Goal: Transaction & Acquisition: Download file/media

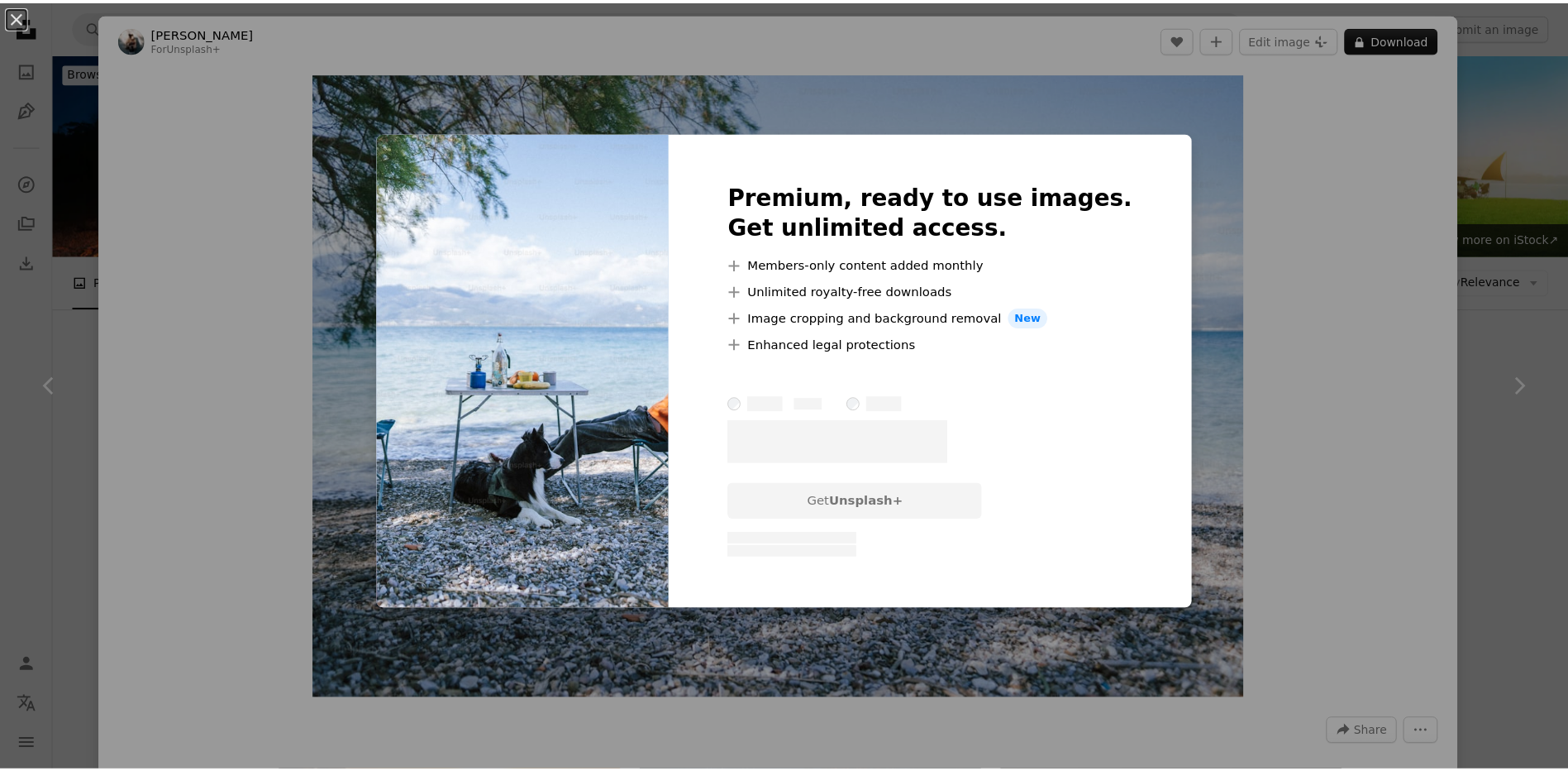
scroll to position [3309, 0]
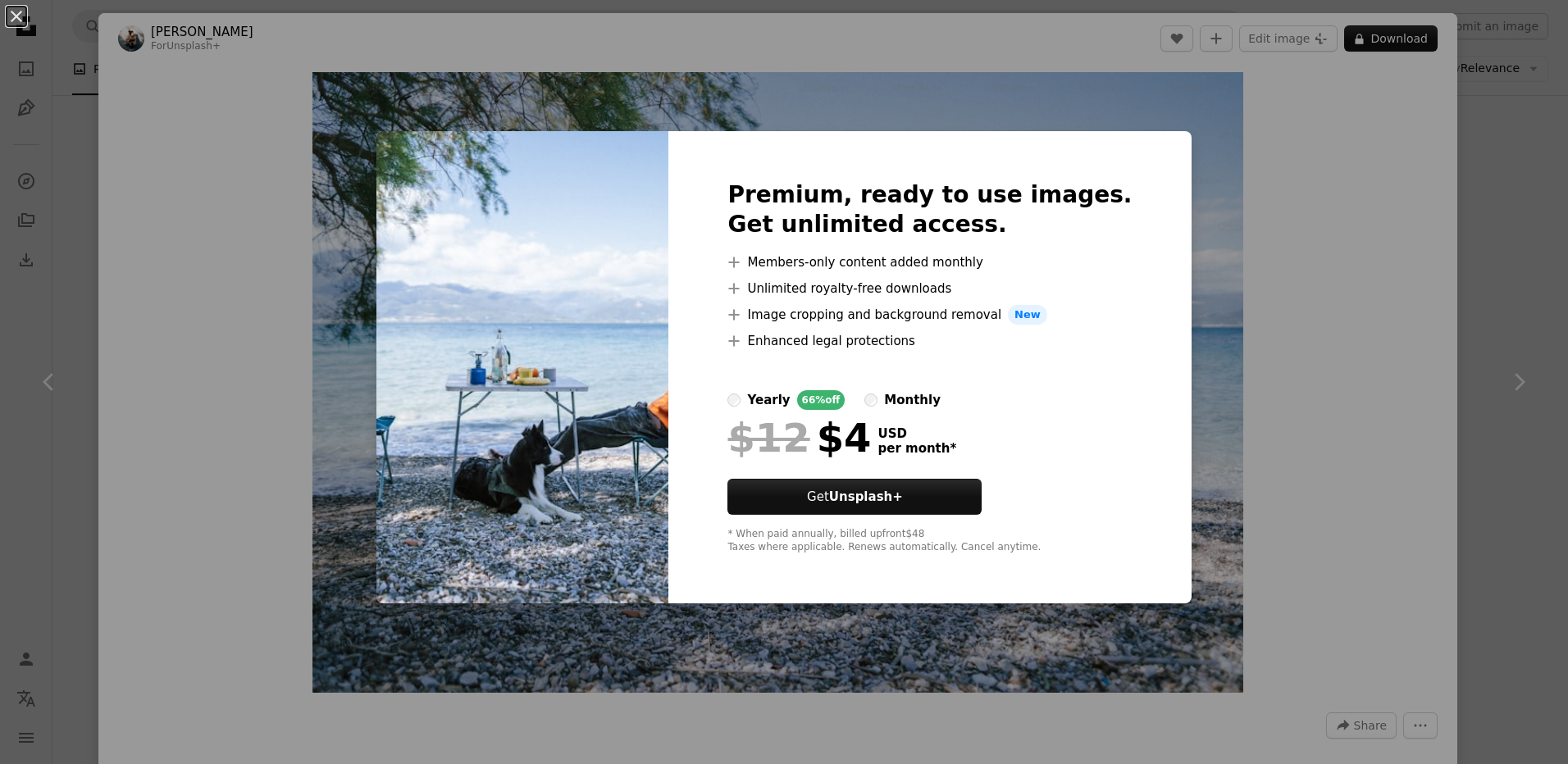
click at [1427, 333] on div "An X shape Premium, ready to use images. Get unlimited access. A plus sign Memb…" at bounding box center [784, 382] width 1568 height 764
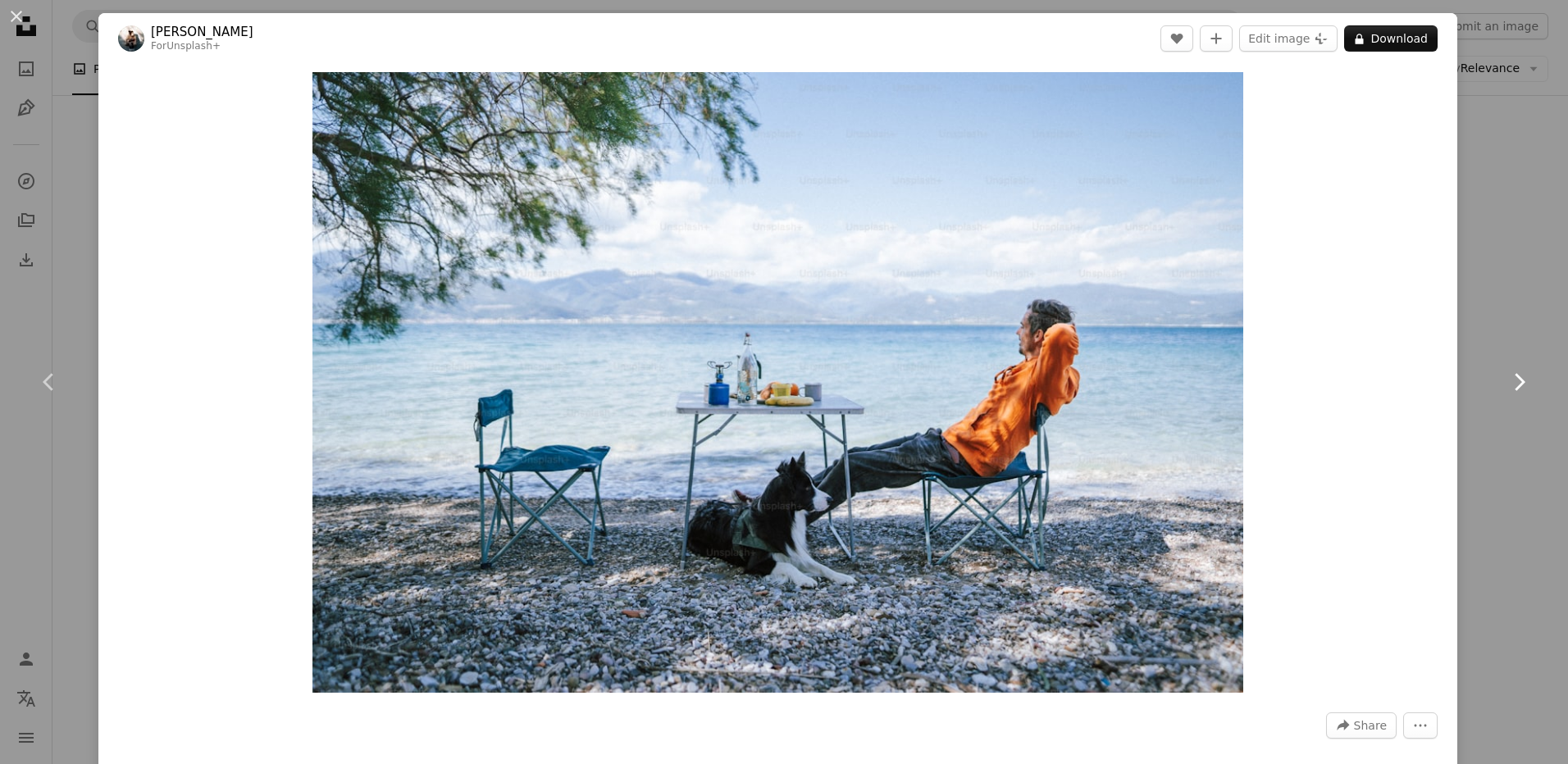
click at [1471, 348] on link "Chevron right" at bounding box center [1518, 382] width 98 height 158
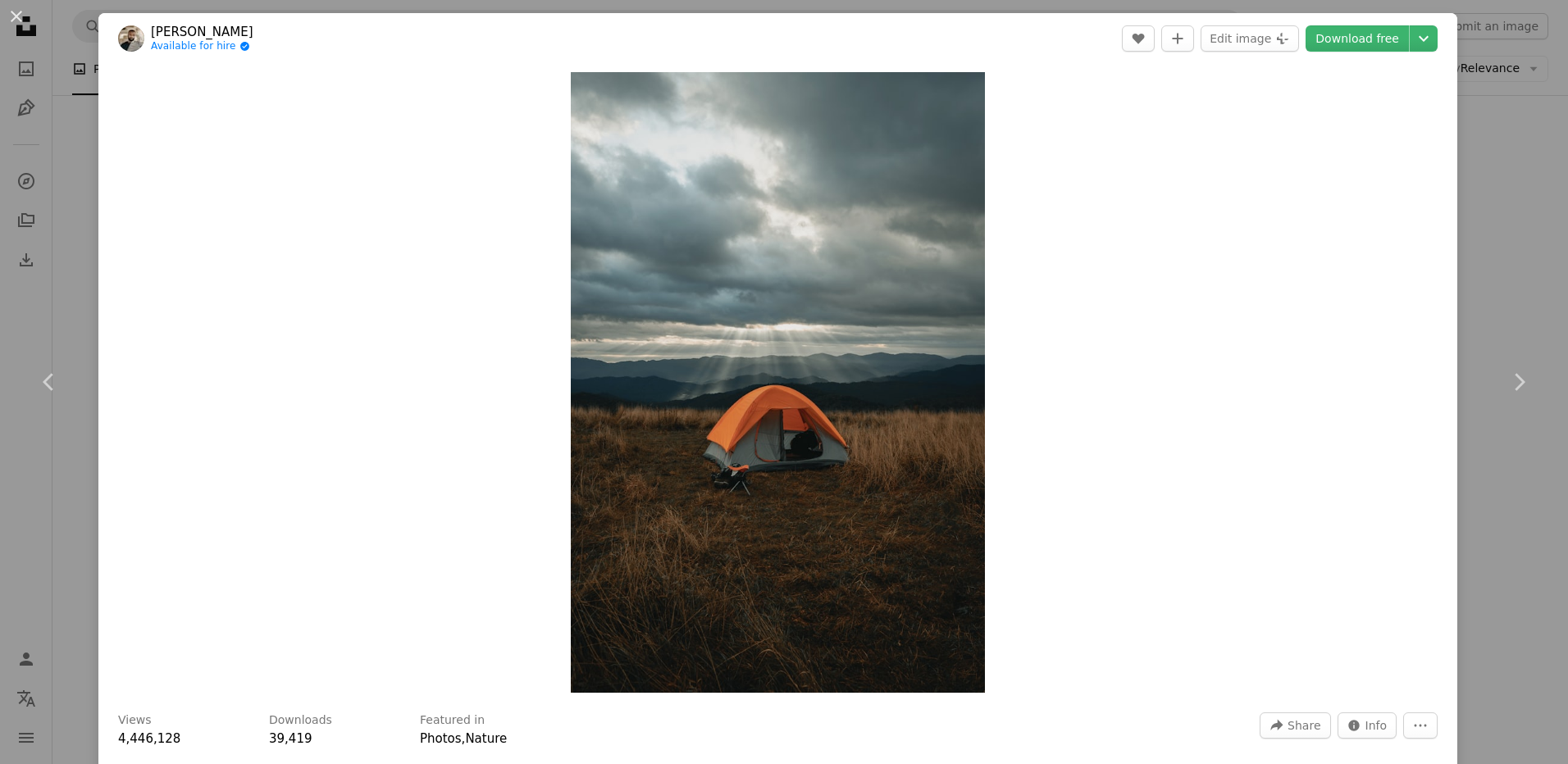
click at [1537, 107] on div "An X shape Chevron left Chevron right Clay Banks Available for hire A checkmark…" at bounding box center [784, 382] width 1568 height 764
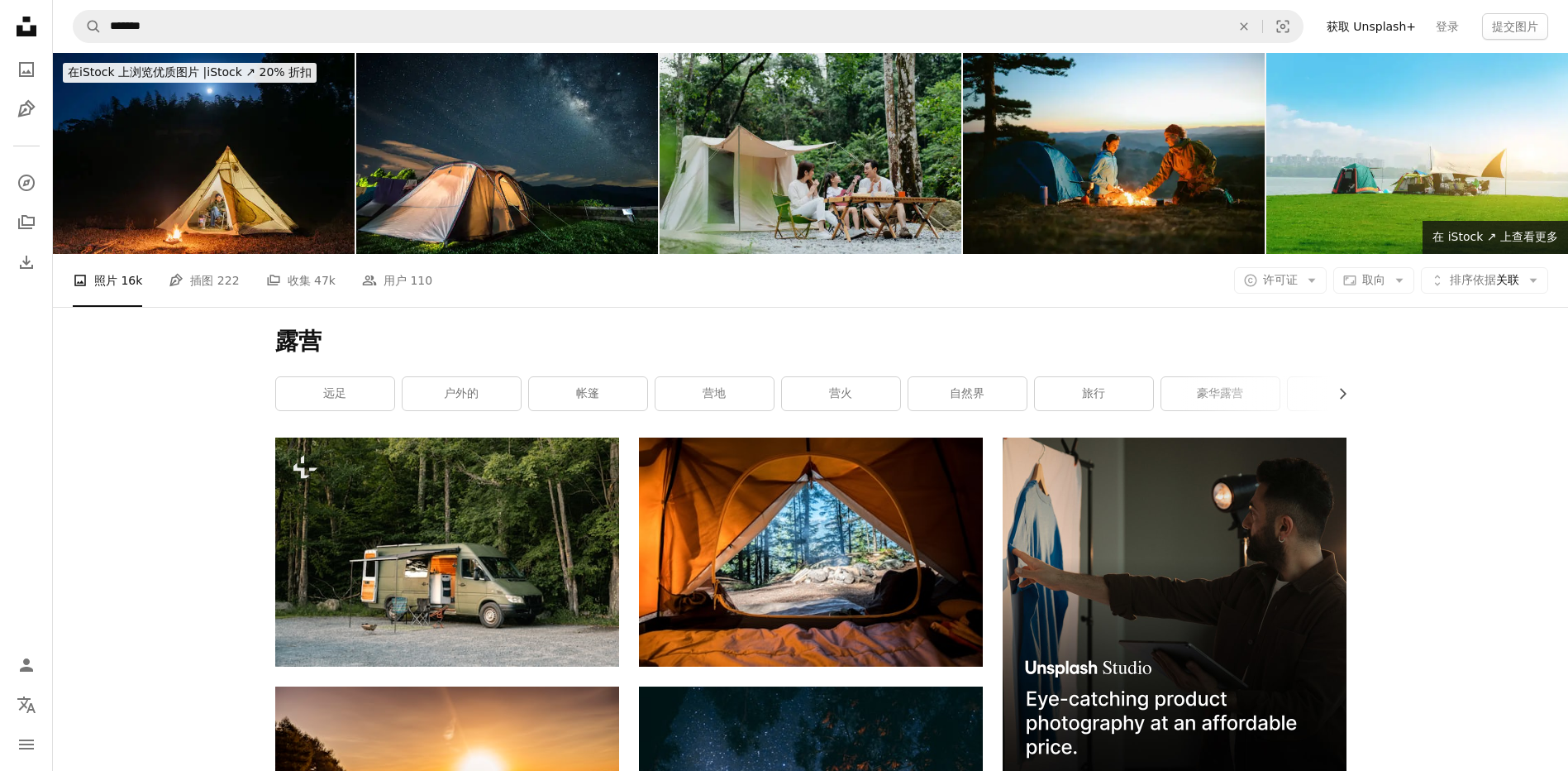
click at [1377, 265] on div "A photo 照片 16k Pen Tool 插图 222 A stack of folders 收集 47k People 用户 110 A copyri…" at bounding box center [810, 280] width 1476 height 53
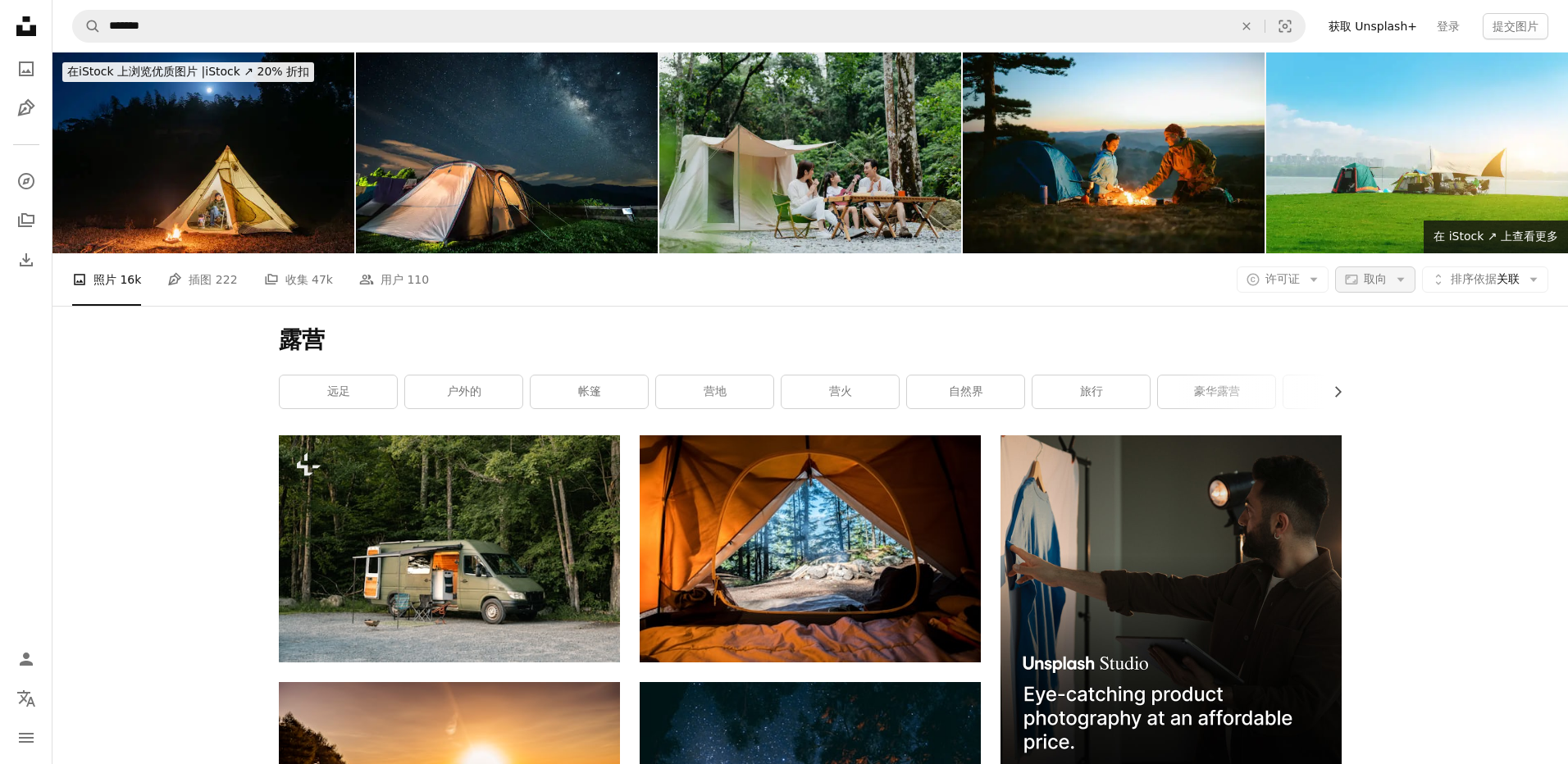
click at [1365, 274] on span "取向" at bounding box center [1375, 278] width 23 height 13
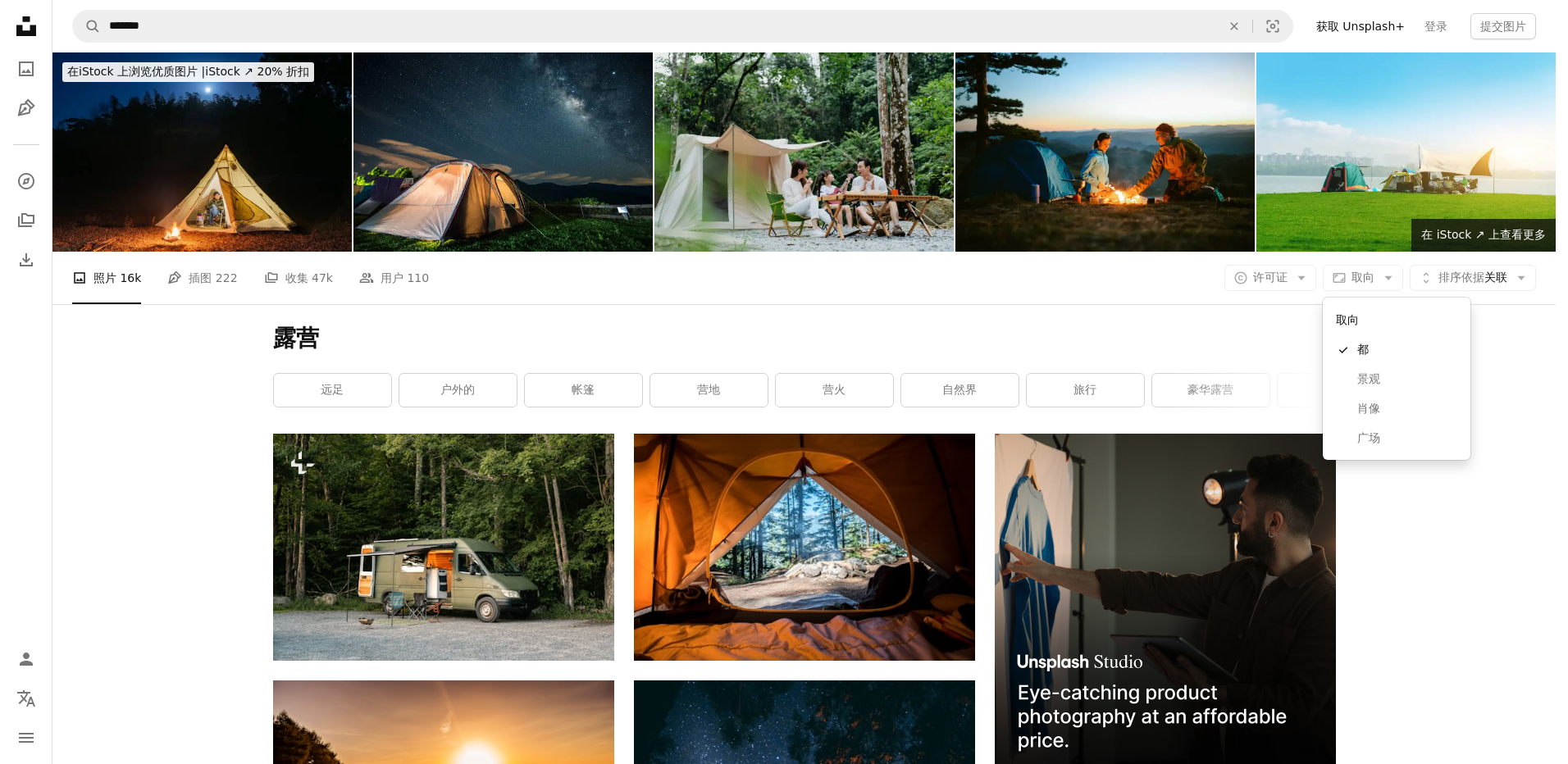
click at [1299, 276] on body "Unsplash logo Unsplash Home A photo Pen Tool A compass A stack of folders Downl…" at bounding box center [777, 382] width 1555 height 764
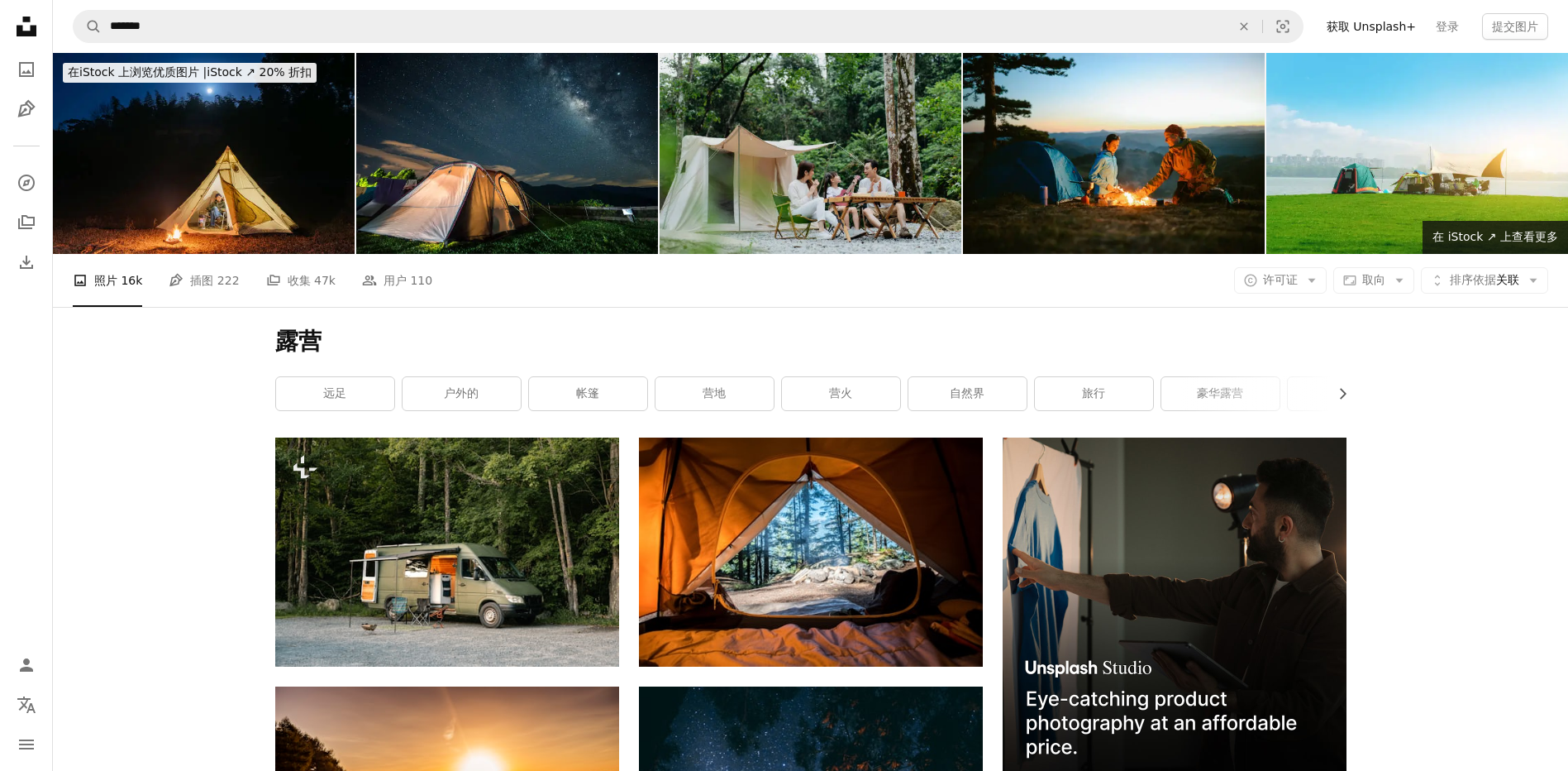
click at [1310, 279] on icon "Arrow down" at bounding box center [1312, 280] width 15 height 15
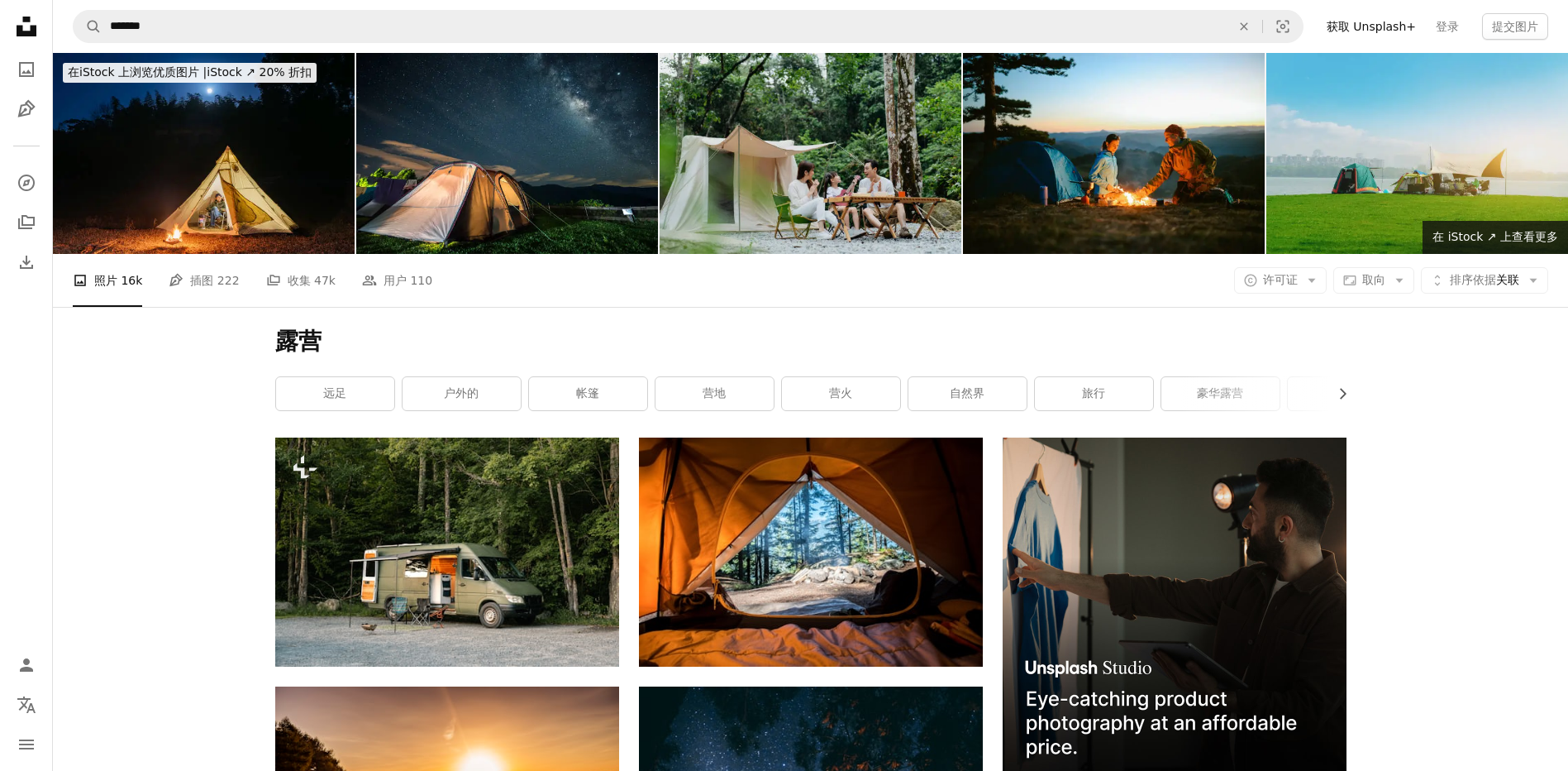
click at [1405, 152] on img at bounding box center [1417, 153] width 301 height 201
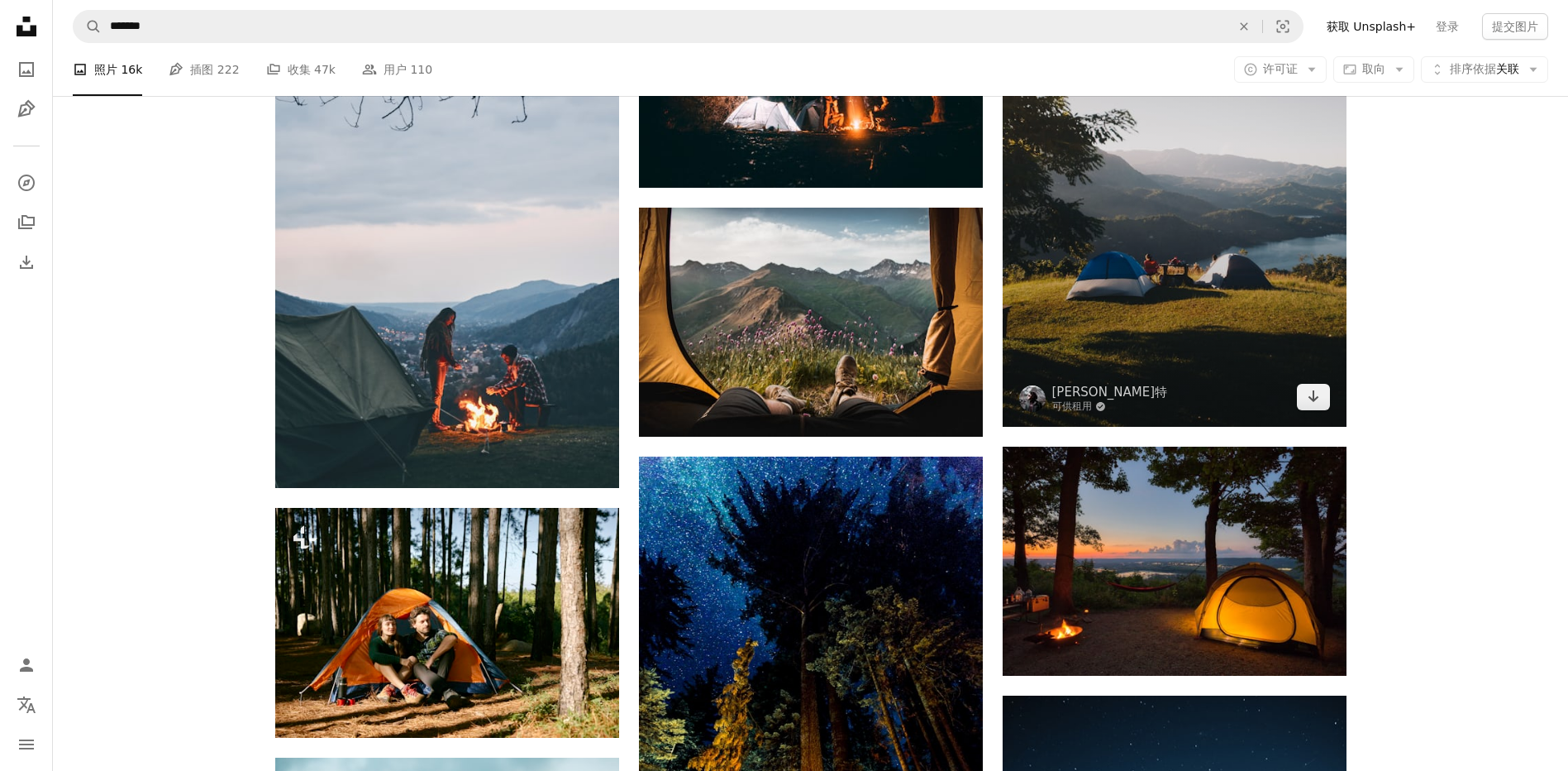
scroll to position [1075, 0]
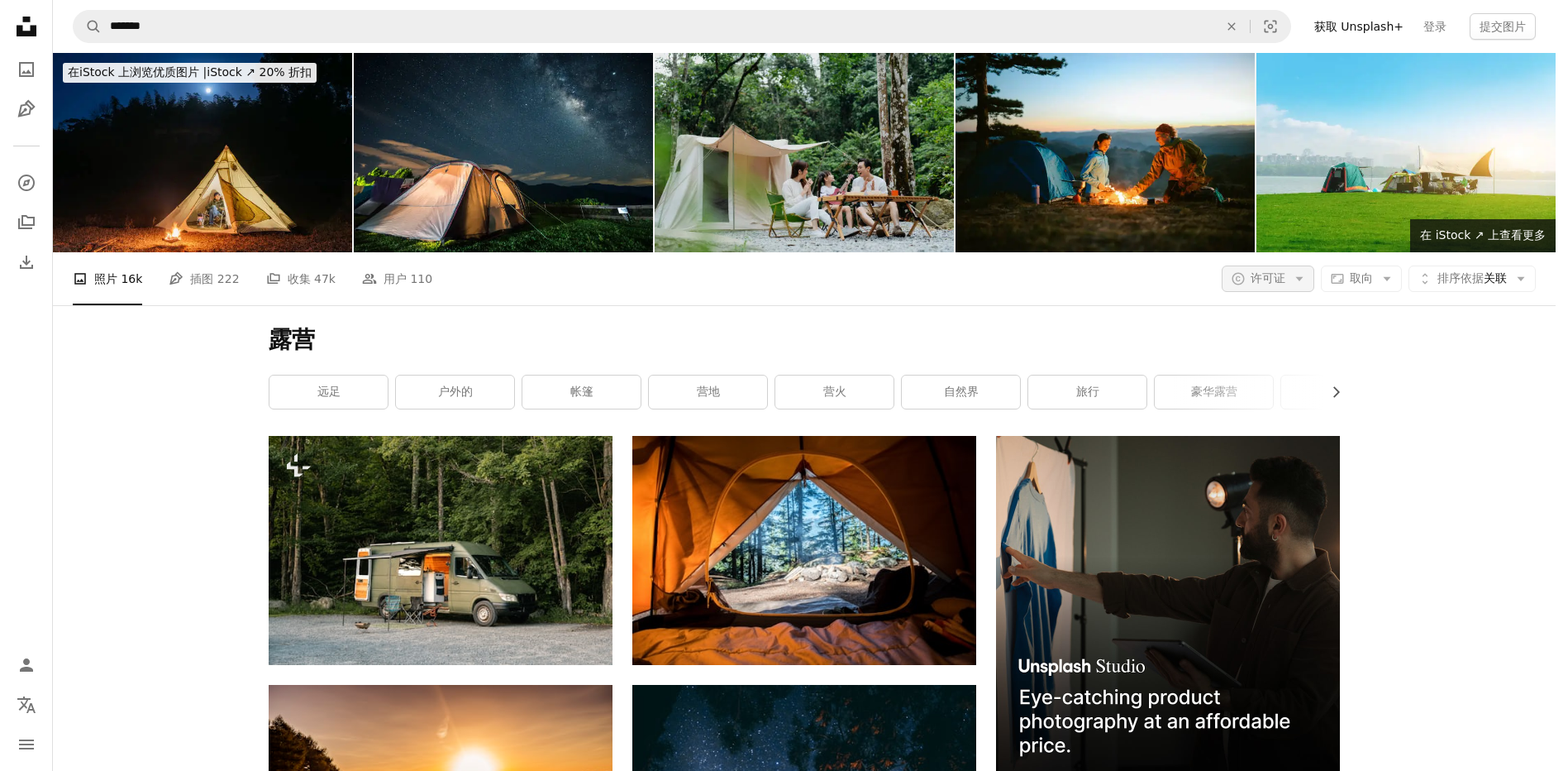
click at [1304, 277] on icon "button" at bounding box center [1300, 279] width 8 height 4
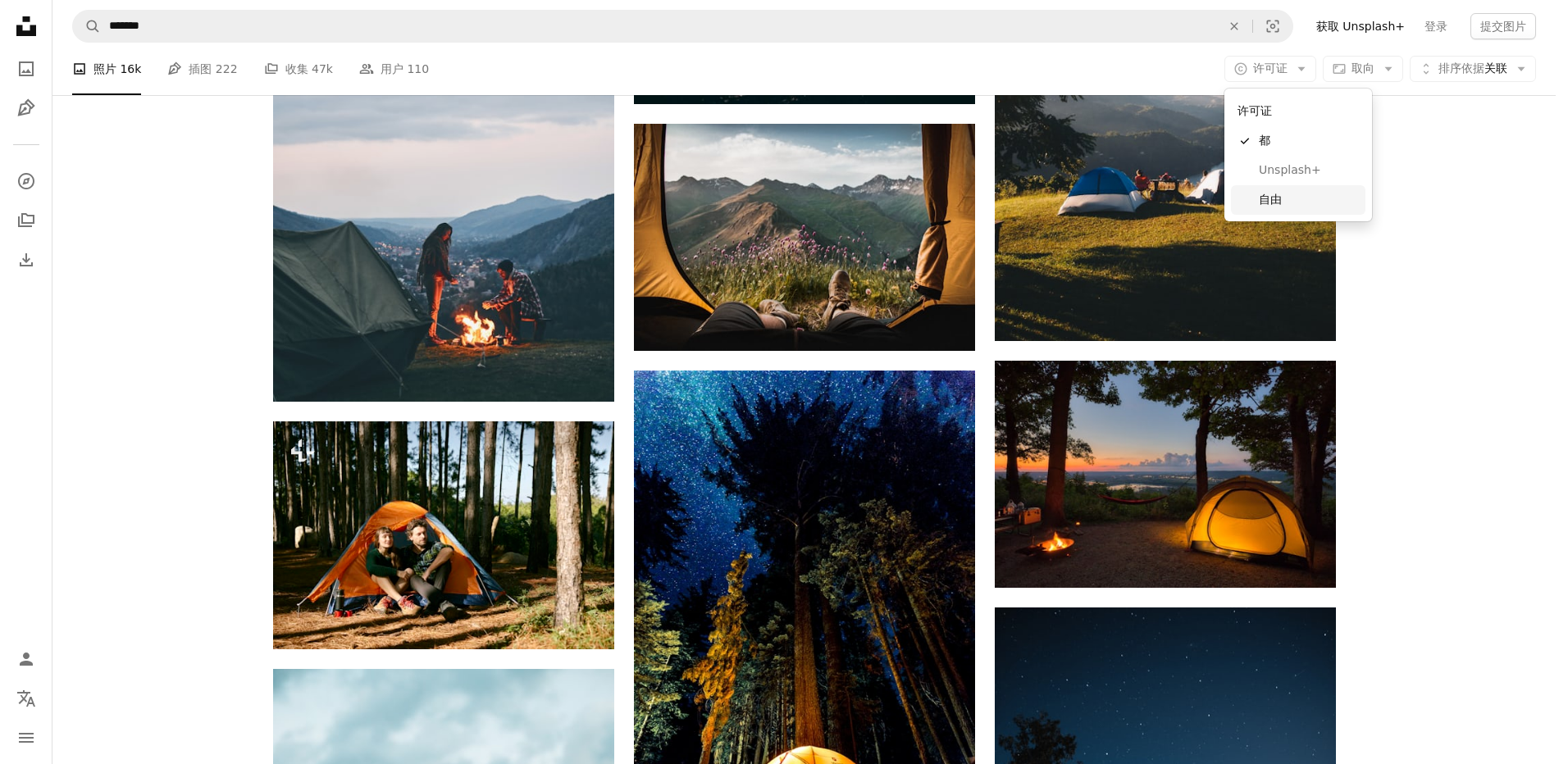
click at [1274, 196] on span "自由" at bounding box center [1309, 200] width 100 height 16
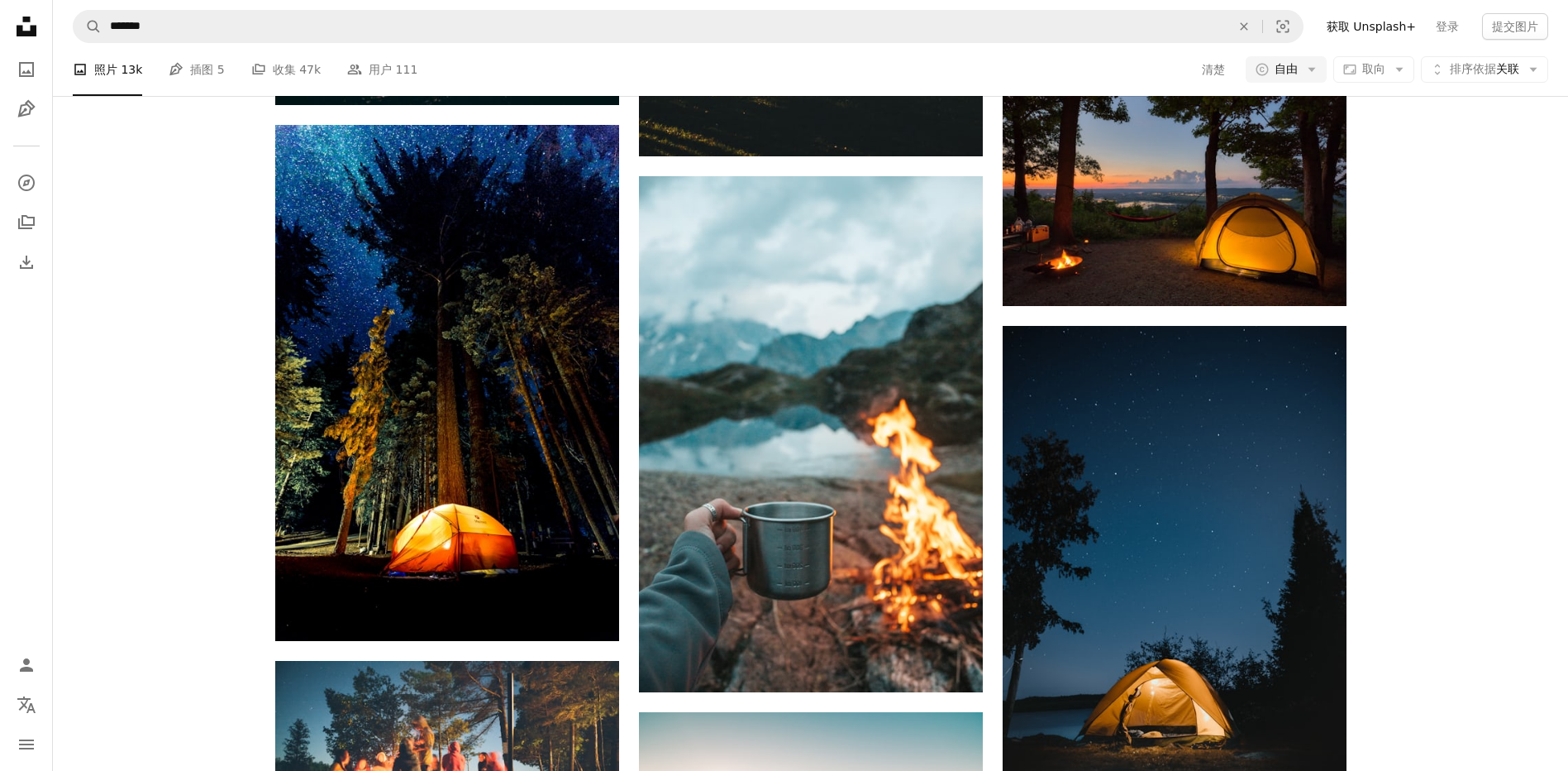
scroll to position [1572, 0]
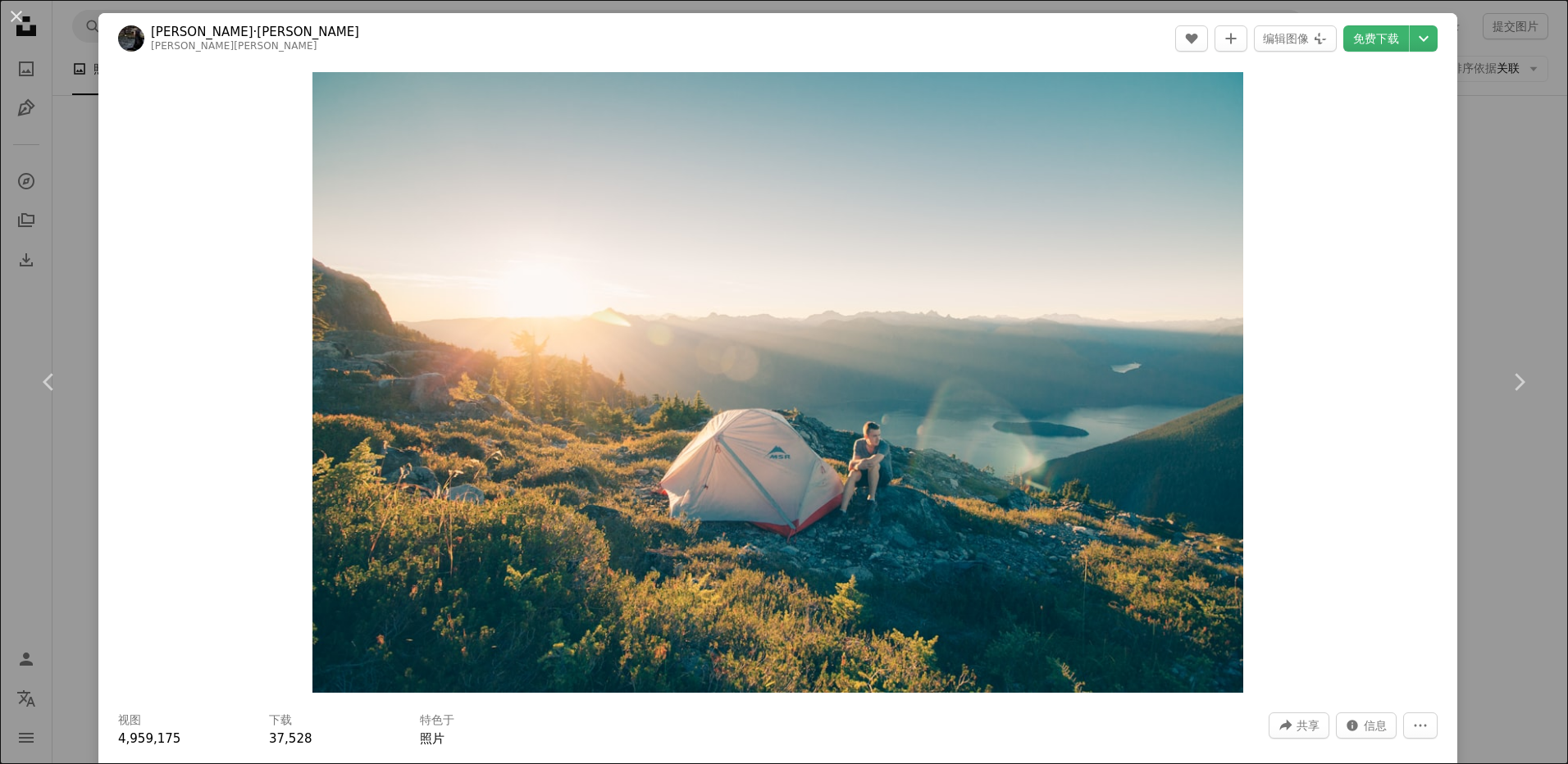
click at [1503, 178] on div "An X shape Chevron left Chevron right [PERSON_NAME]·[PERSON_NAME] [PERSON_NAME]…" at bounding box center [784, 382] width 1568 height 764
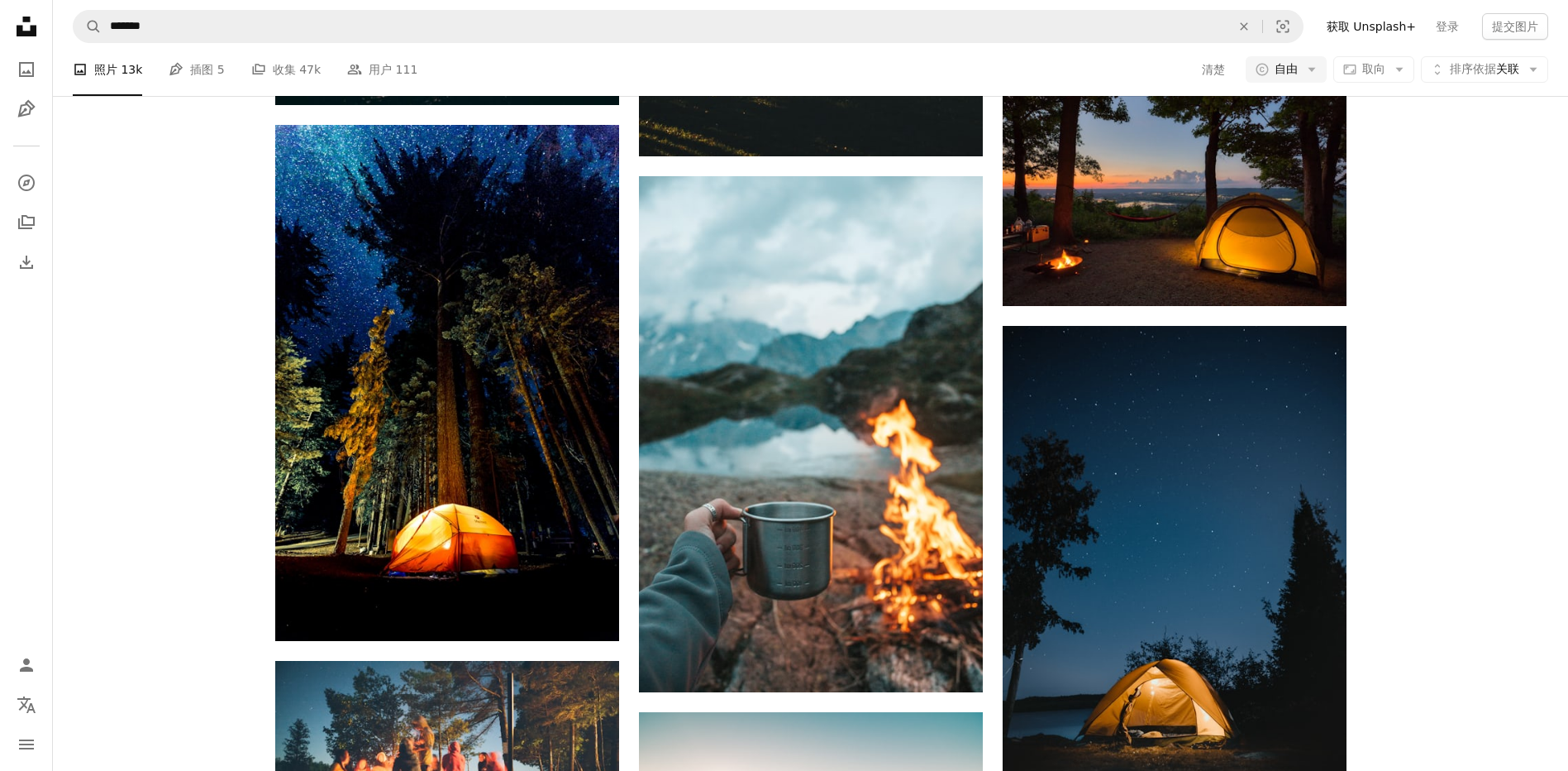
scroll to position [3392, 0]
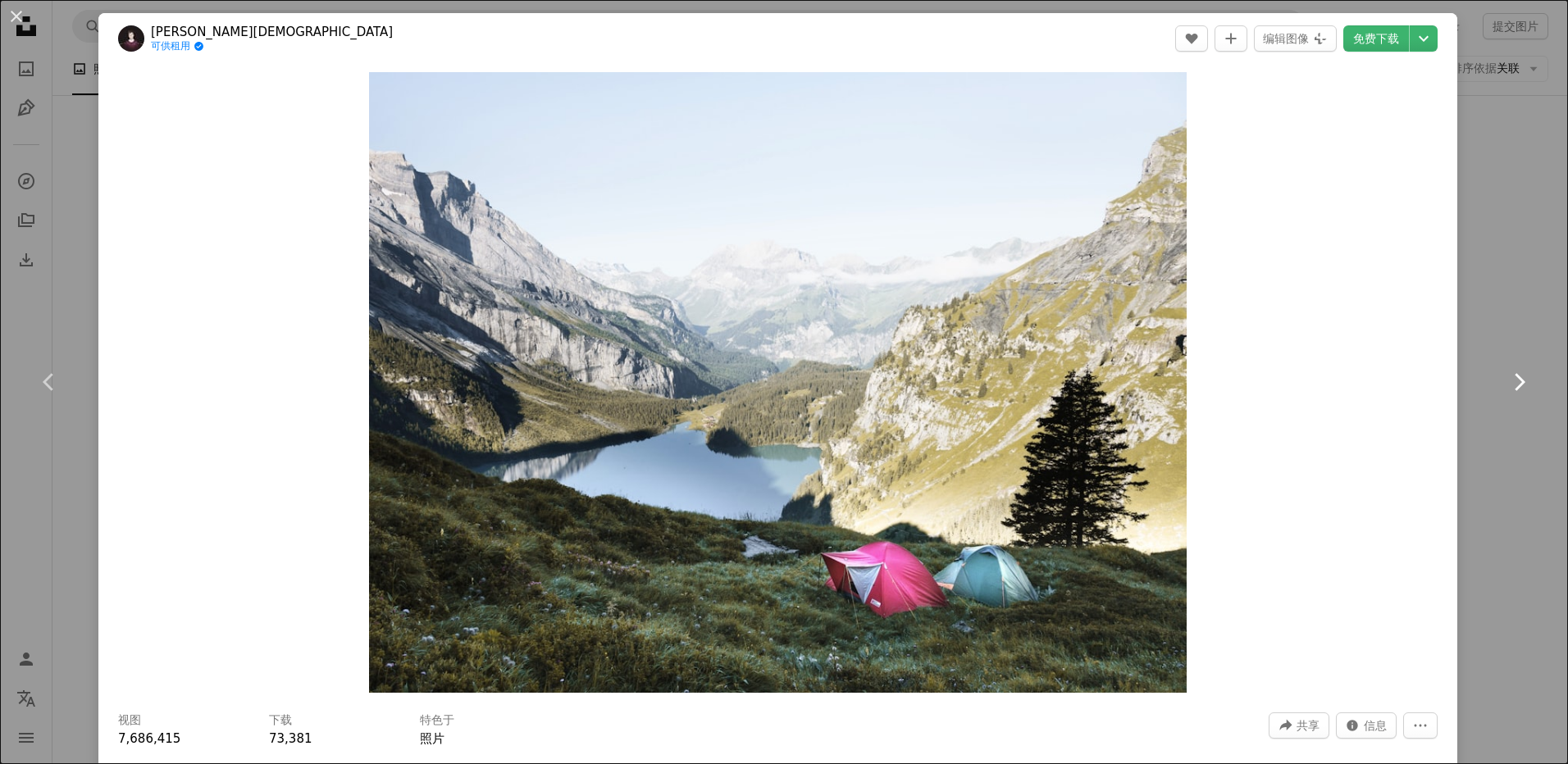
click at [1503, 448] on link "Chevron right" at bounding box center [1518, 382] width 98 height 158
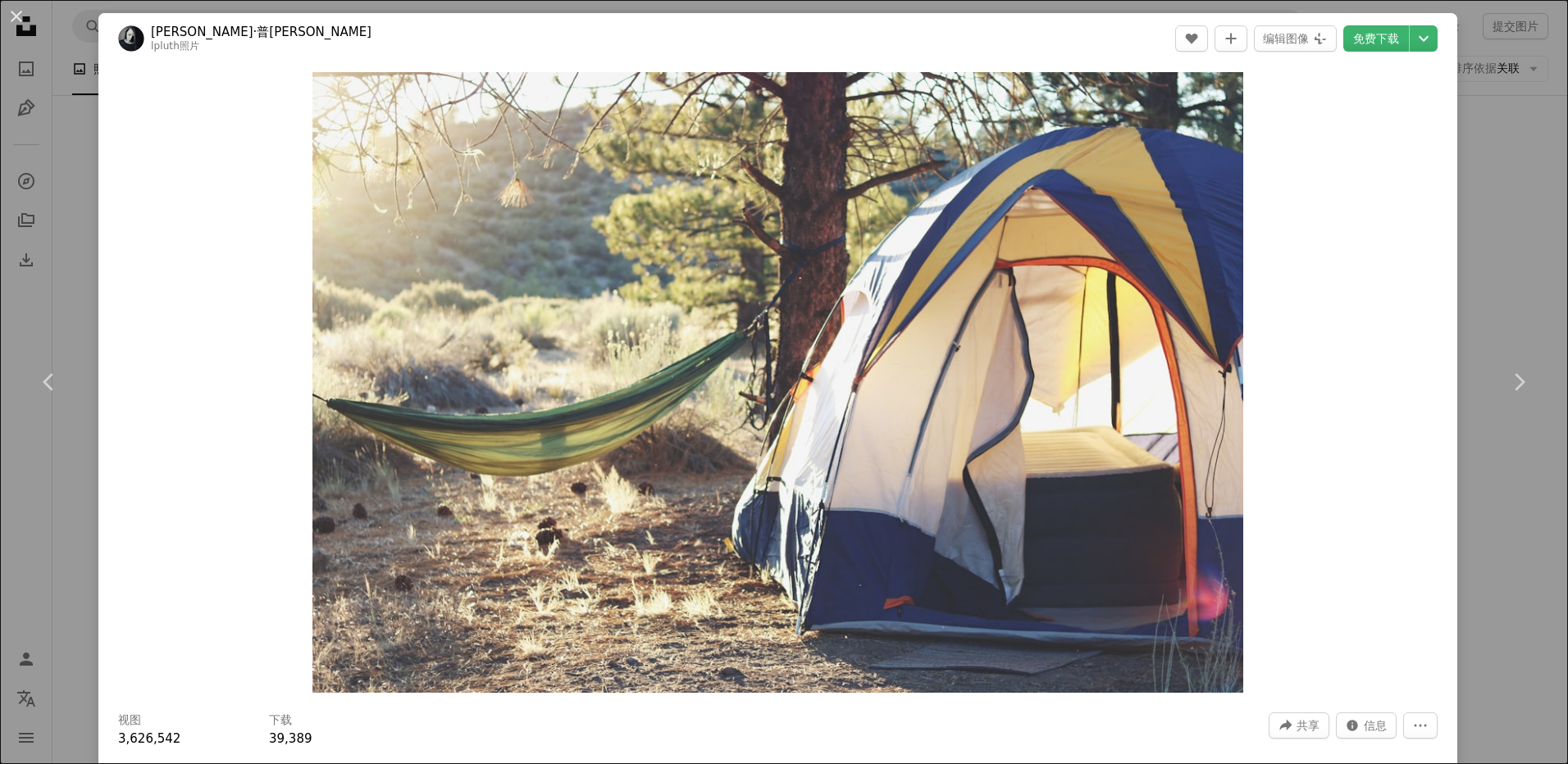
click at [1522, 85] on div "An X shape Chevron left Chevron right [PERSON_NAME][PERSON_NAME] lpluth照片 A hea…" at bounding box center [784, 382] width 1568 height 764
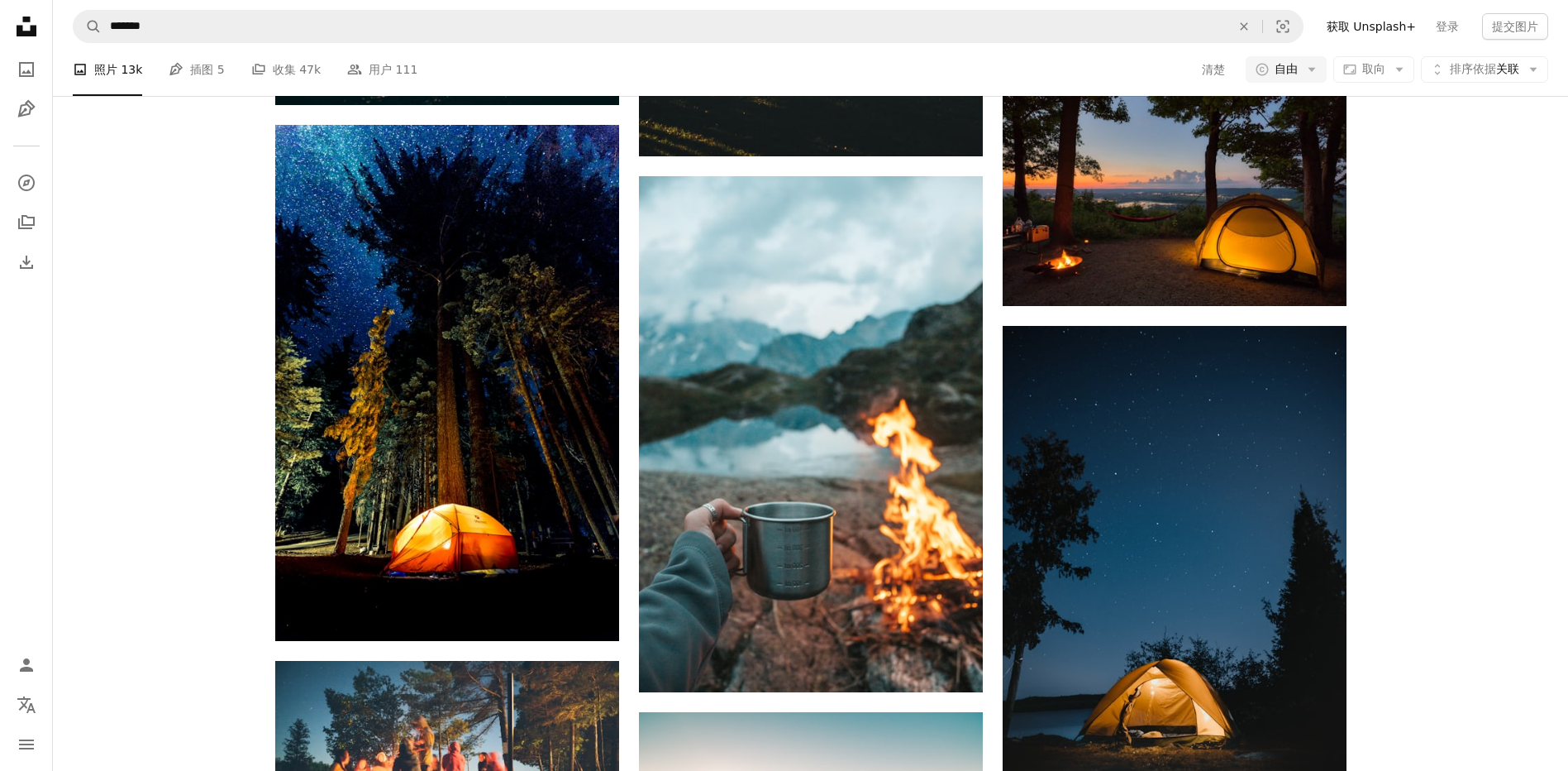
scroll to position [2813, 0]
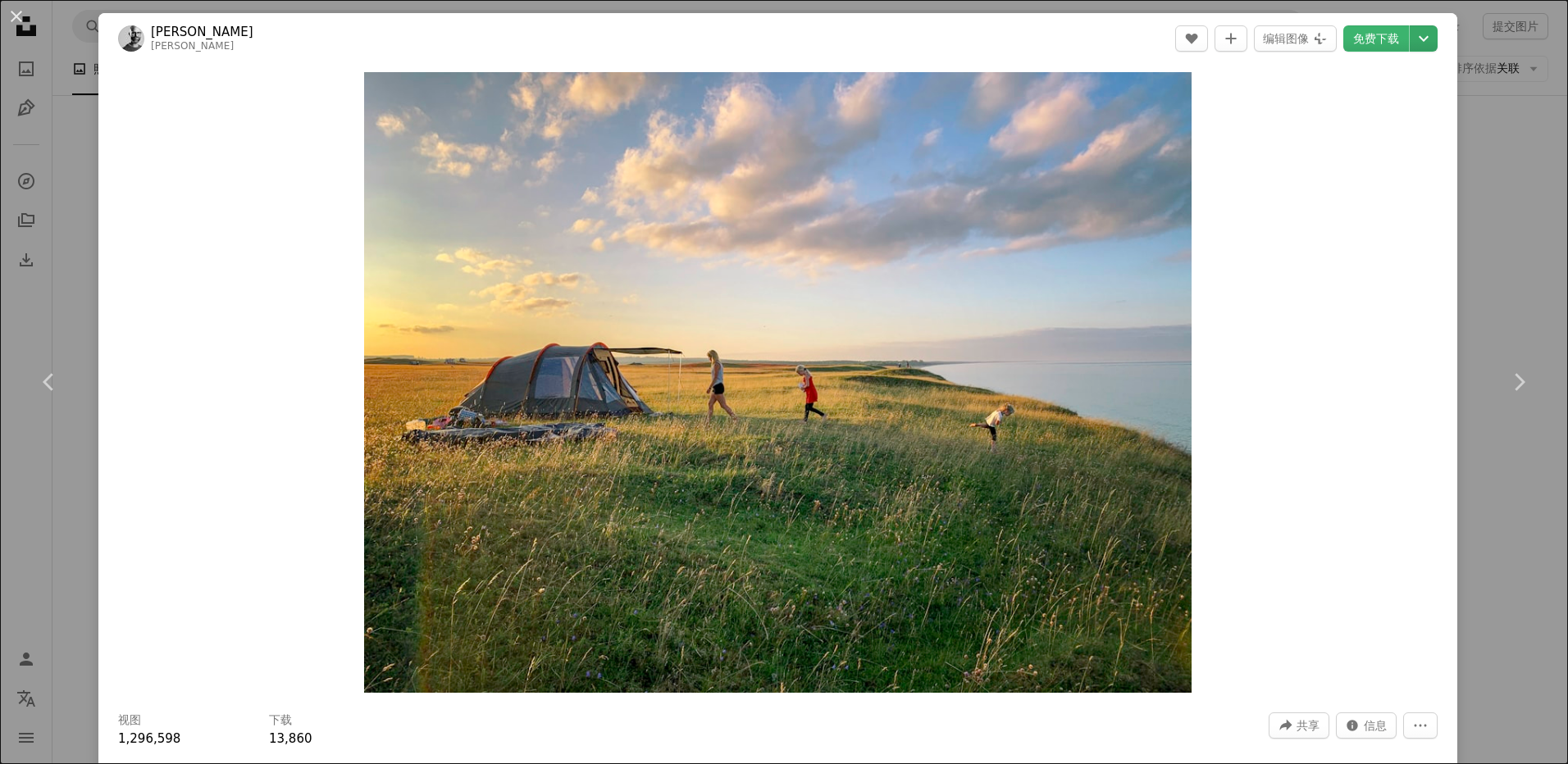
click at [1410, 40] on icon "Chevron down" at bounding box center [1423, 38] width 26 height 20
click at [1324, 180] on span "（4032 x 3024）" at bounding box center [1370, 181] width 95 height 13
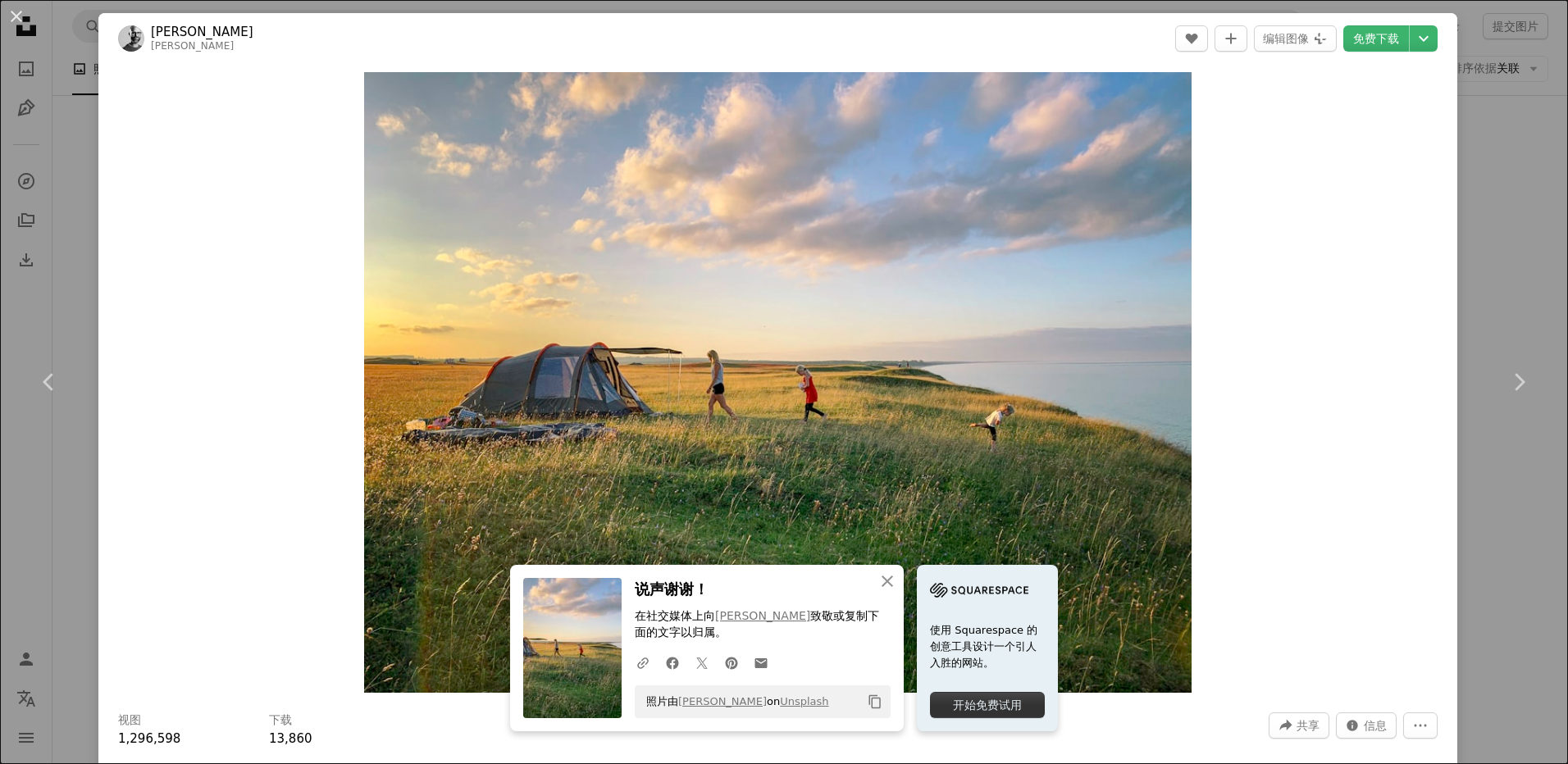
click at [1508, 253] on div "An X shape Chevron left Chevron right [PERSON_NAME] 马福 A heart A plus sign 编辑图像…" at bounding box center [784, 382] width 1568 height 764
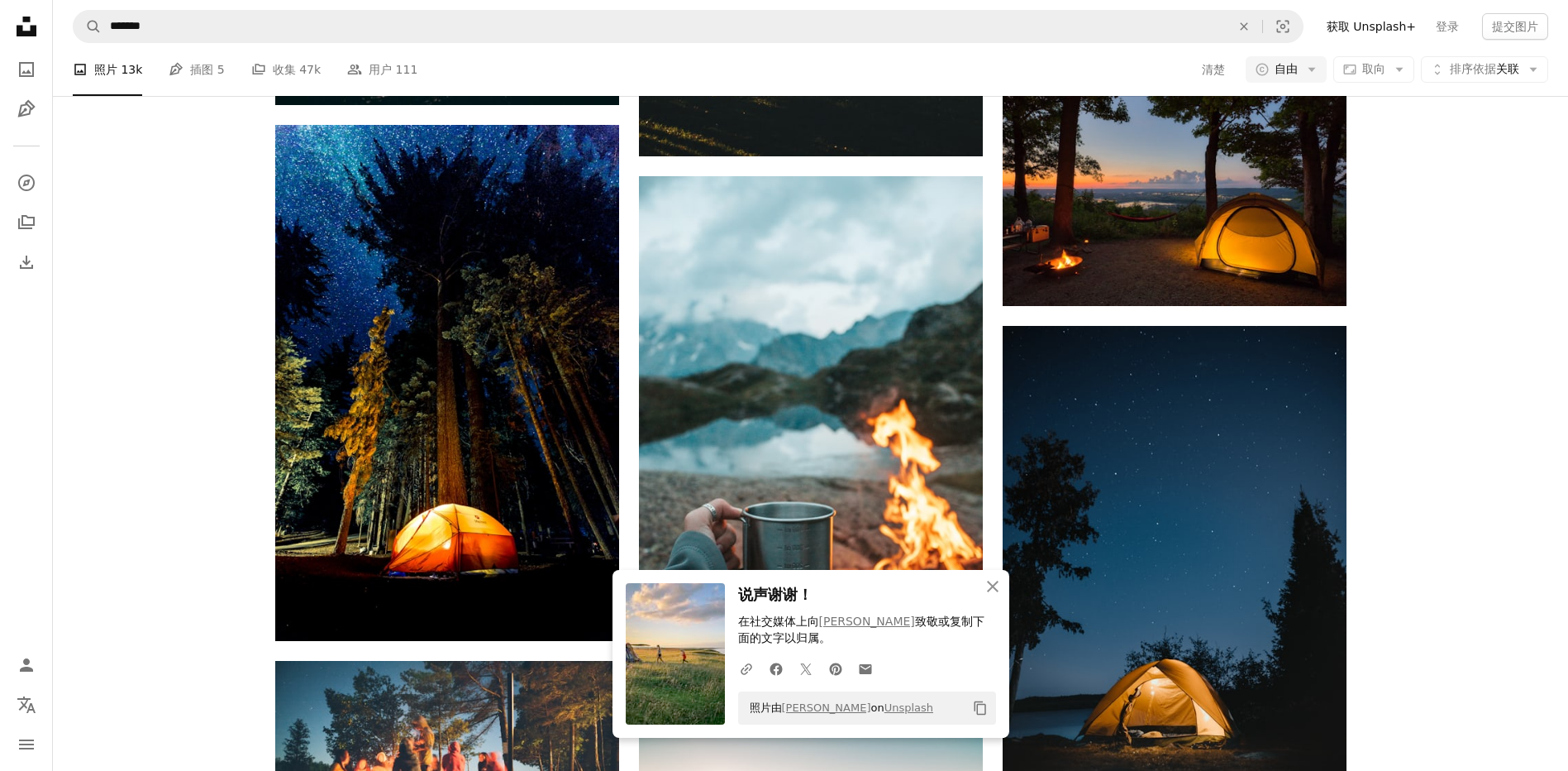
scroll to position [2730, 0]
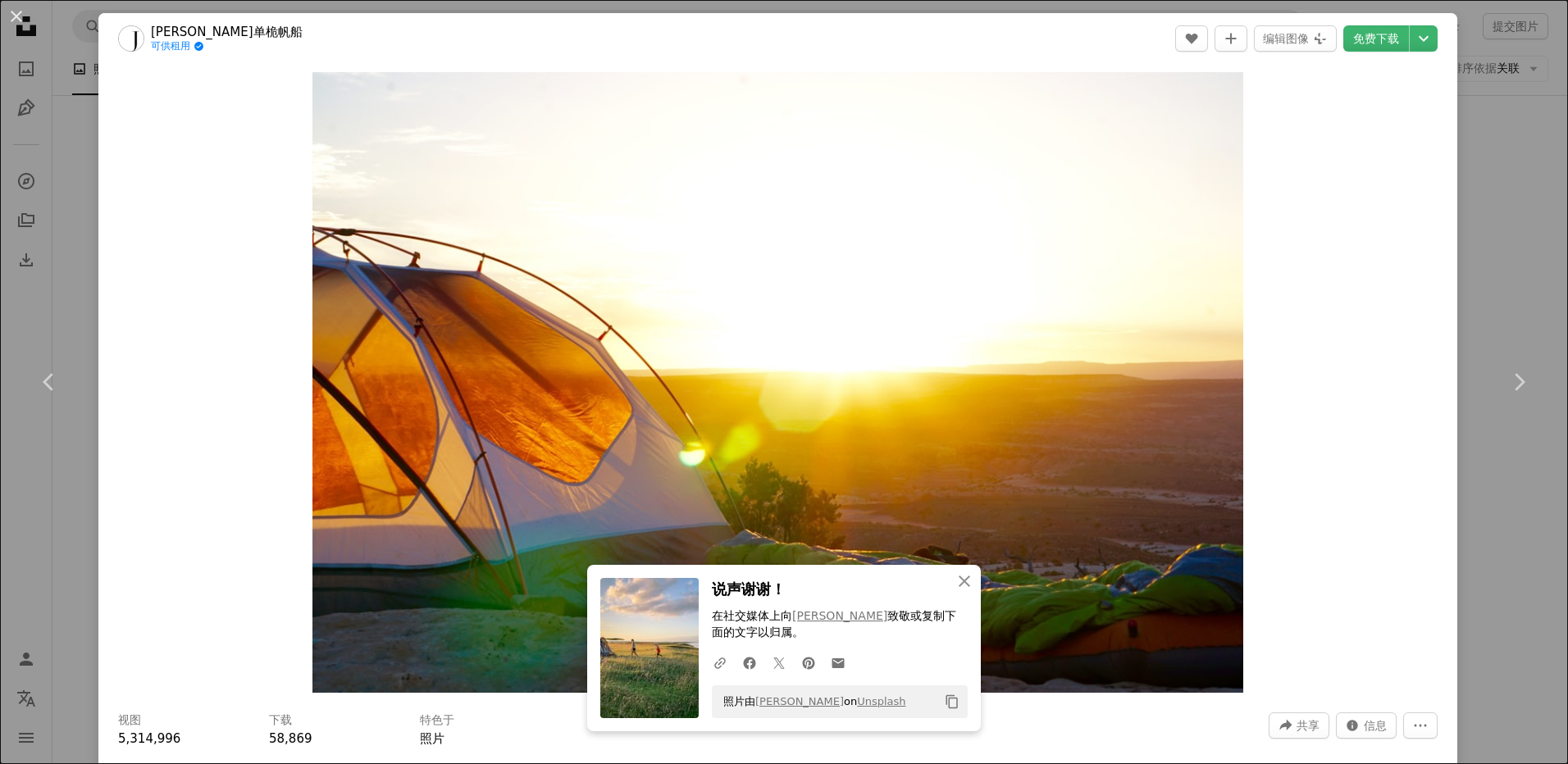
click at [1540, 517] on div "An X shape Chevron left Chevron right [PERSON_NAME]单桅帆船 可供租用 A checkmark inside…" at bounding box center [784, 382] width 1568 height 764
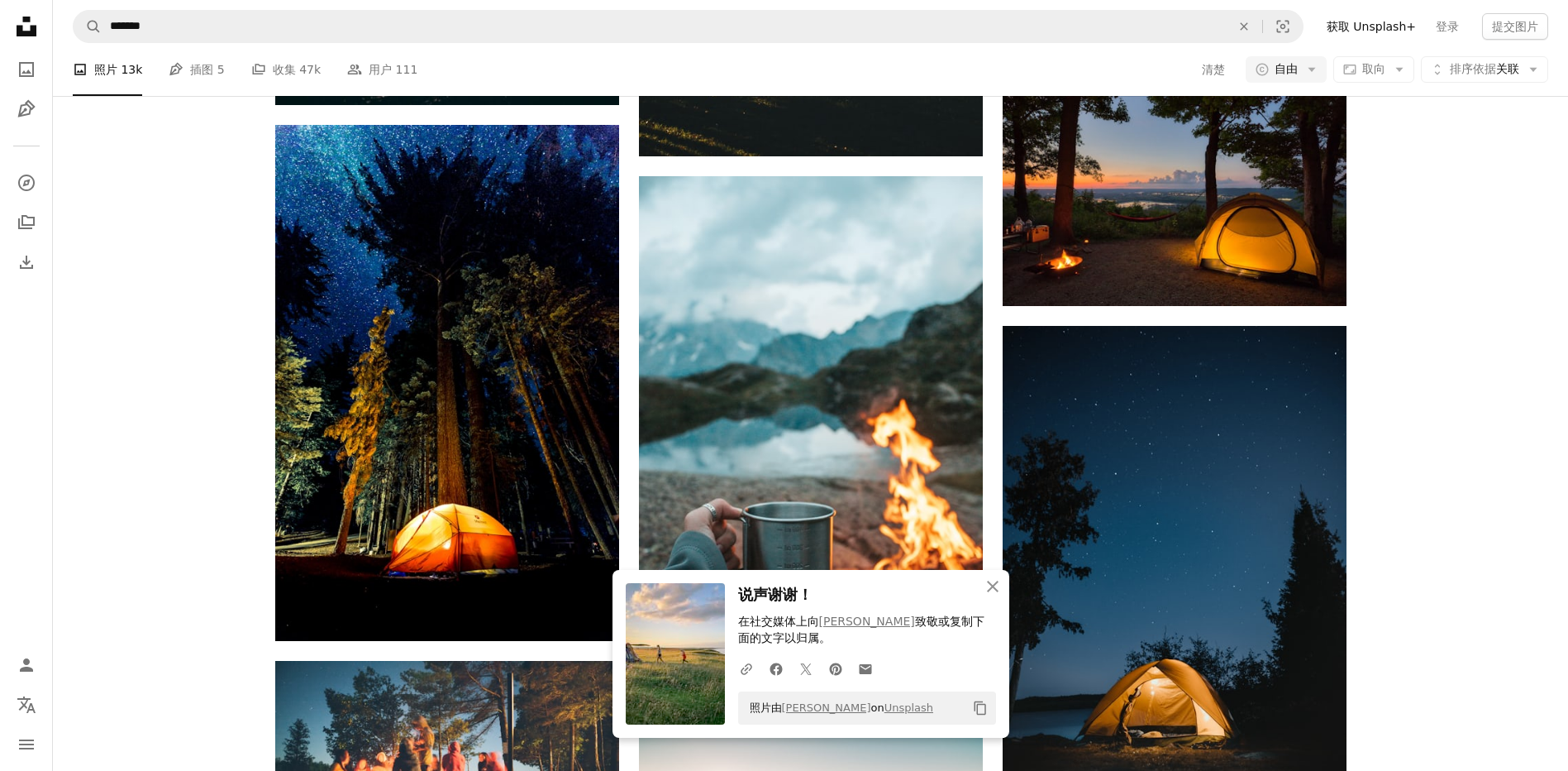
scroll to position [3392, 0]
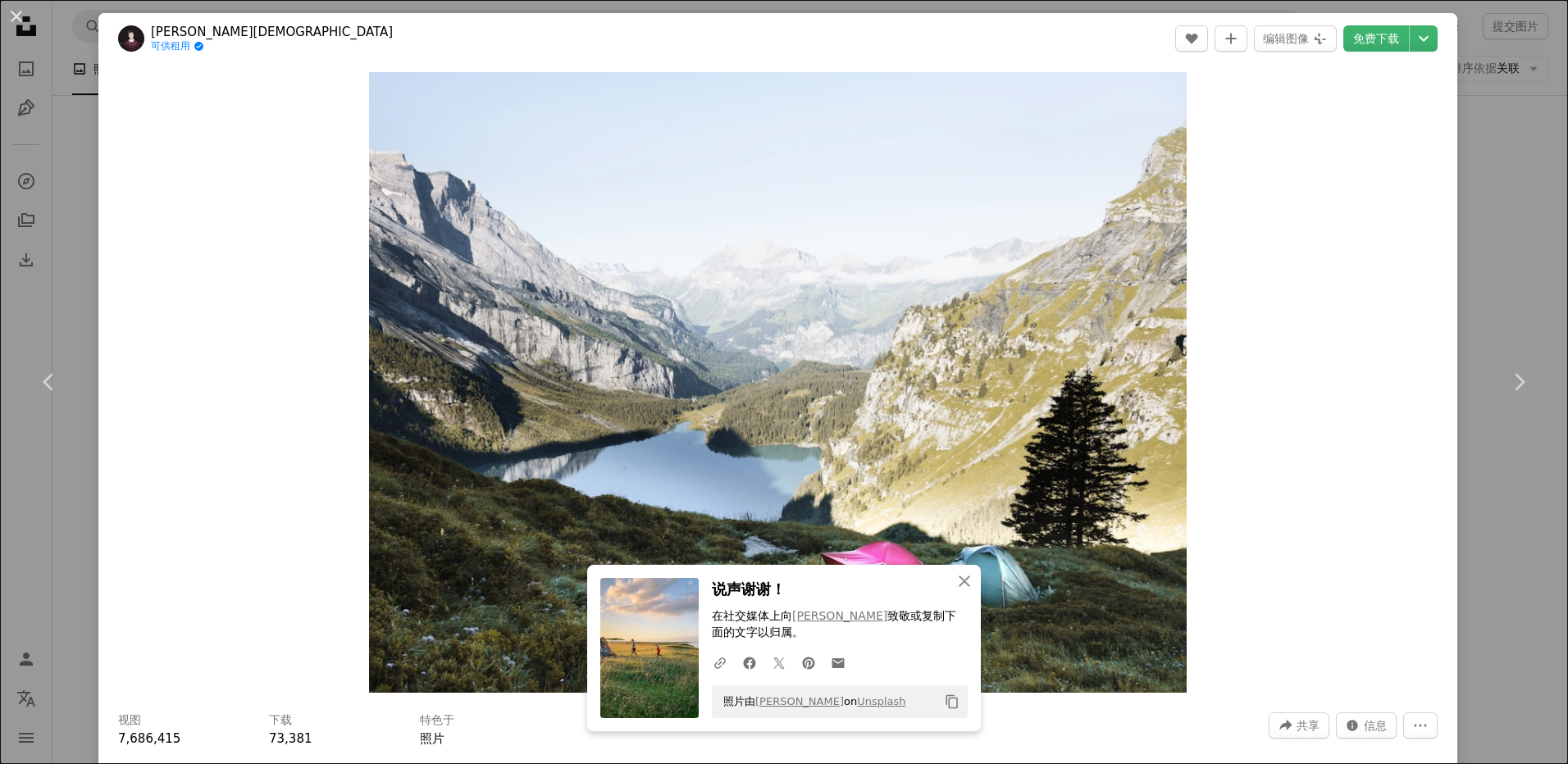
click at [1529, 526] on div "An X shape Chevron left Chevron right [PERSON_NAME][DEMOGRAPHIC_DATA]斯 可供租用 A c…" at bounding box center [784, 382] width 1568 height 764
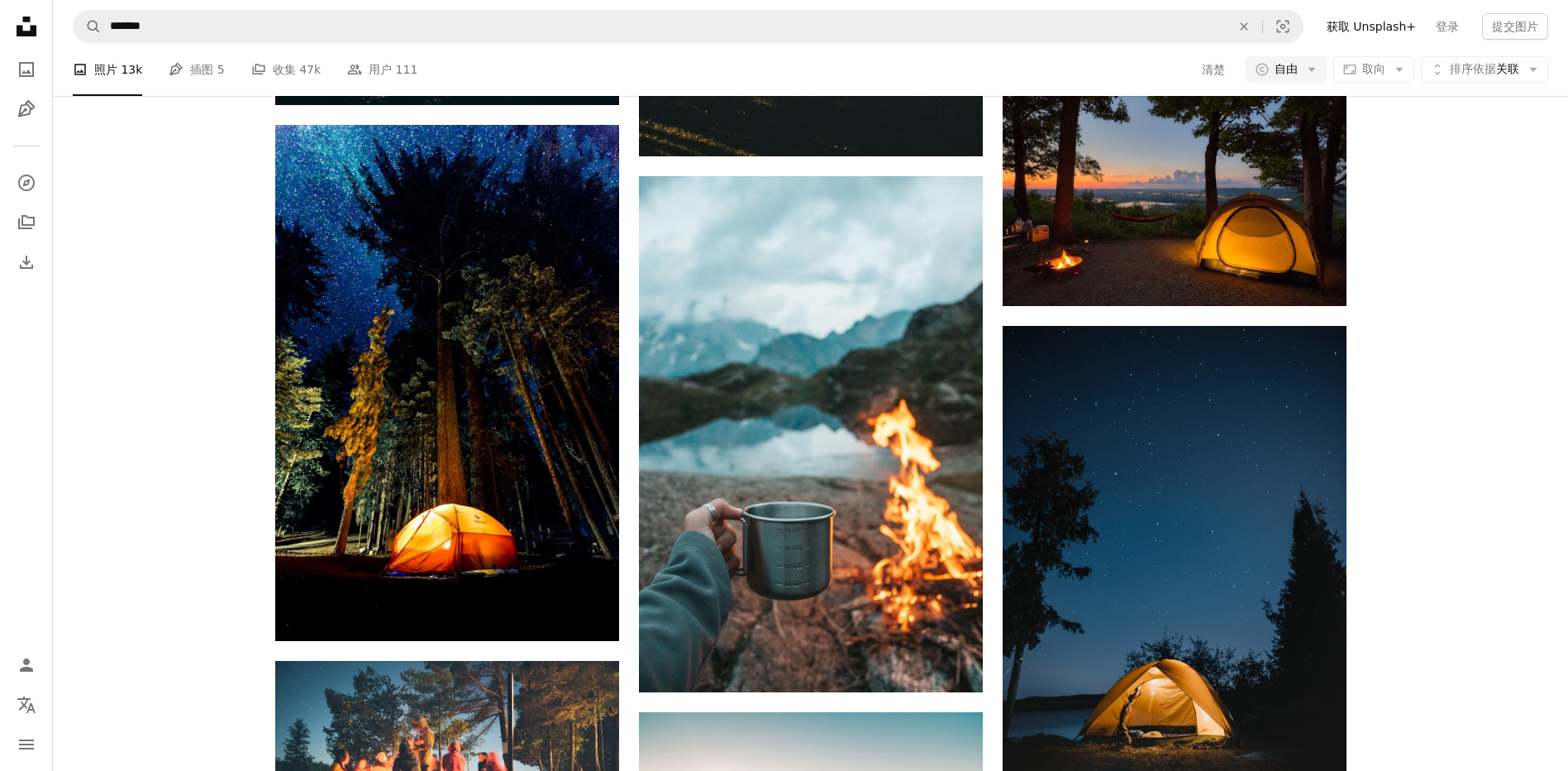
scroll to position [5956, 0]
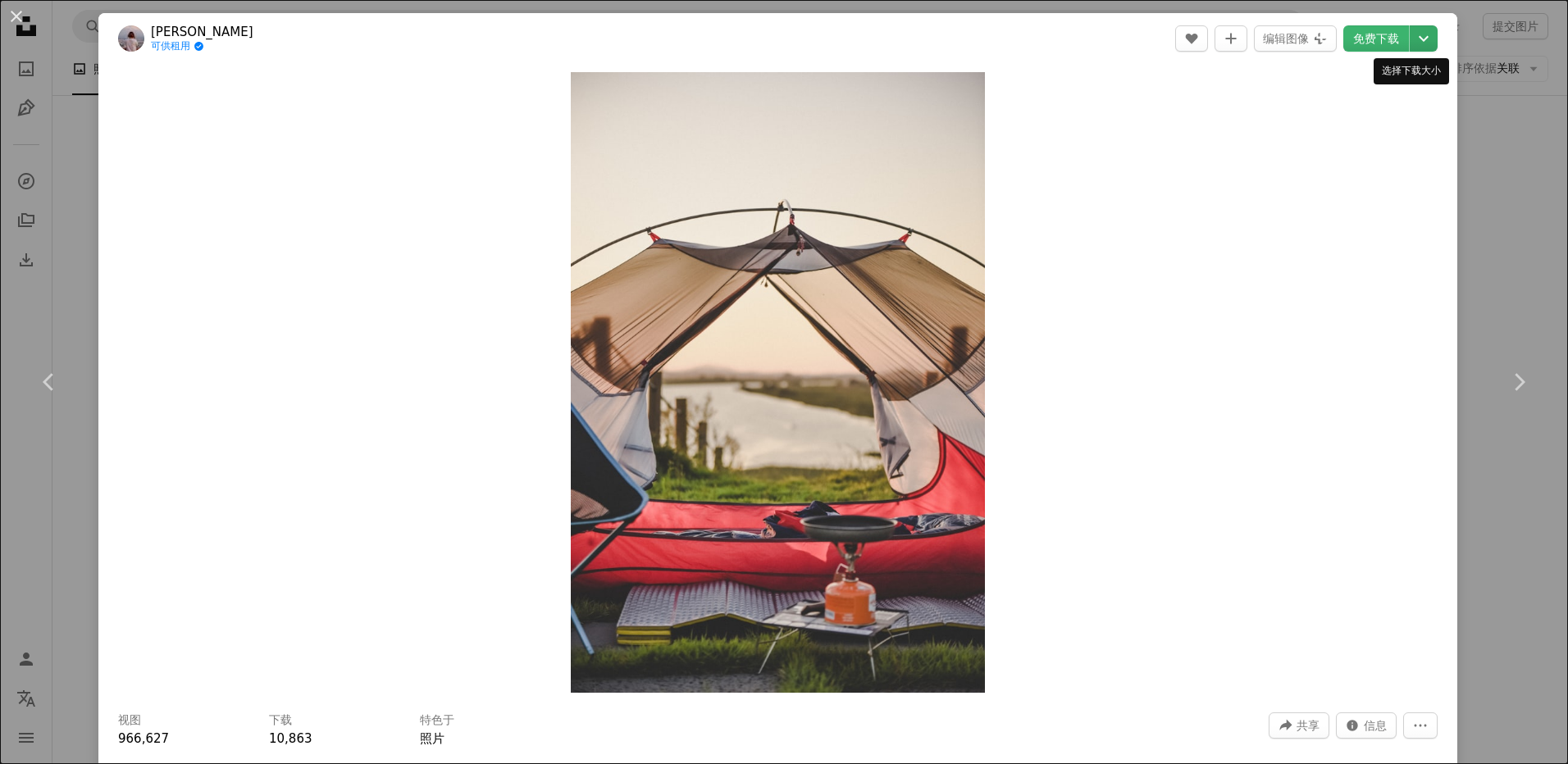
click at [1415, 34] on icon "Chevron down" at bounding box center [1423, 38] width 26 height 20
click at [1341, 180] on span "（4813 x 7211）" at bounding box center [1370, 181] width 95 height 13
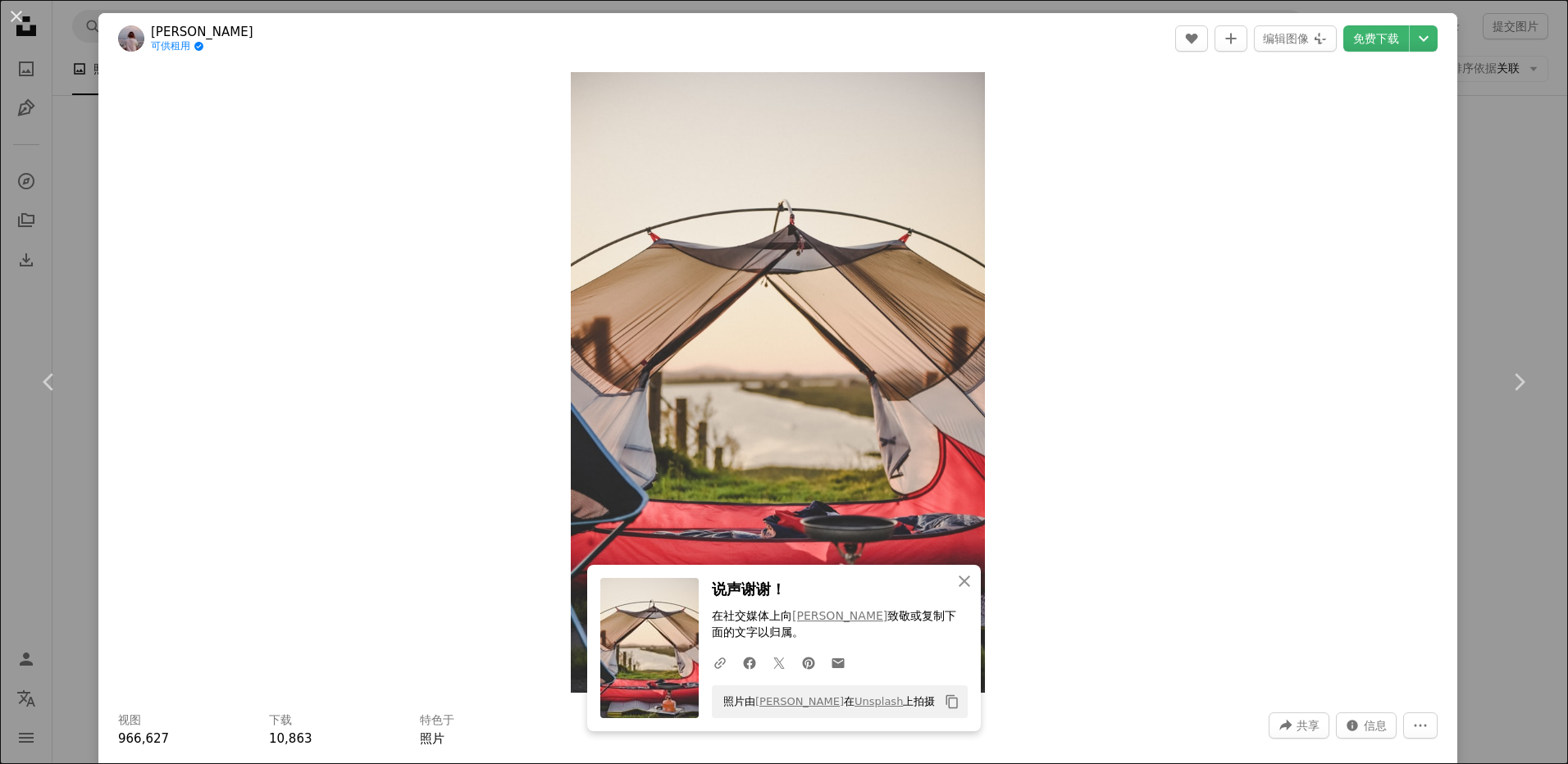
click at [1530, 528] on div "An X shape Chevron left Chevron right [PERSON_NAME] 可供租用 A checkmark inside of …" at bounding box center [784, 382] width 1568 height 764
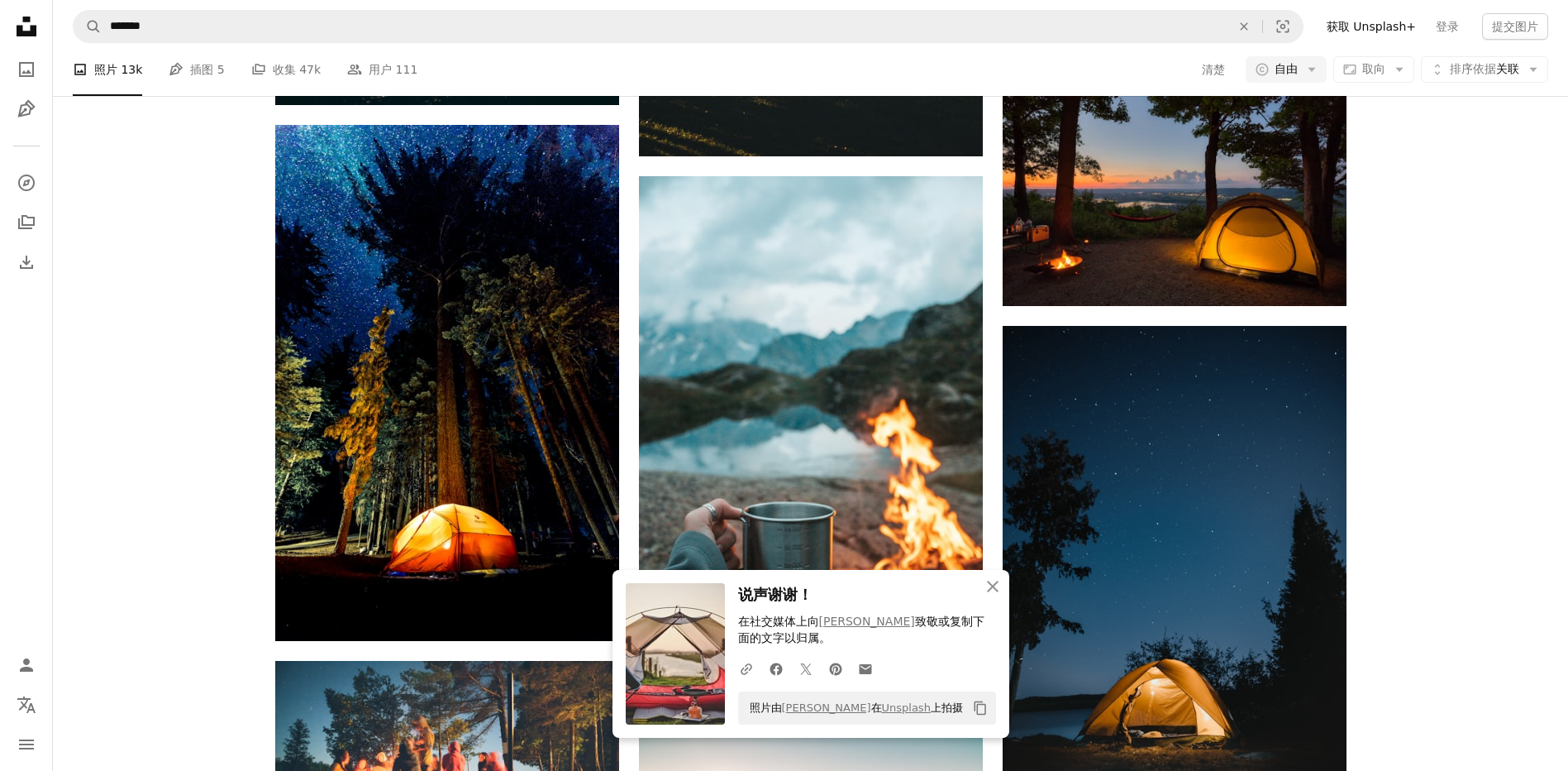
scroll to position [6122, 0]
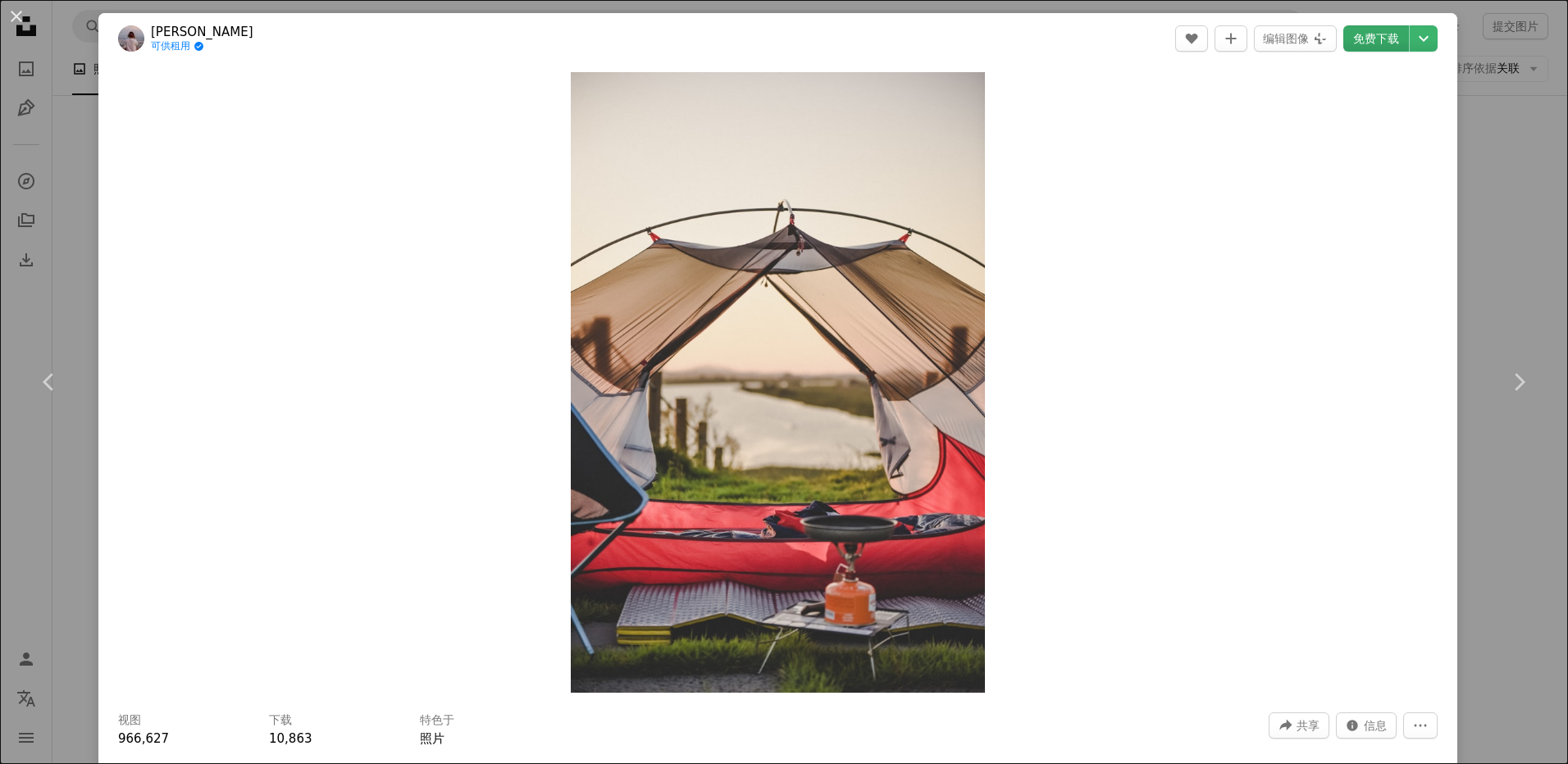
click at [1374, 42] on link "免费下载" at bounding box center [1376, 39] width 65 height 26
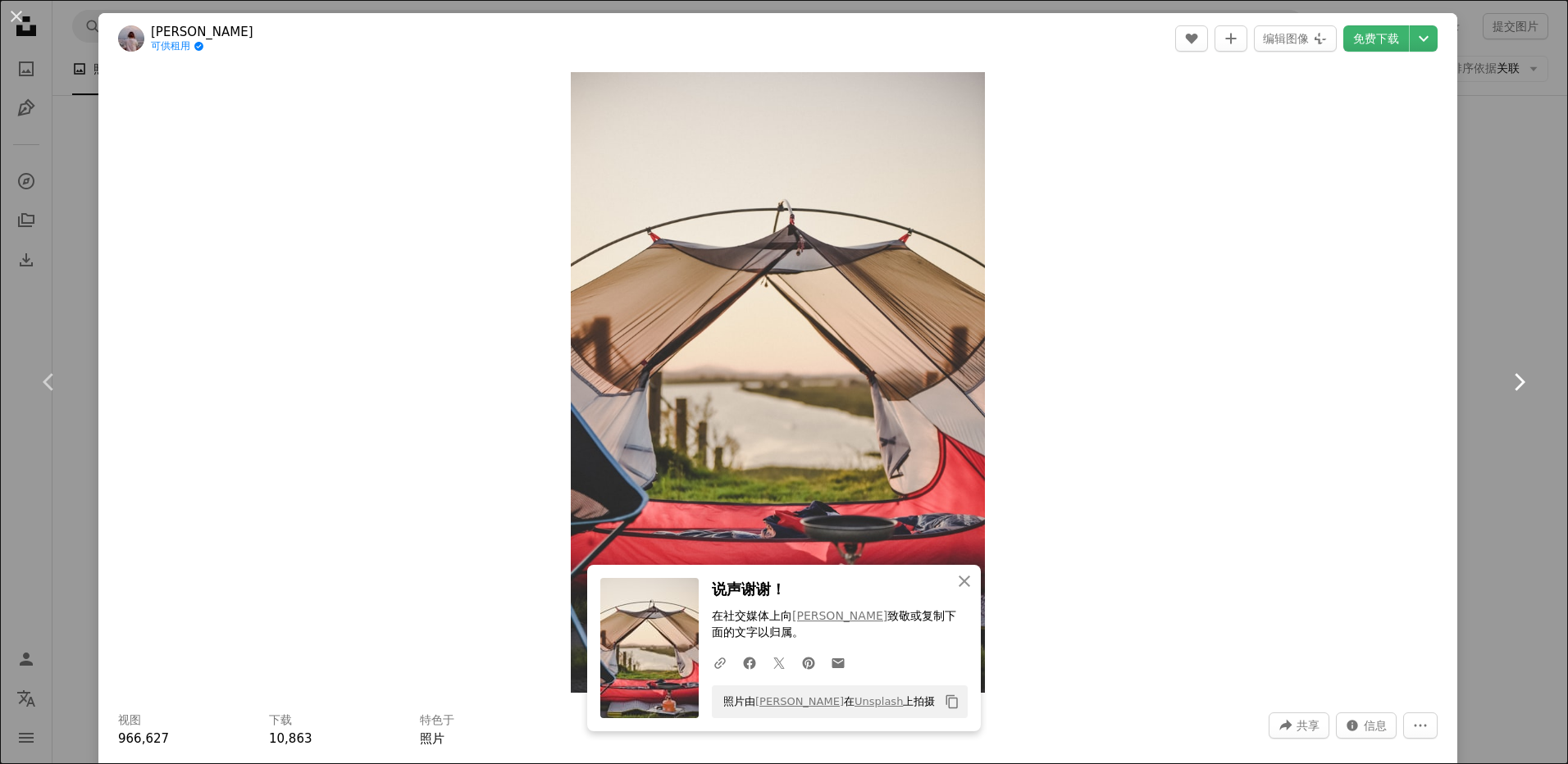
click at [1490, 314] on link "Chevron right" at bounding box center [1518, 382] width 98 height 158
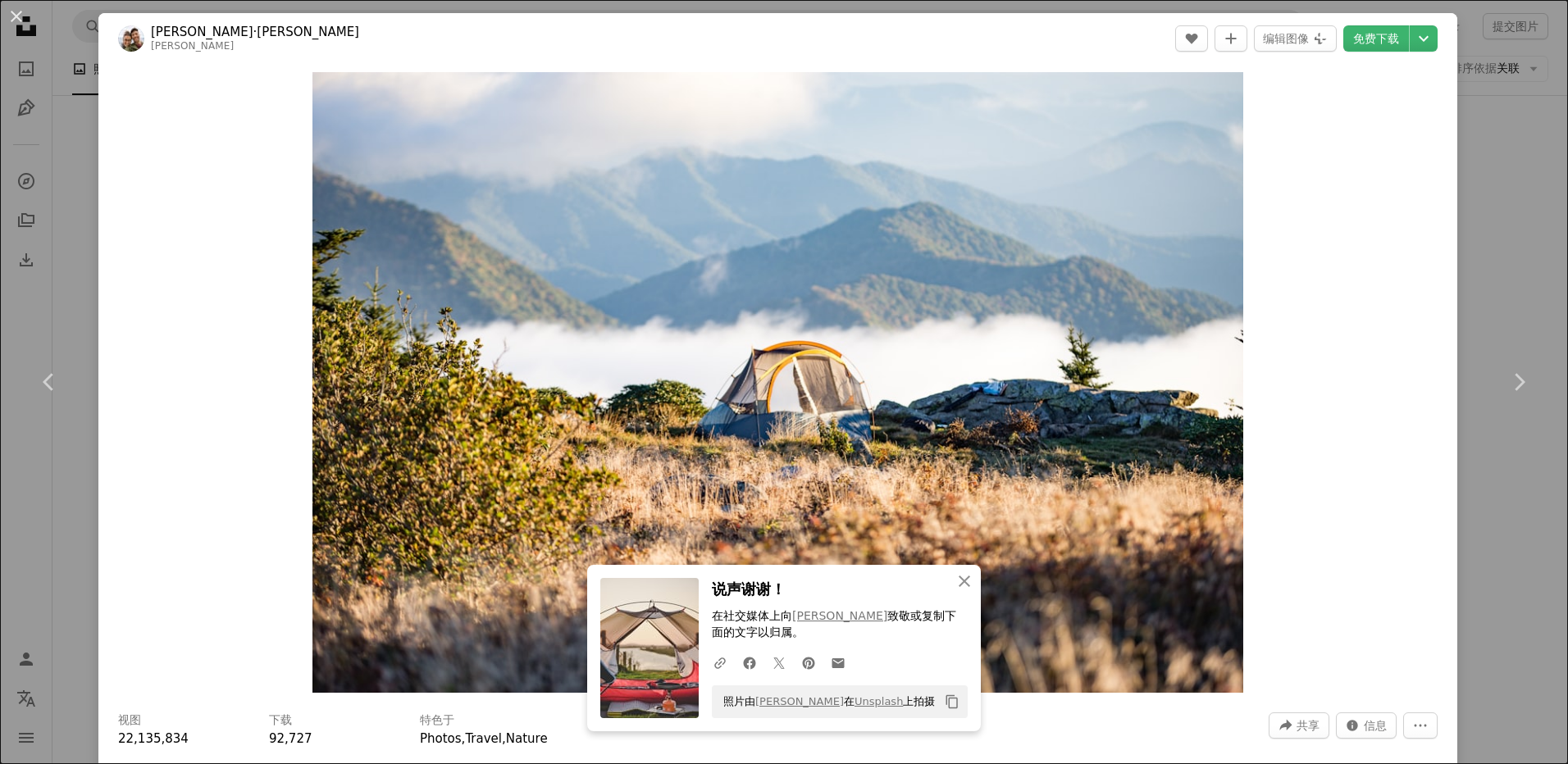
click at [1505, 258] on div "An X shape Chevron left Chevron right [PERSON_NAME]·[PERSON_NAME] chris_jolly A…" at bounding box center [784, 382] width 1568 height 764
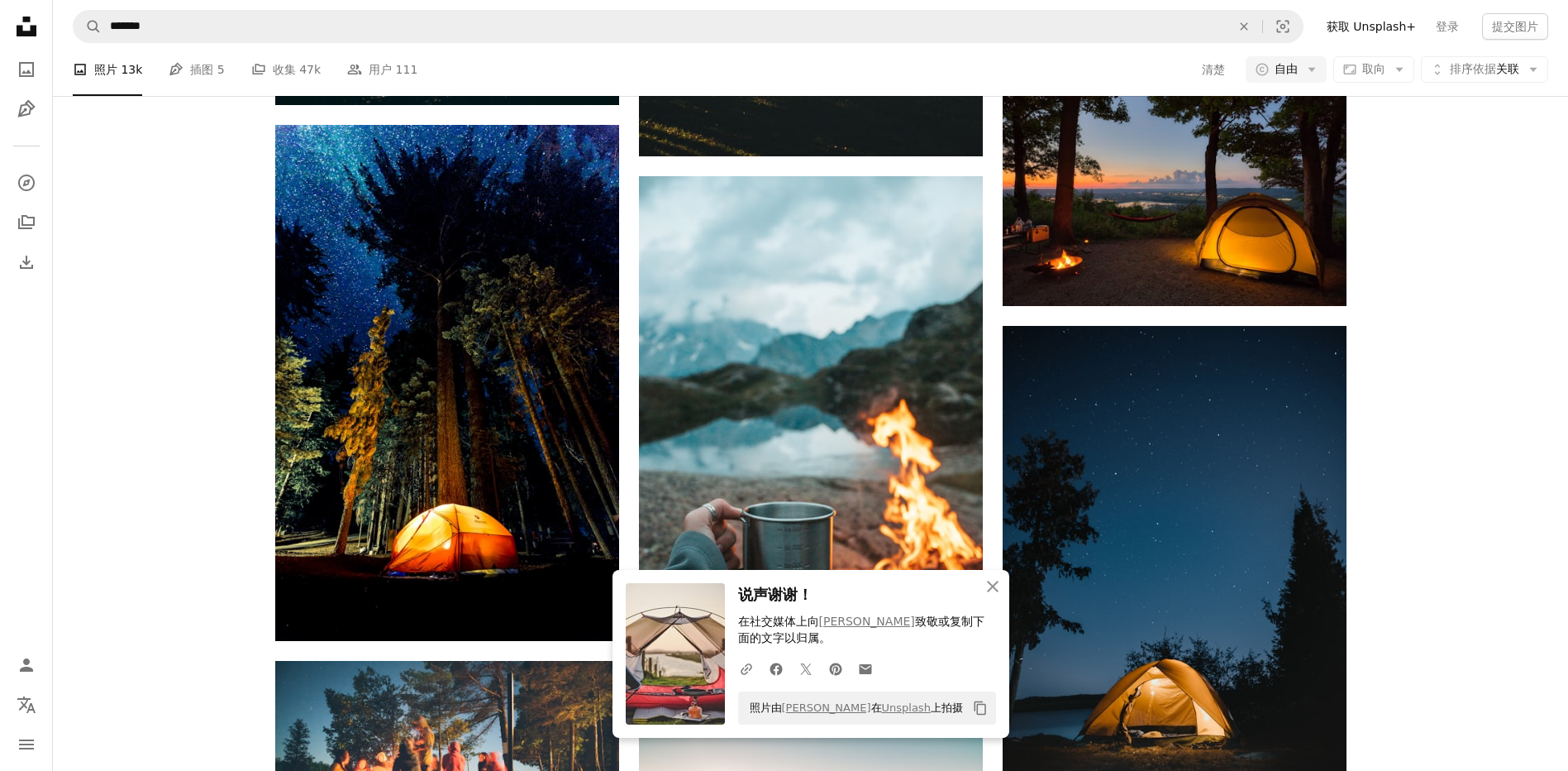
scroll to position [7197, 0]
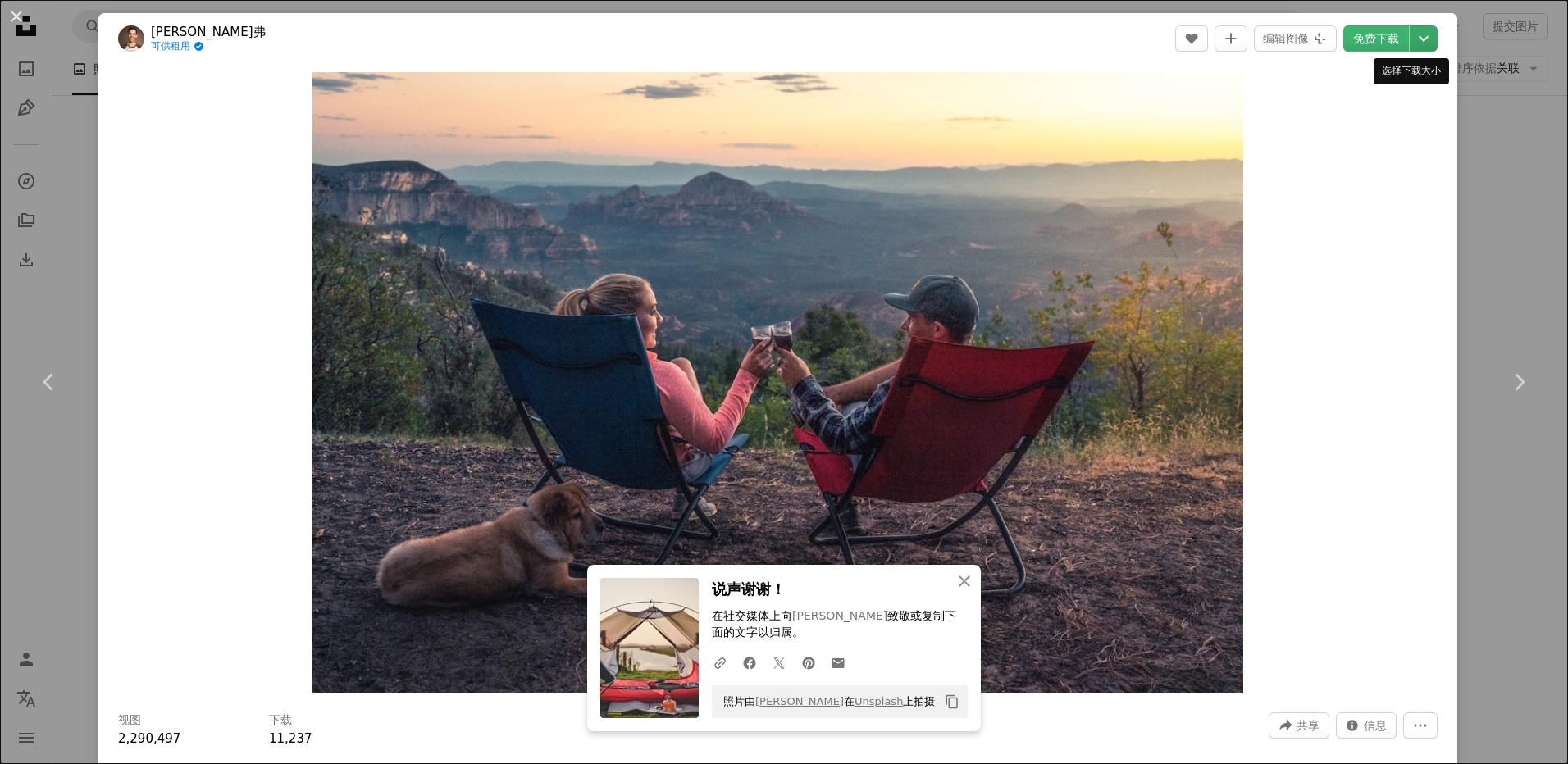
click at [1419, 31] on icon "Chevron down" at bounding box center [1423, 38] width 26 height 20
click at [1344, 175] on span "（5374 x 3583）" at bounding box center [1370, 181] width 95 height 13
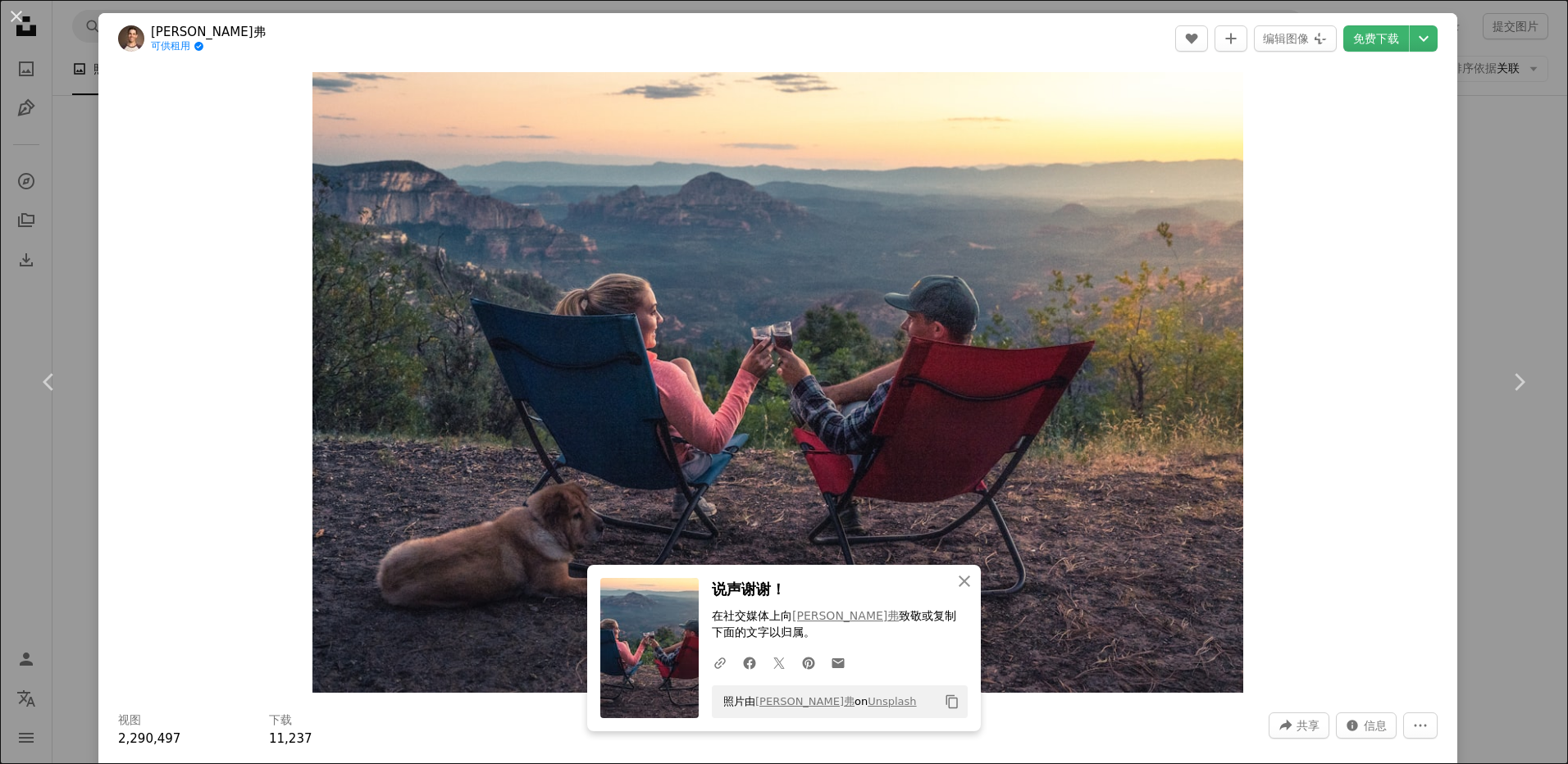
click at [1474, 289] on div "An X shape Chevron left Chevron right [PERSON_NAME]·科诺弗 可供租用 A checkmark inside…" at bounding box center [784, 382] width 1568 height 764
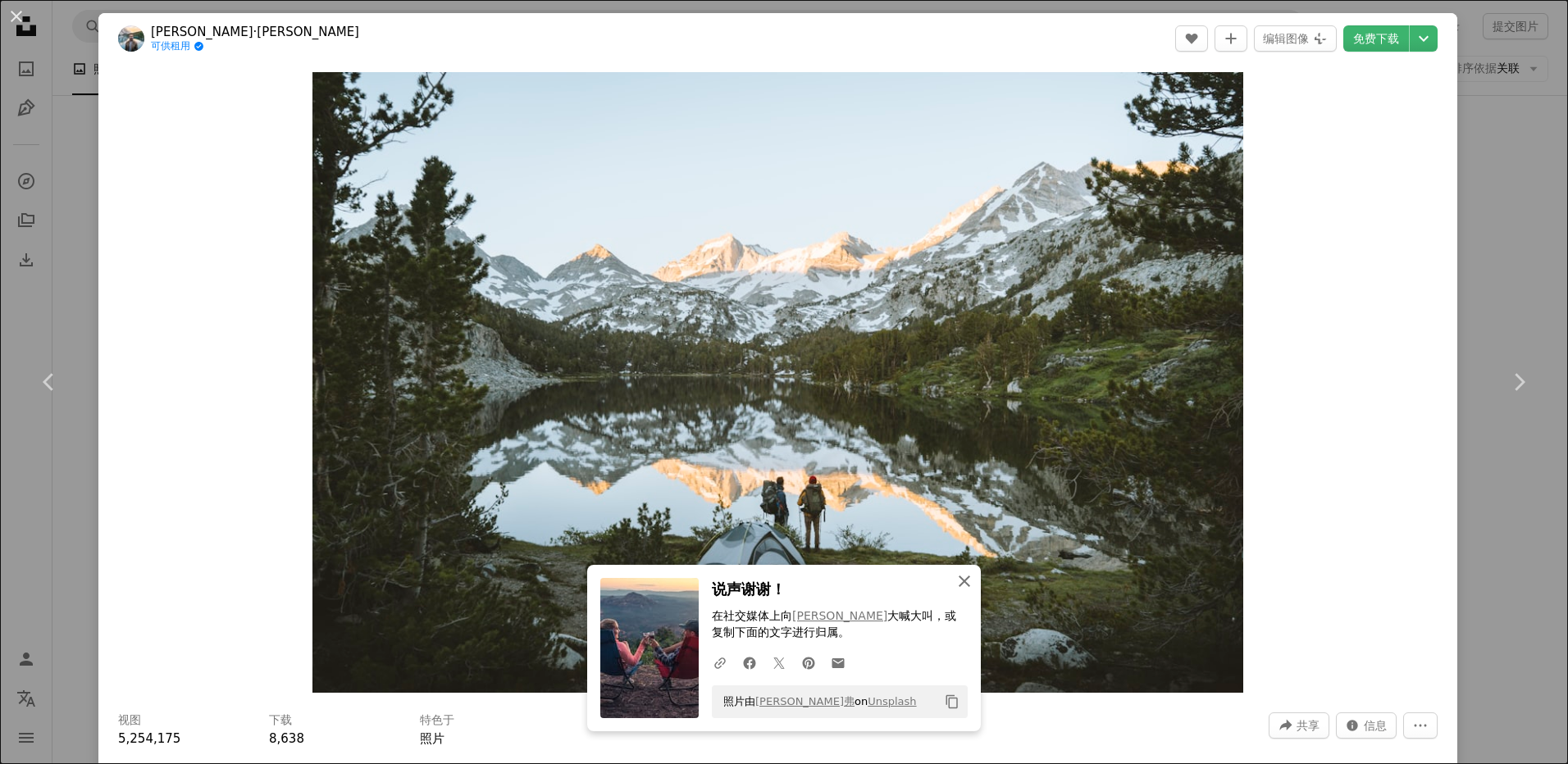
click at [963, 581] on icon "An X shape" at bounding box center [964, 581] width 20 height 20
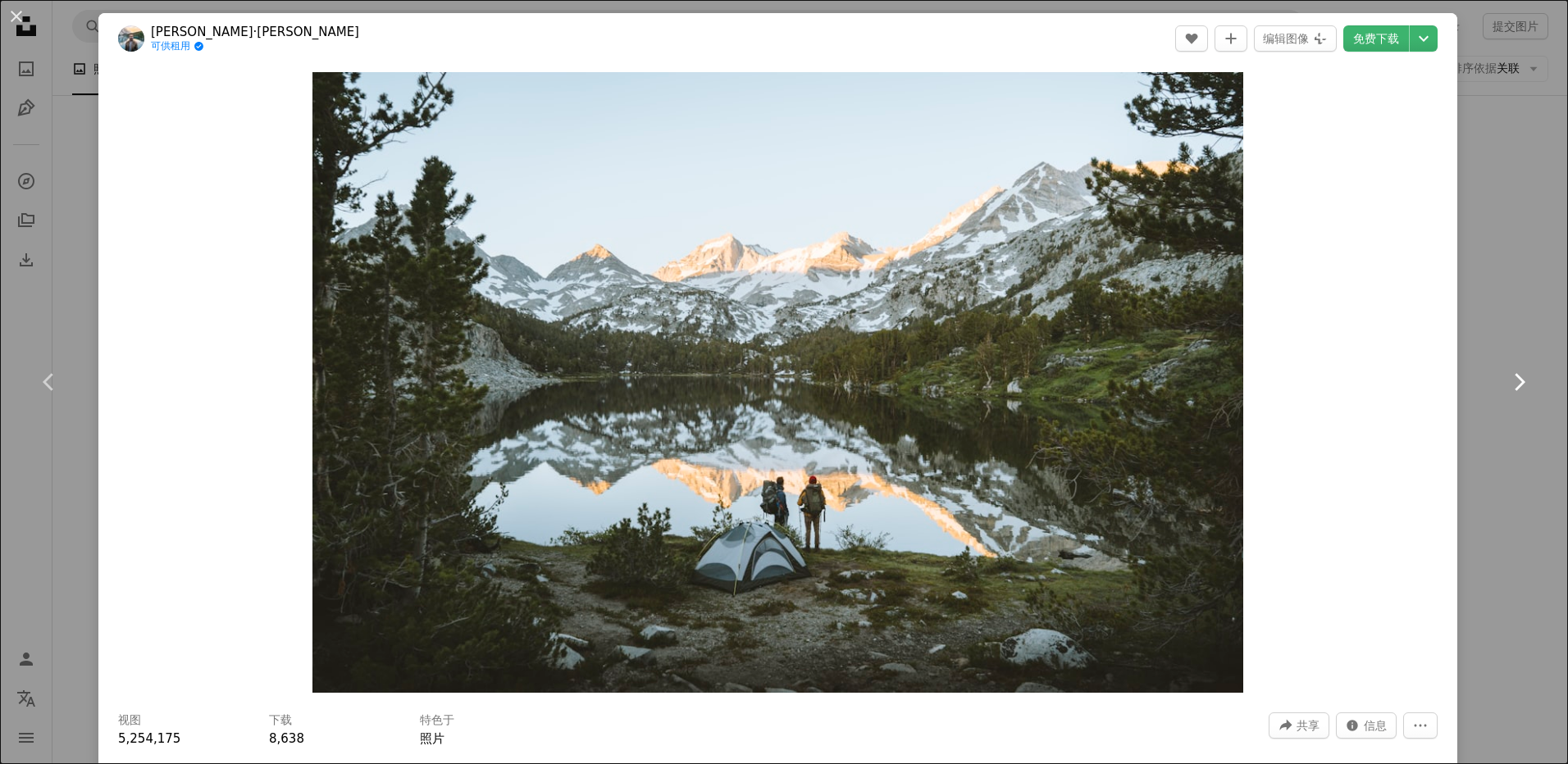
click at [1476, 384] on link "Chevron right" at bounding box center [1518, 382] width 98 height 158
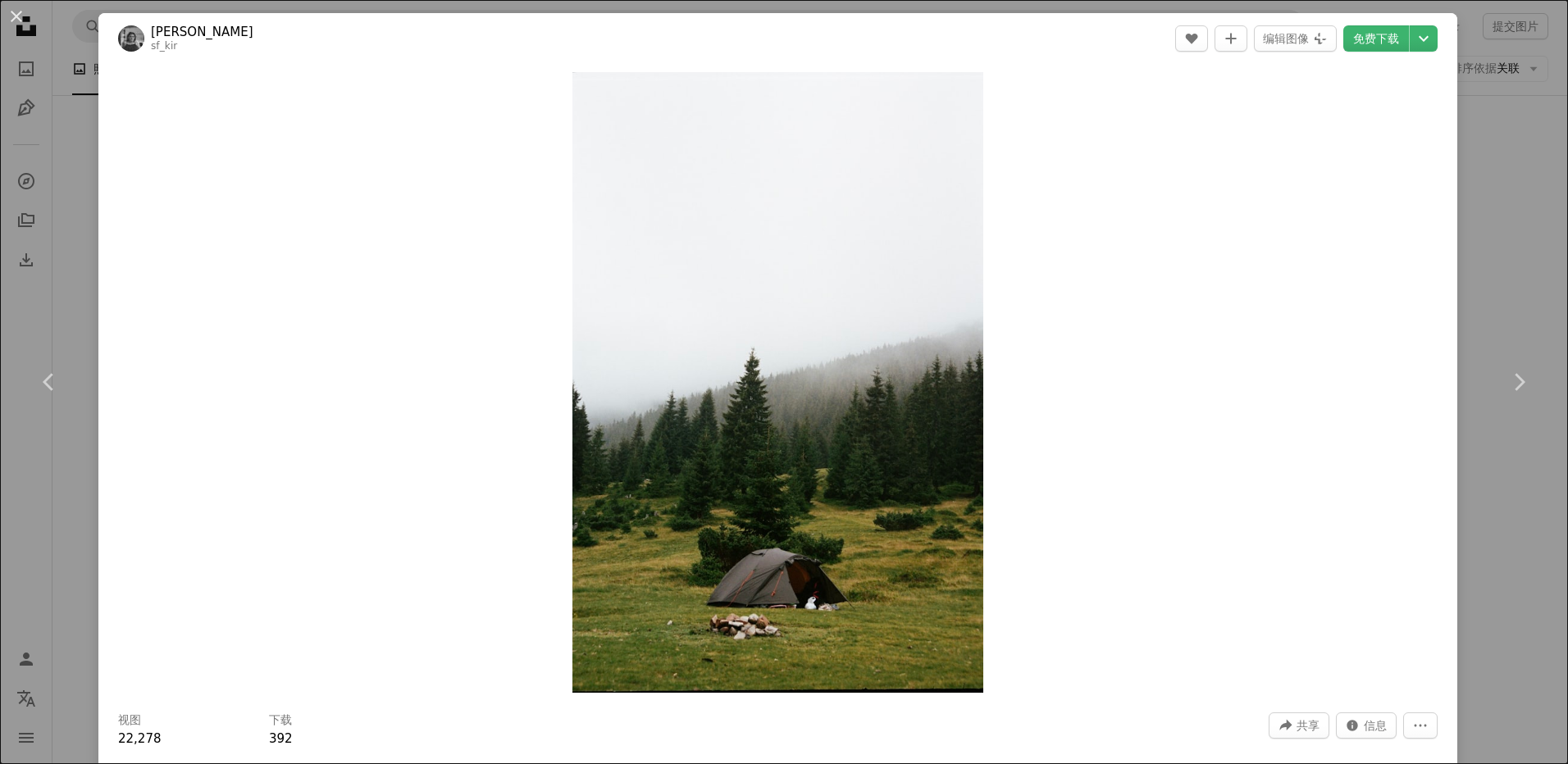
click at [1542, 517] on div "An X shape Chevron left Chevron right [PERSON_NAME]雷扎 sf_kir A heart A plus sig…" at bounding box center [784, 382] width 1568 height 764
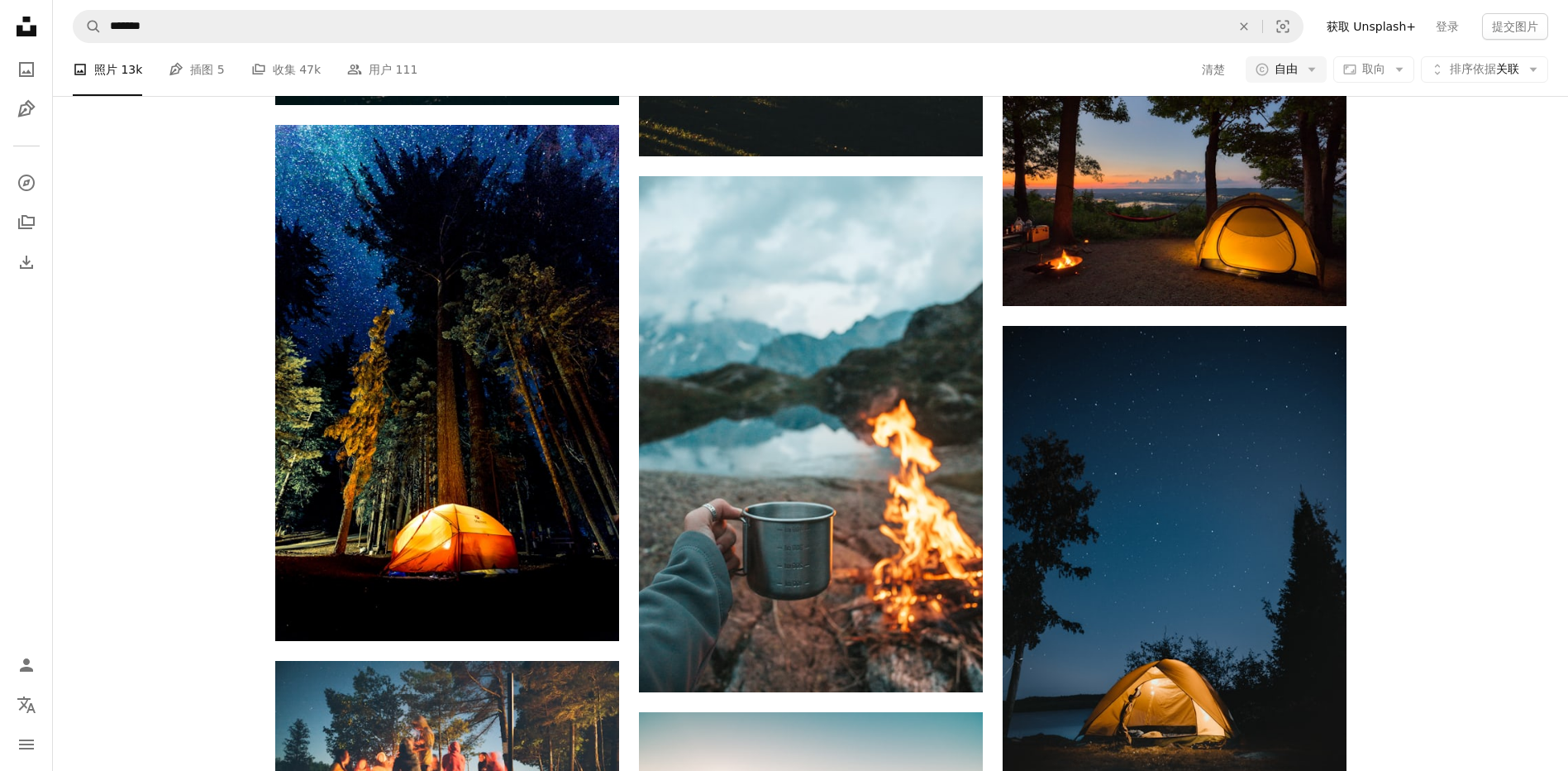
scroll to position [7528, 0]
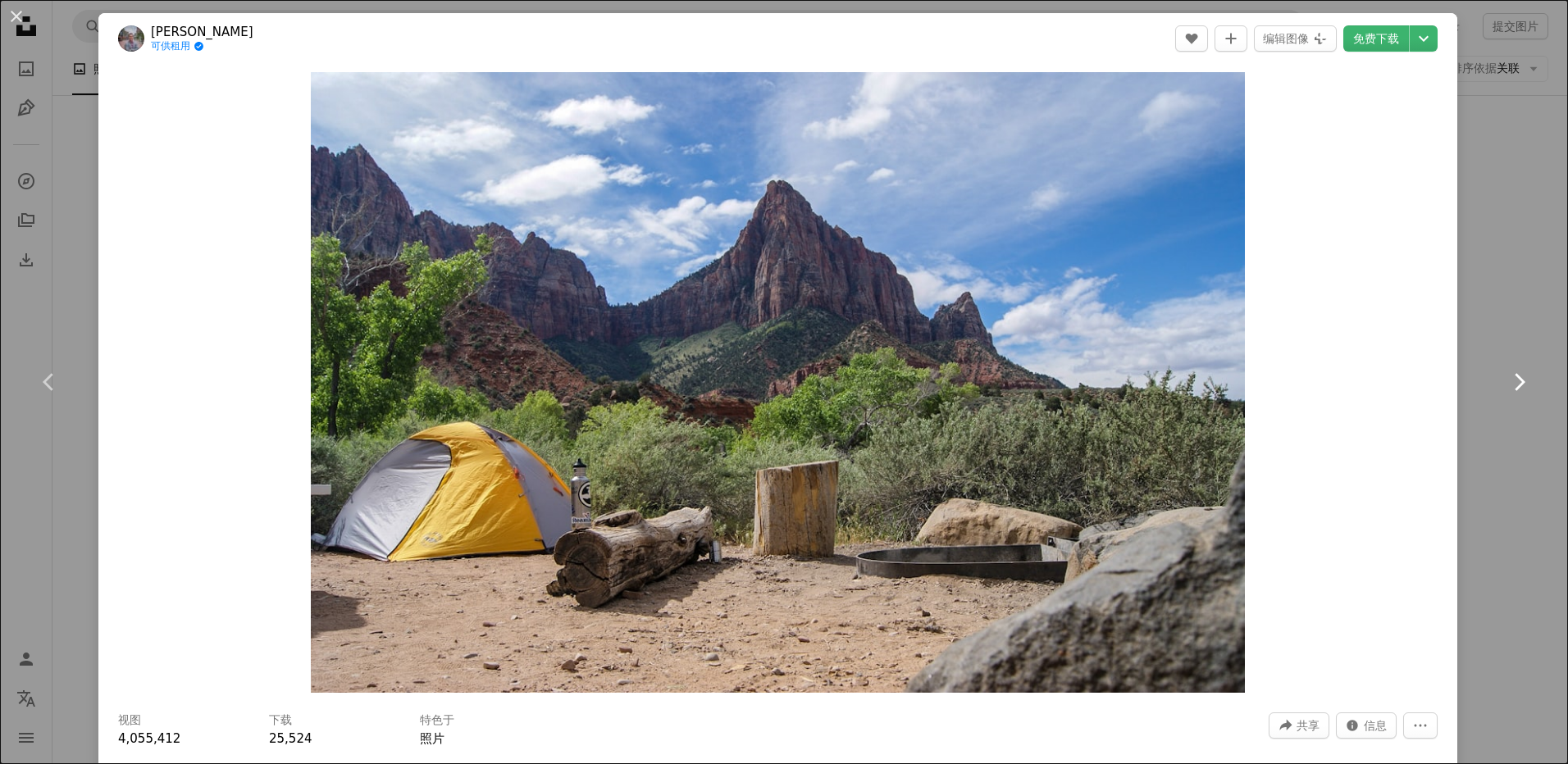
click at [1525, 438] on link "Chevron right" at bounding box center [1518, 382] width 98 height 158
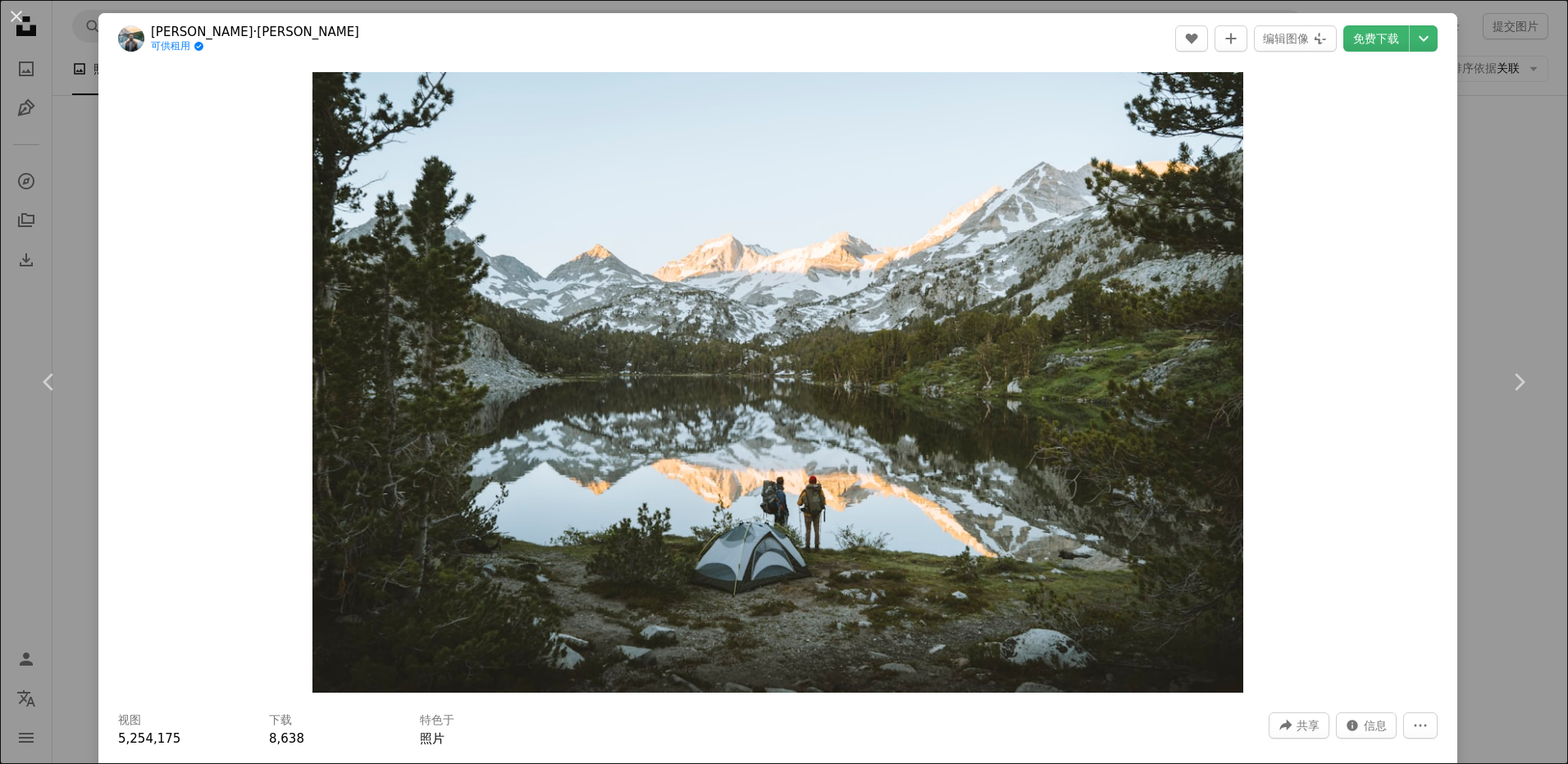
click at [3, 497] on div "An X shape Chevron left Chevron right [PERSON_NAME]·[PERSON_NAME] 可供租用 A checkm…" at bounding box center [784, 382] width 1568 height 764
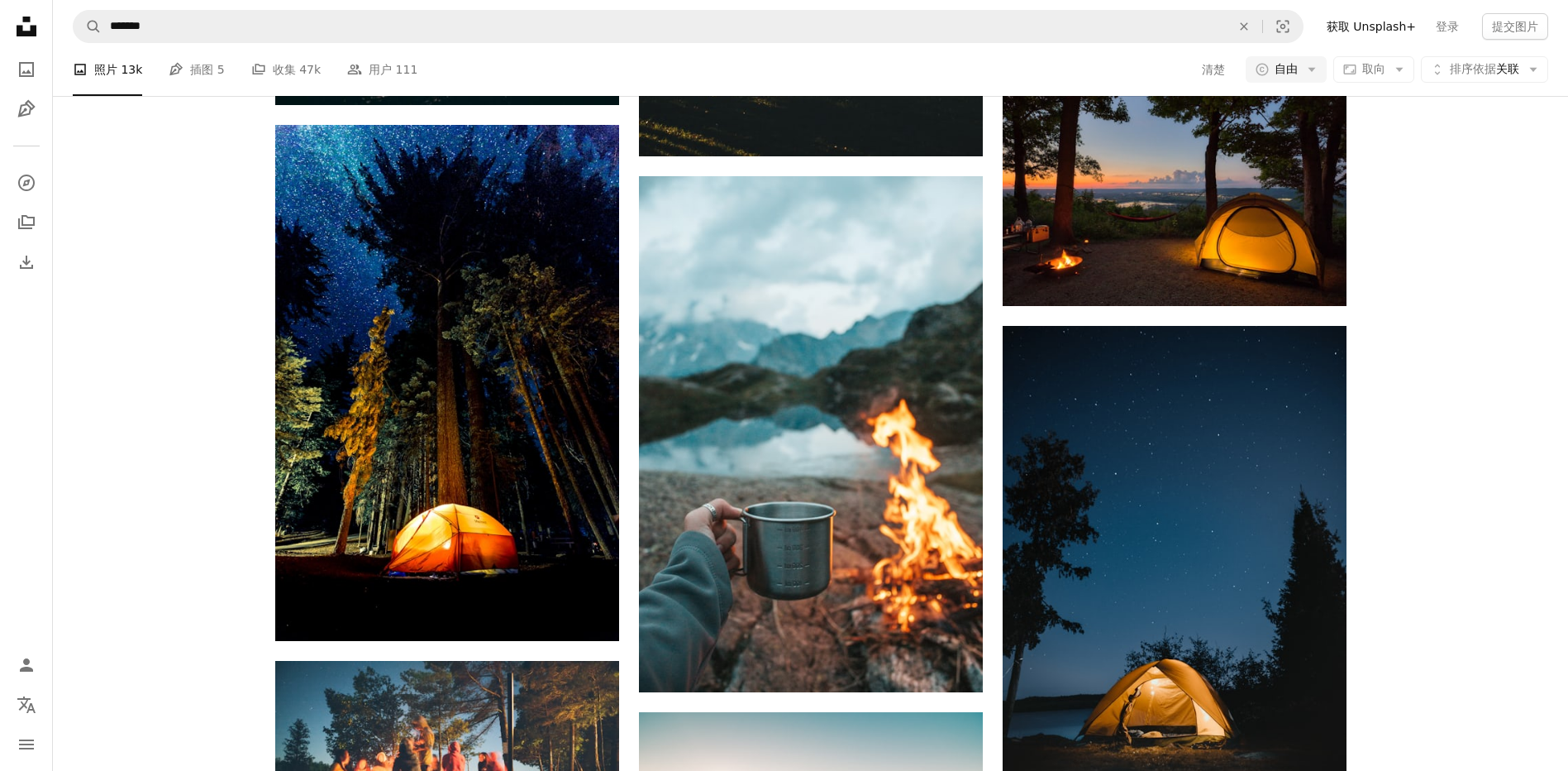
scroll to position [7859, 0]
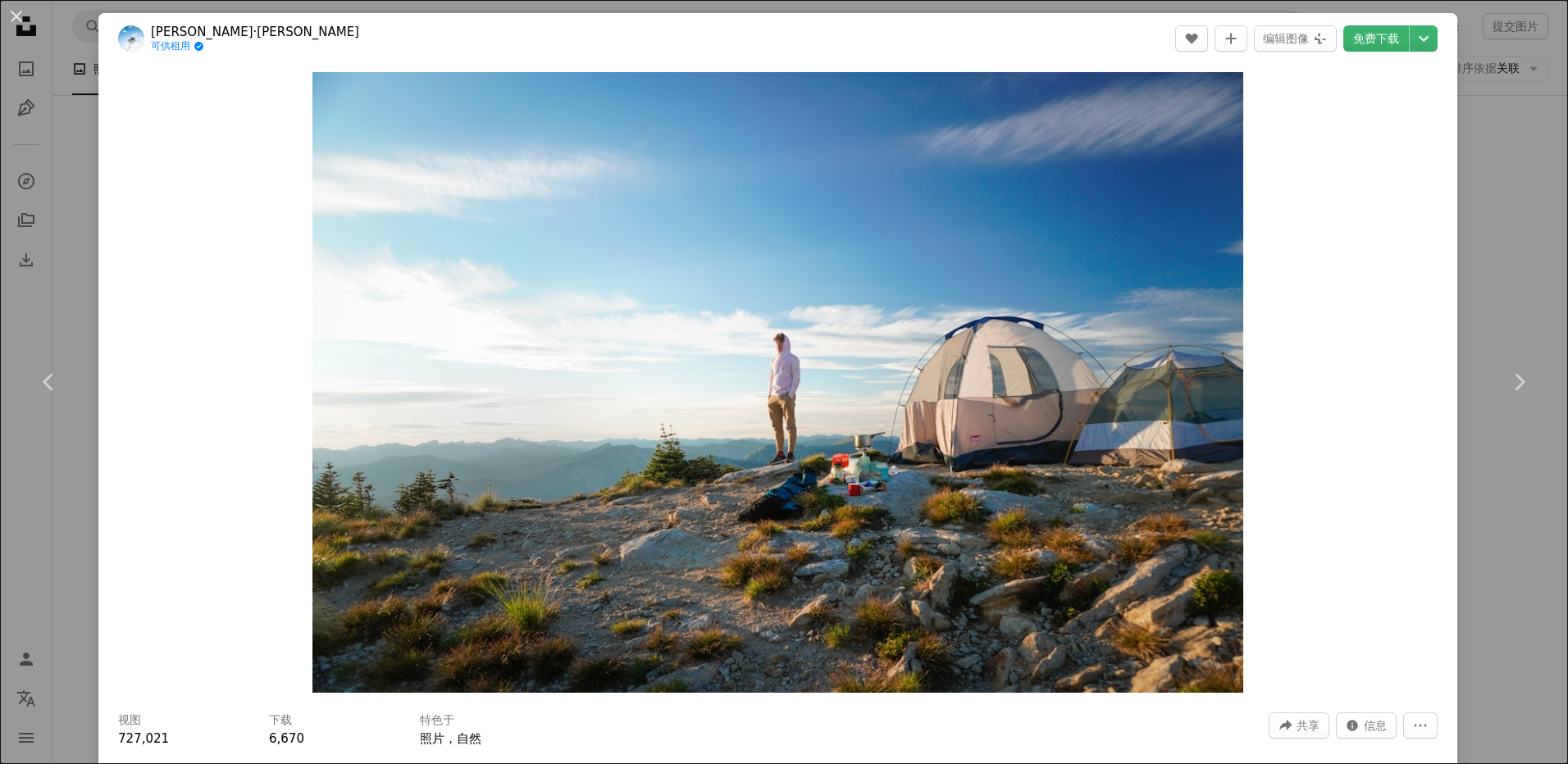
click at [1498, 575] on div "An X shape Chevron left Chevron right [PERSON_NAME]·[PERSON_NAME] 可供租用 A checkm…" at bounding box center [784, 382] width 1568 height 764
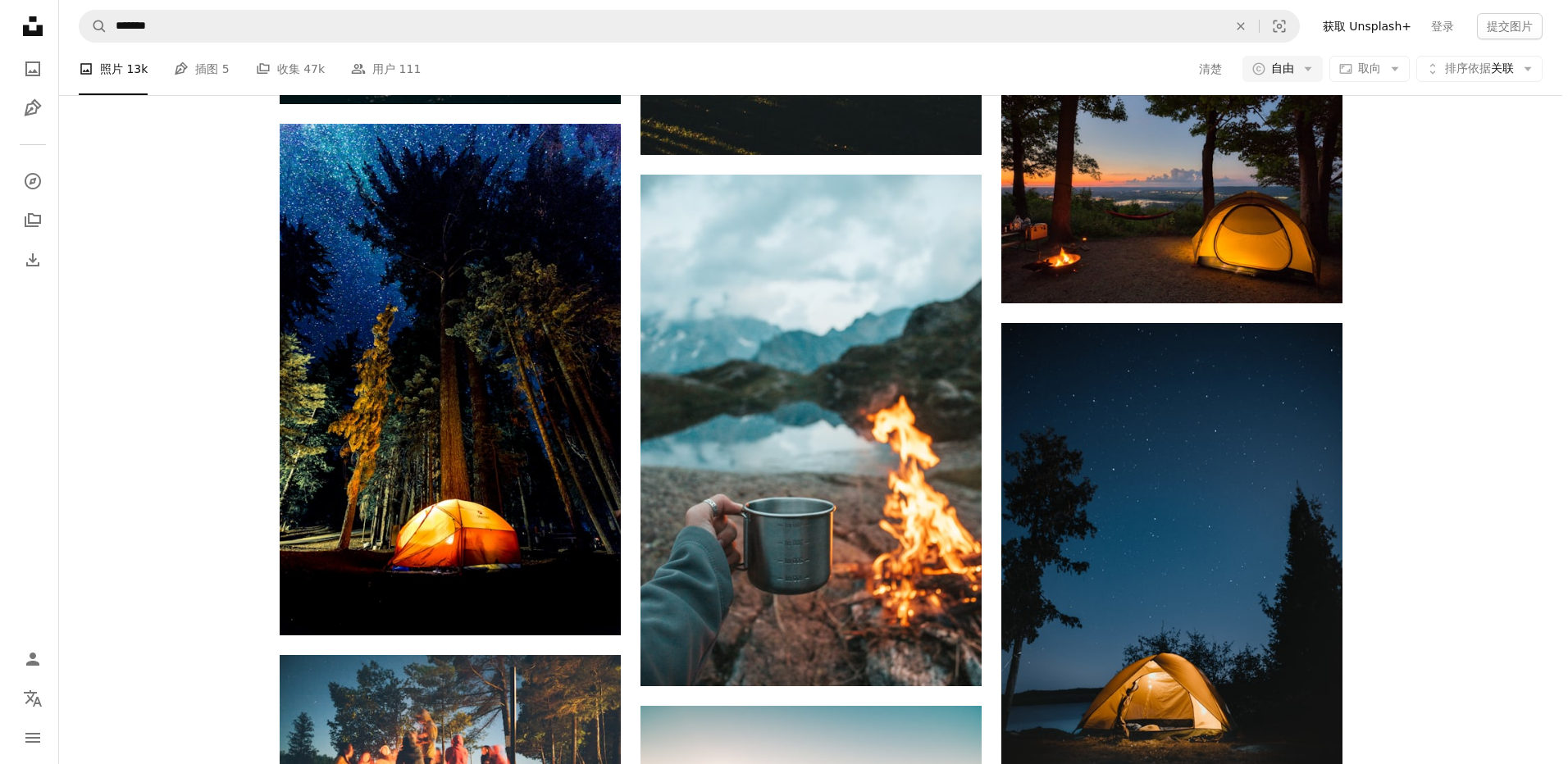
scroll to position [8279, 0]
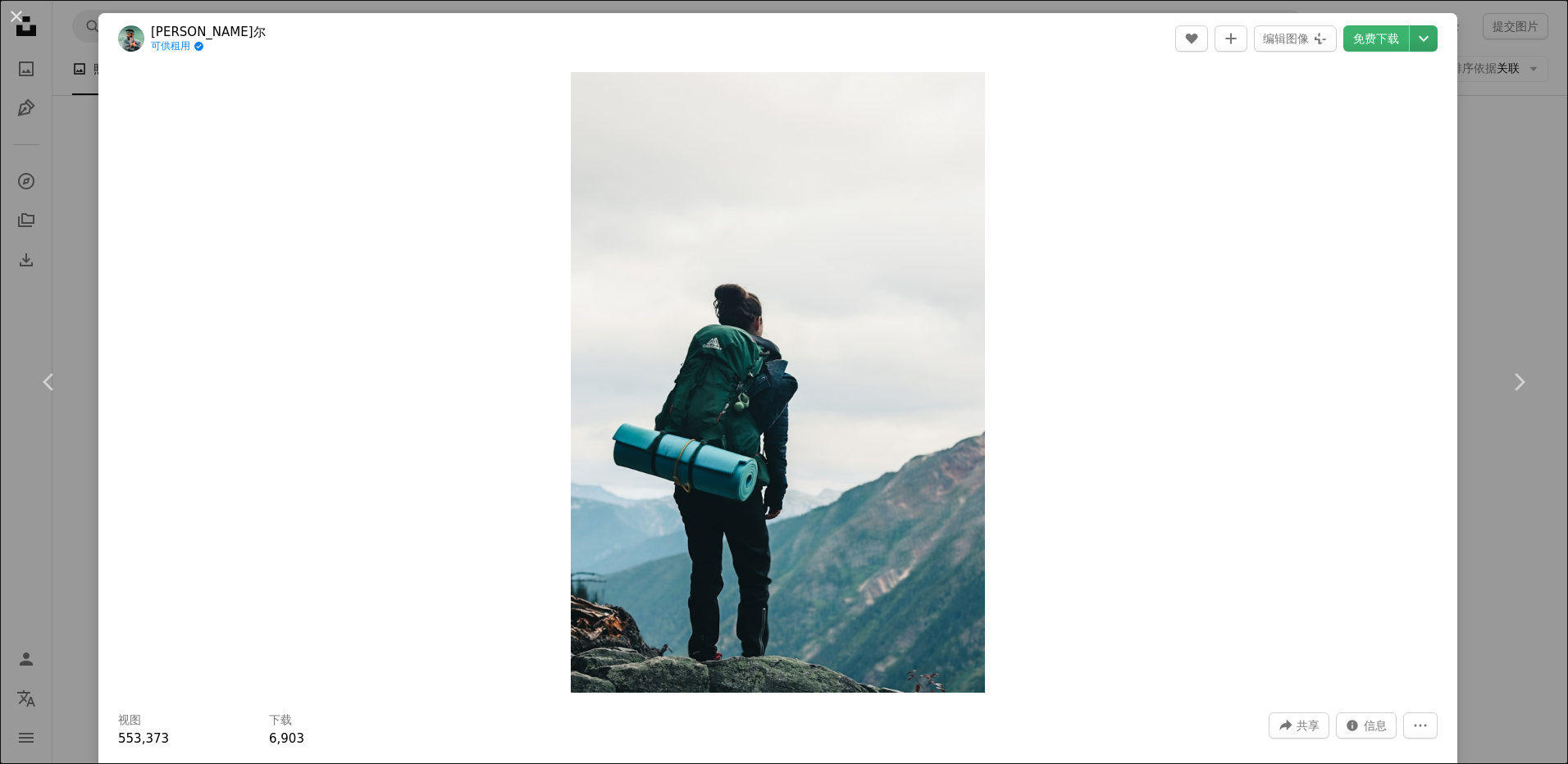
click at [1416, 39] on icon "Chevron down" at bounding box center [1423, 38] width 26 height 20
click at [1342, 176] on span "（4000 x 6000）" at bounding box center [1370, 181] width 95 height 13
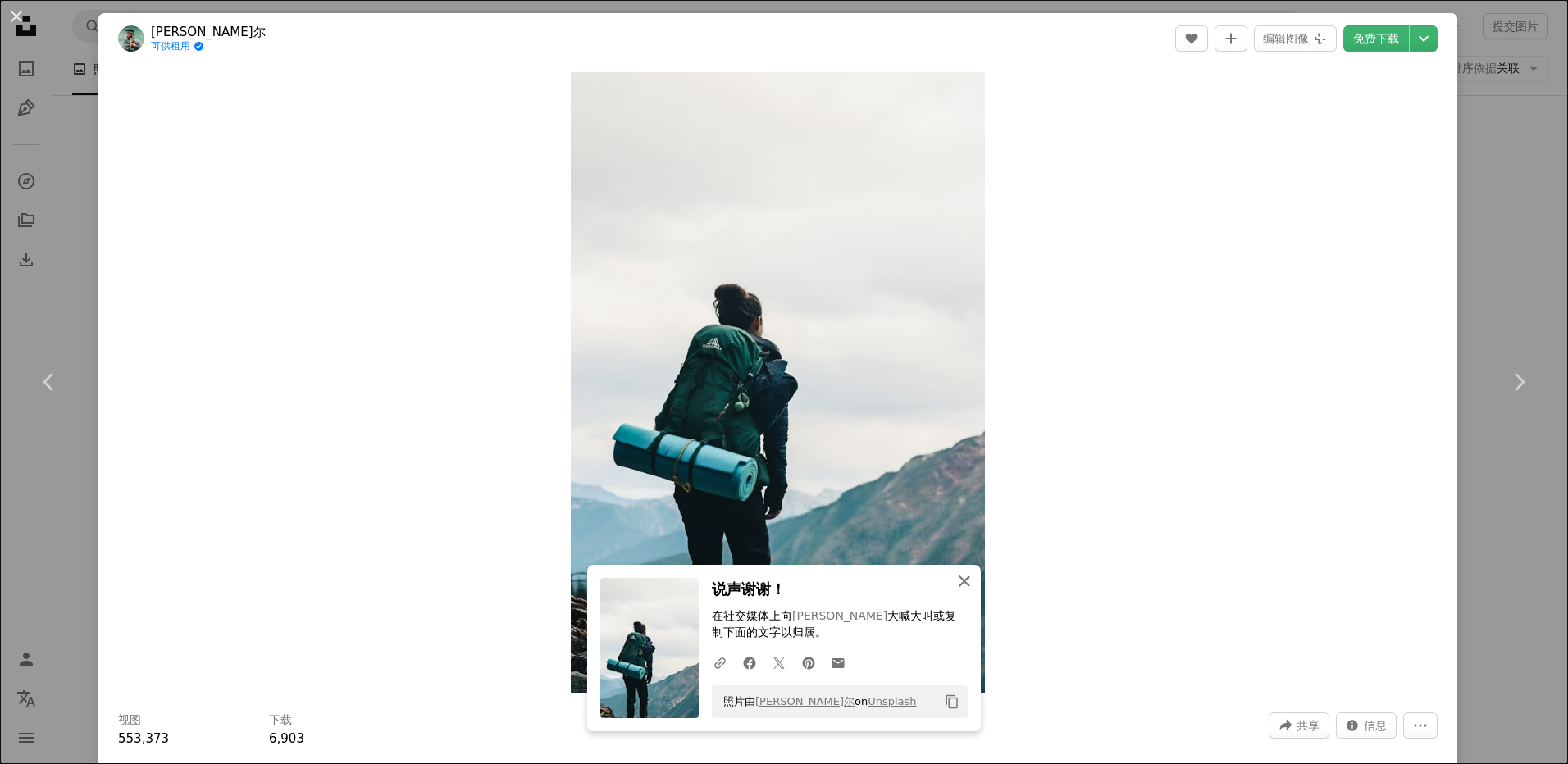
drag, startPoint x: 964, startPoint y: 586, endPoint x: 985, endPoint y: 581, distance: 21.6
click at [964, 586] on icon "An X shape" at bounding box center [964, 581] width 20 height 20
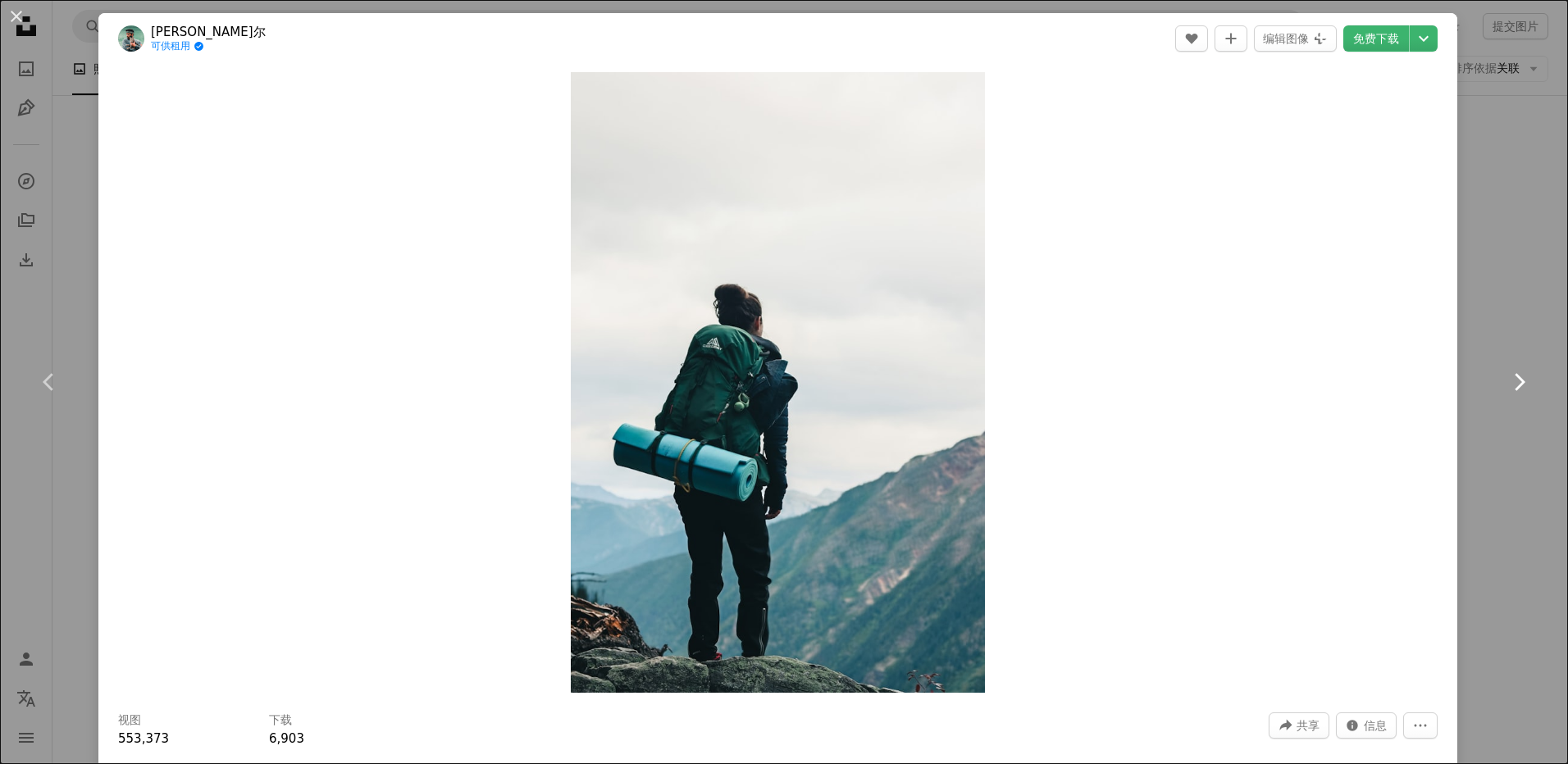
click at [1501, 445] on link "Chevron right" at bounding box center [1518, 382] width 98 height 158
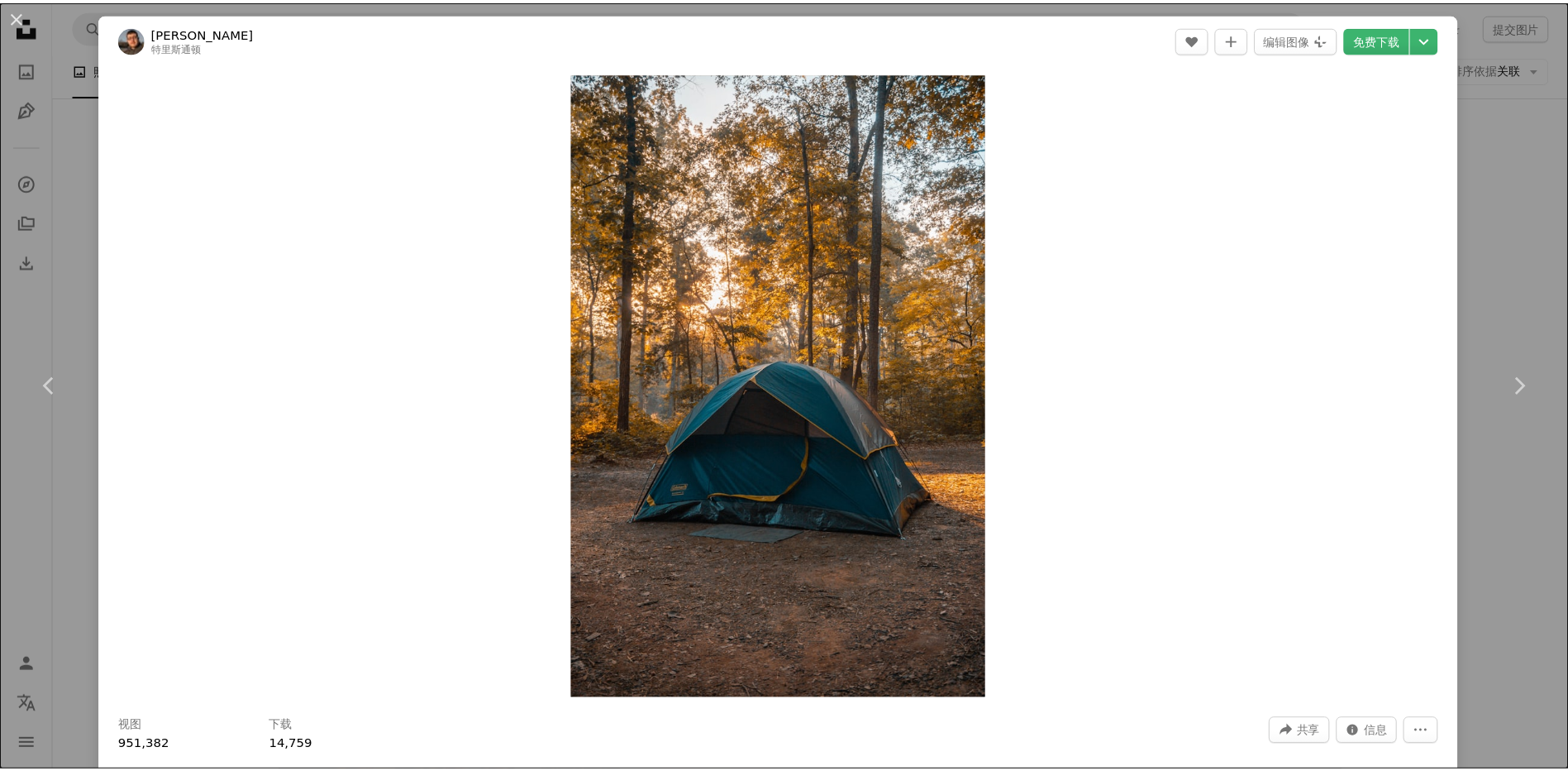
scroll to position [675, 0]
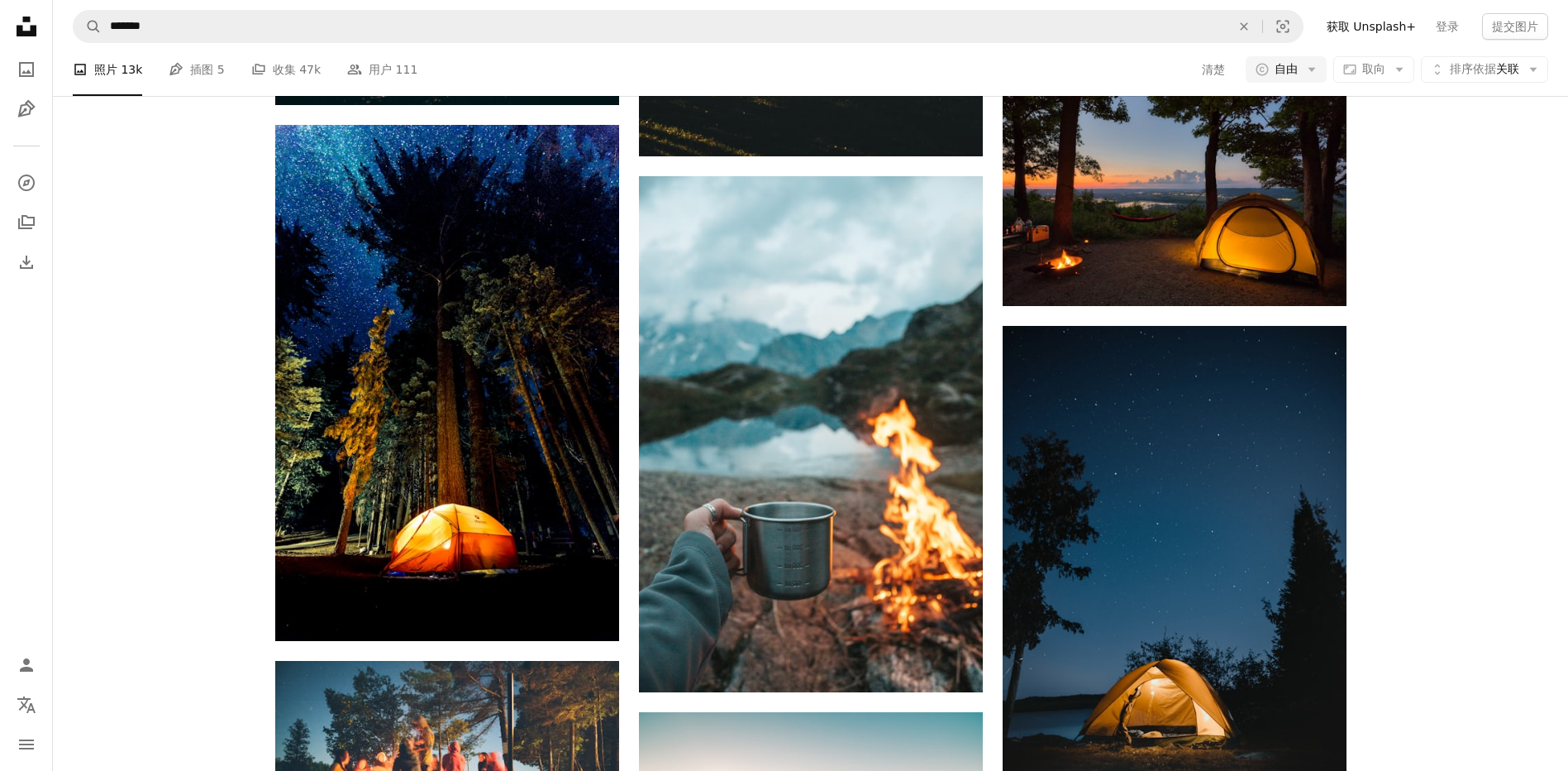
scroll to position [9679, 0]
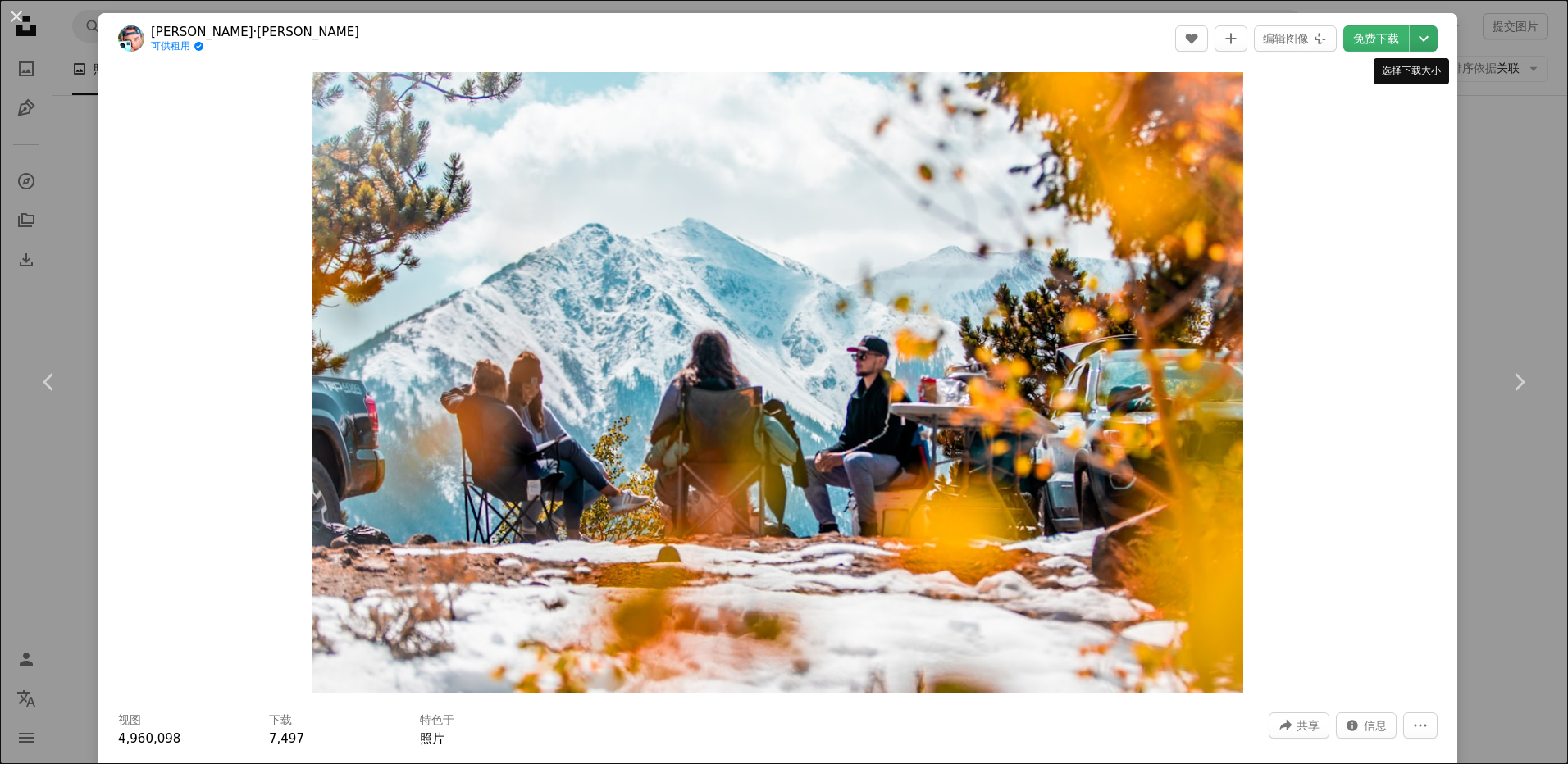
click at [1418, 37] on icon "Chevron down" at bounding box center [1423, 38] width 26 height 20
click at [1350, 189] on span "原始尺寸 （6000 x 4000）" at bounding box center [1346, 182] width 145 height 16
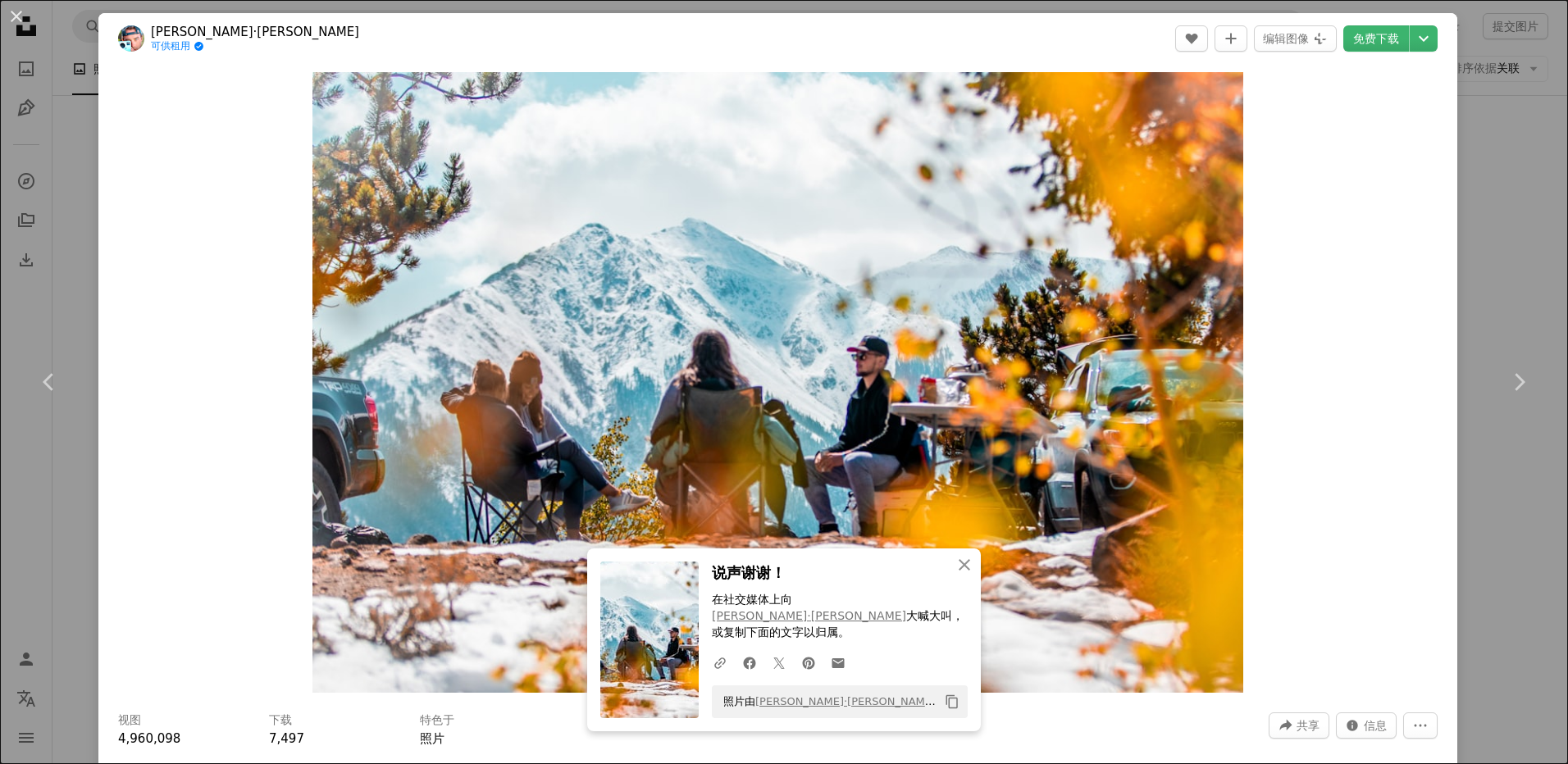
click at [1525, 193] on div "An X shape Chevron left Chevron right [PERSON_NAME]·[PERSON_NAME] 可供租用 A checkm…" at bounding box center [784, 382] width 1568 height 764
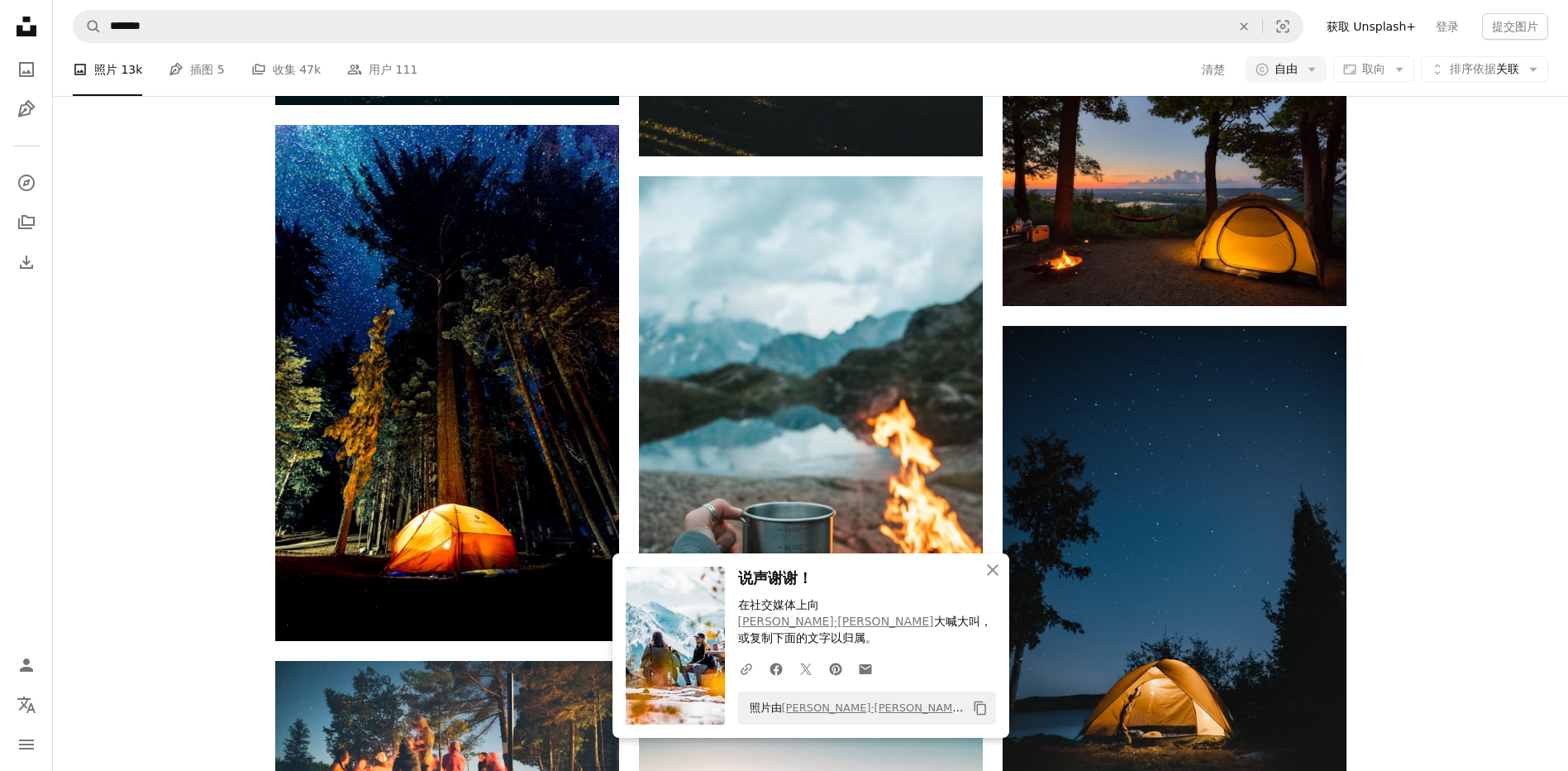
scroll to position [10010, 0]
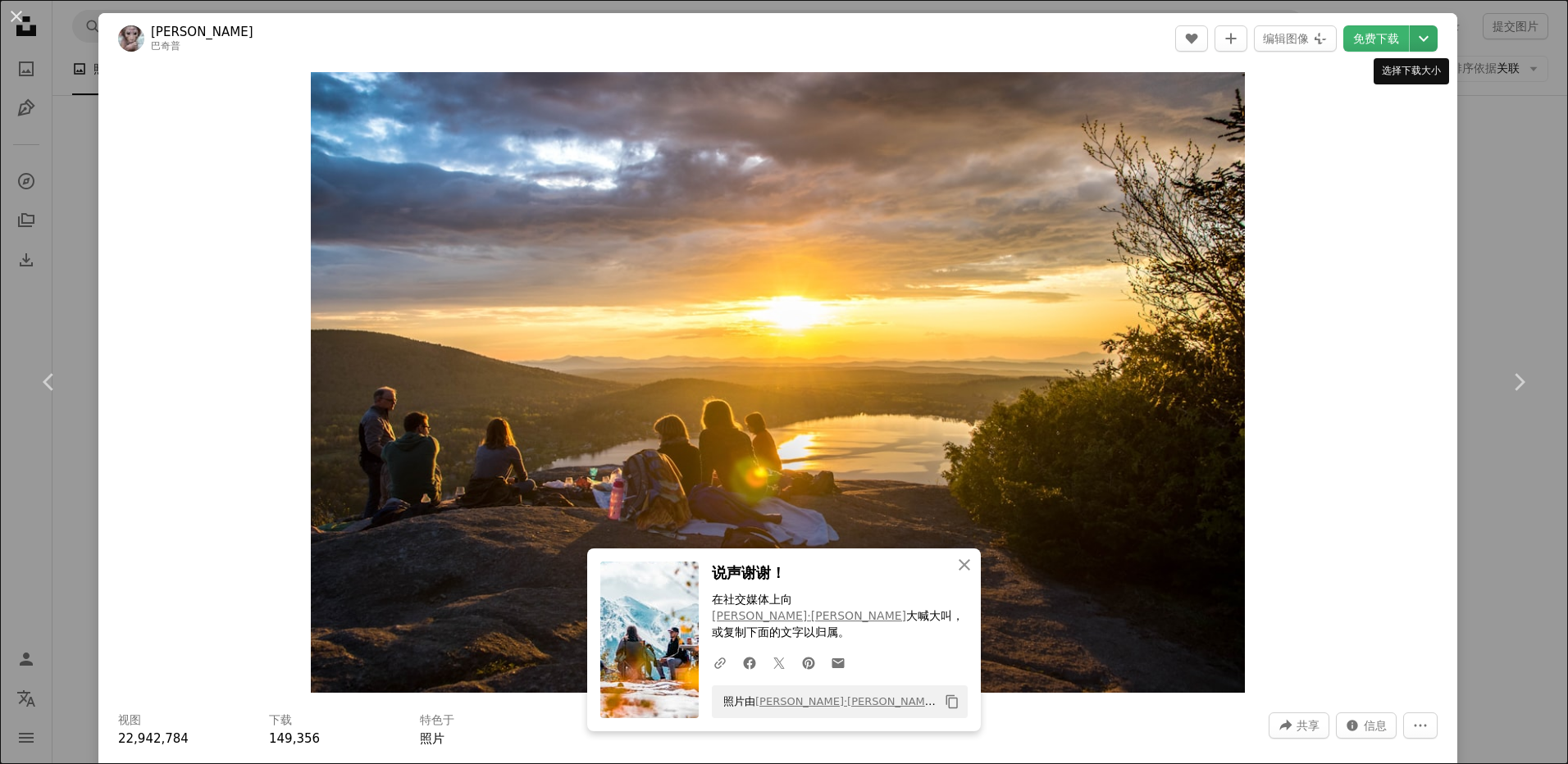
click at [1421, 46] on icon "Chevron down" at bounding box center [1423, 38] width 26 height 20
click at [1370, 176] on span "（5861 x 3897）" at bounding box center [1370, 181] width 95 height 13
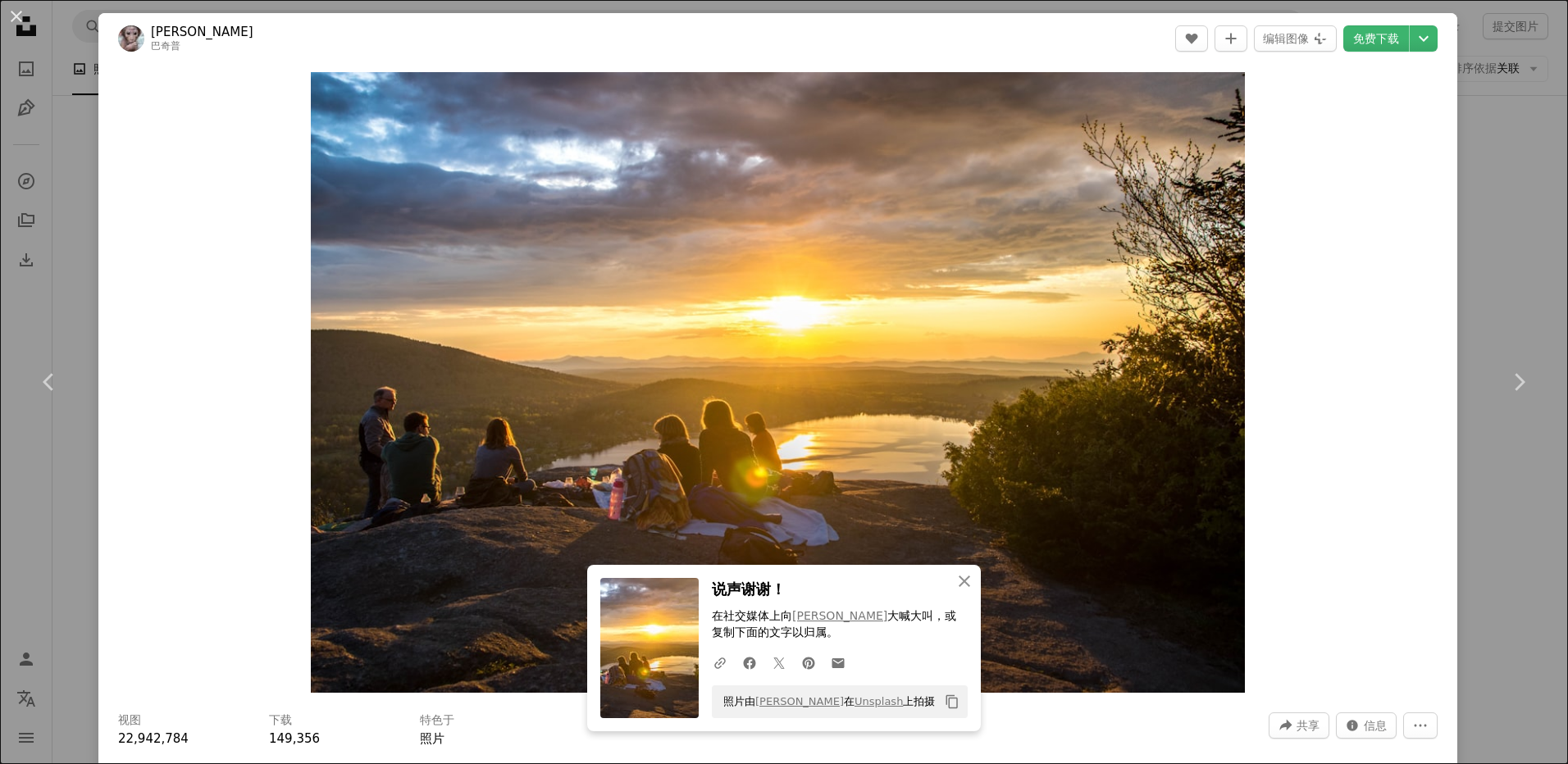
drag, startPoint x: 1522, startPoint y: 248, endPoint x: 1523, endPoint y: 268, distance: 20.0
click at [1522, 248] on div "An X shape Chevron left Chevron right [PERSON_NAME]奇普 A heart A plus sign 编辑图像 …" at bounding box center [784, 382] width 1568 height 764
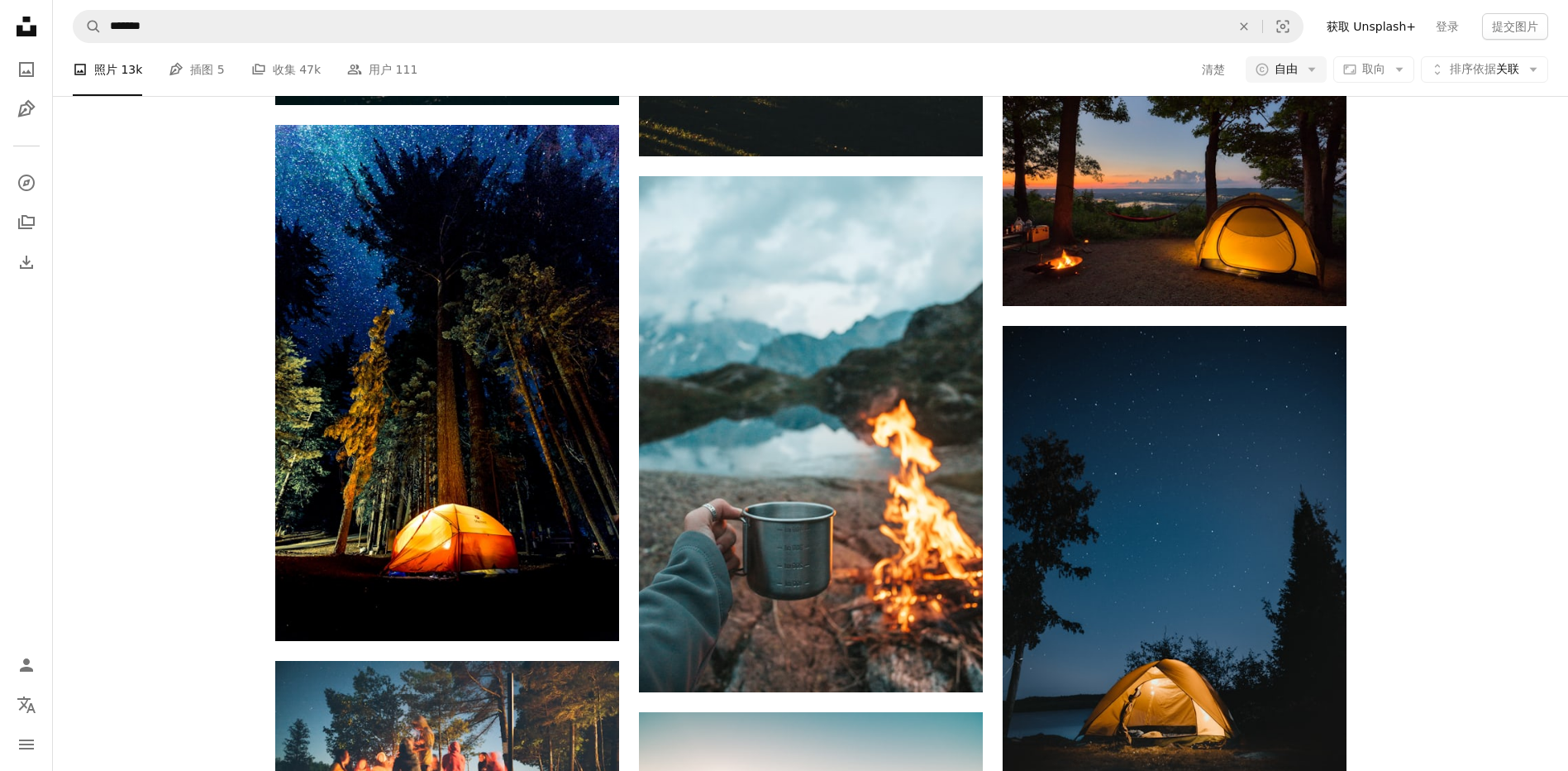
scroll to position [10920, 0]
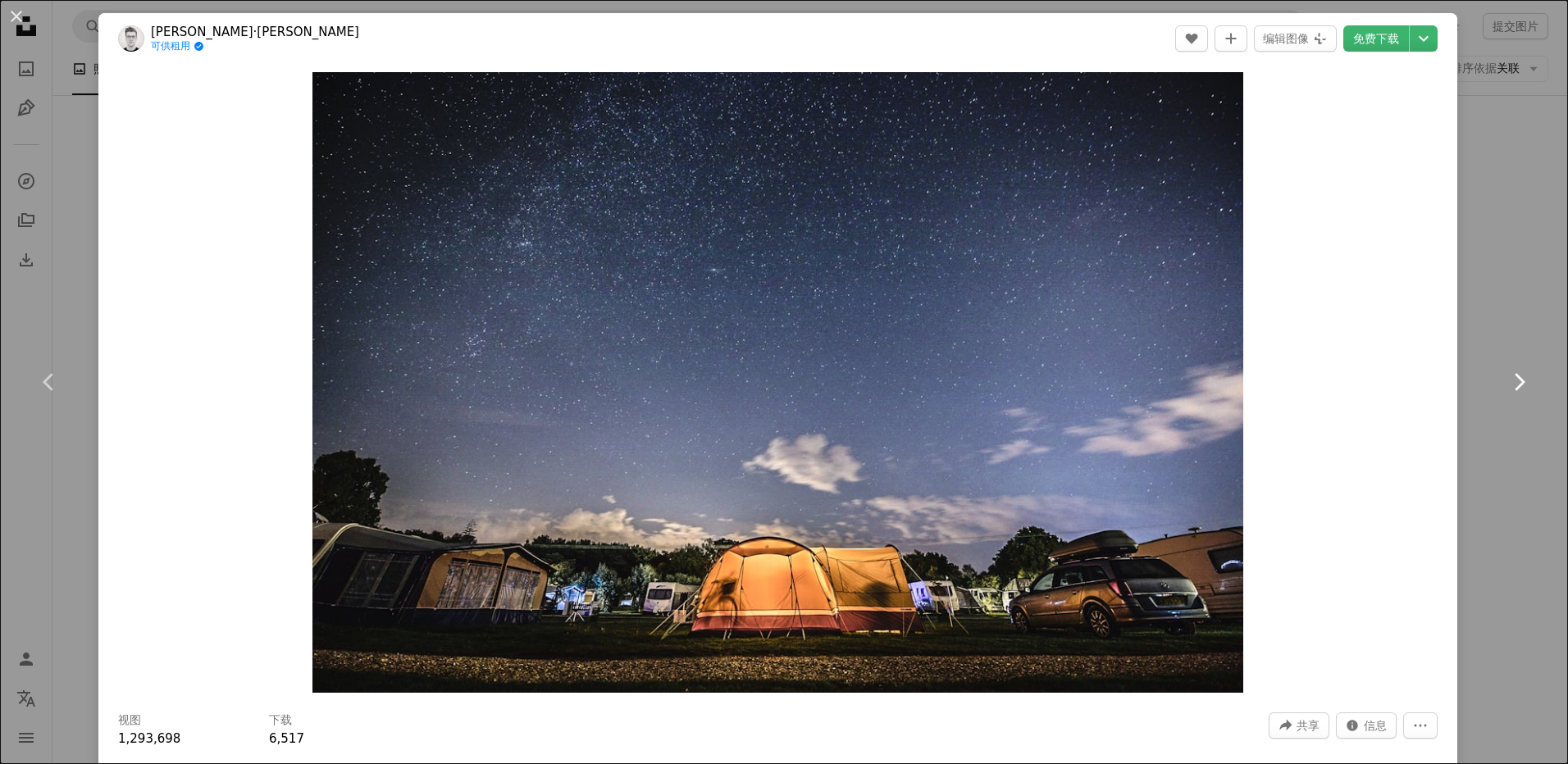
click at [1503, 399] on link "Chevron right" at bounding box center [1518, 382] width 98 height 158
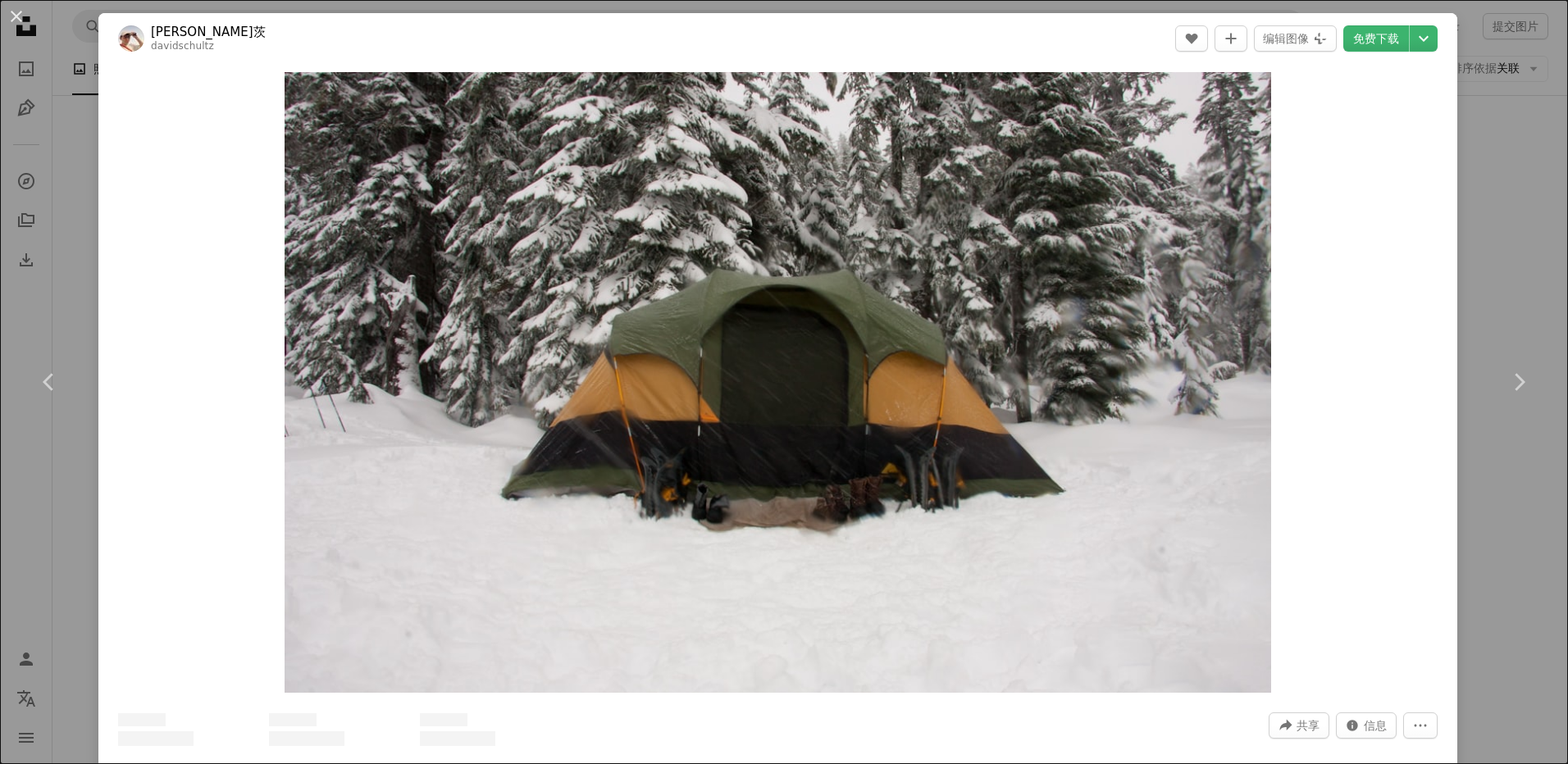
click at [1506, 524] on div "An X shape Chevron left Chevron right [PERSON_NAME] A heart A plus sign 编辑图像 Pl…" at bounding box center [784, 382] width 1568 height 764
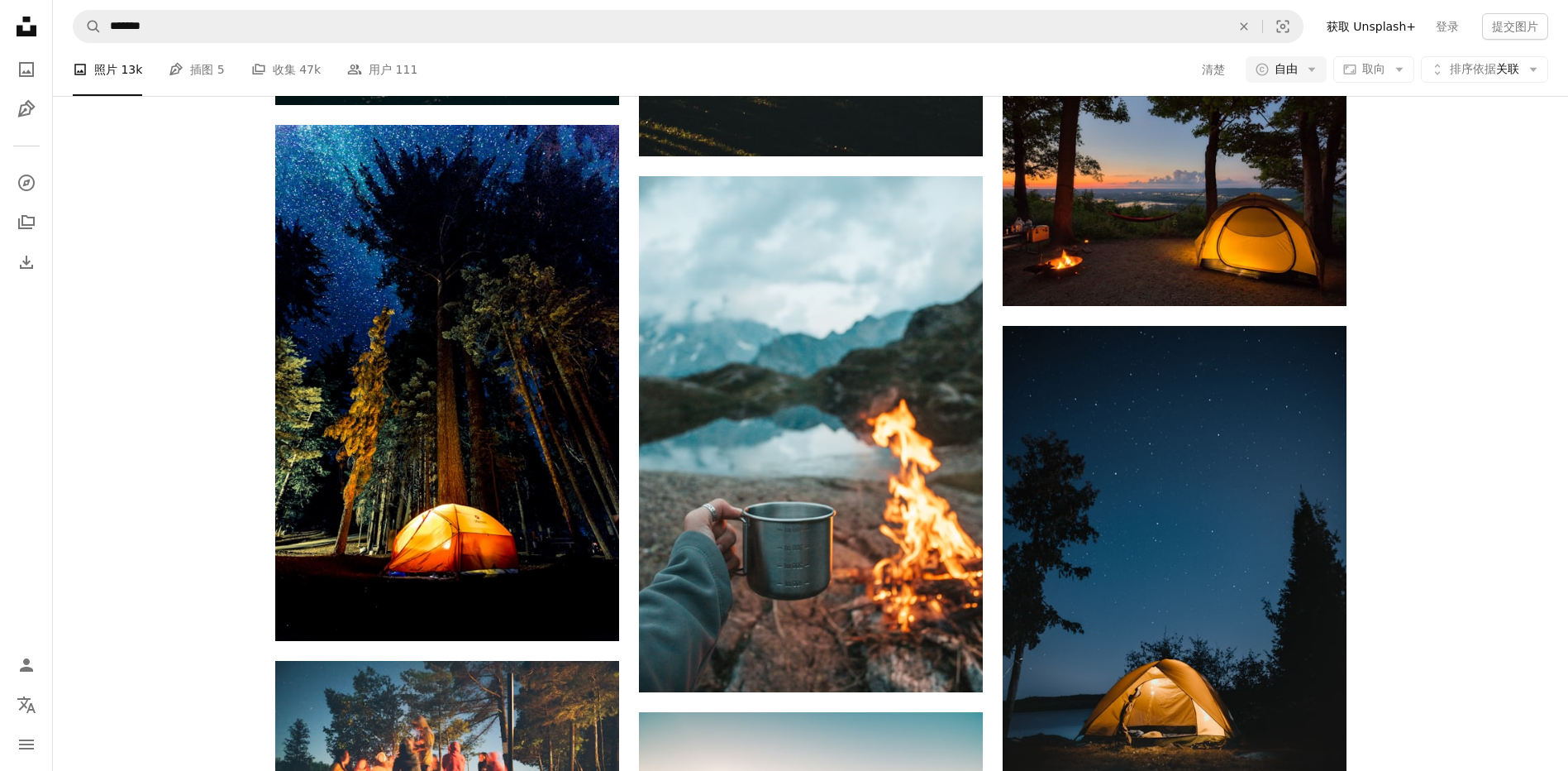
scroll to position [11251, 0]
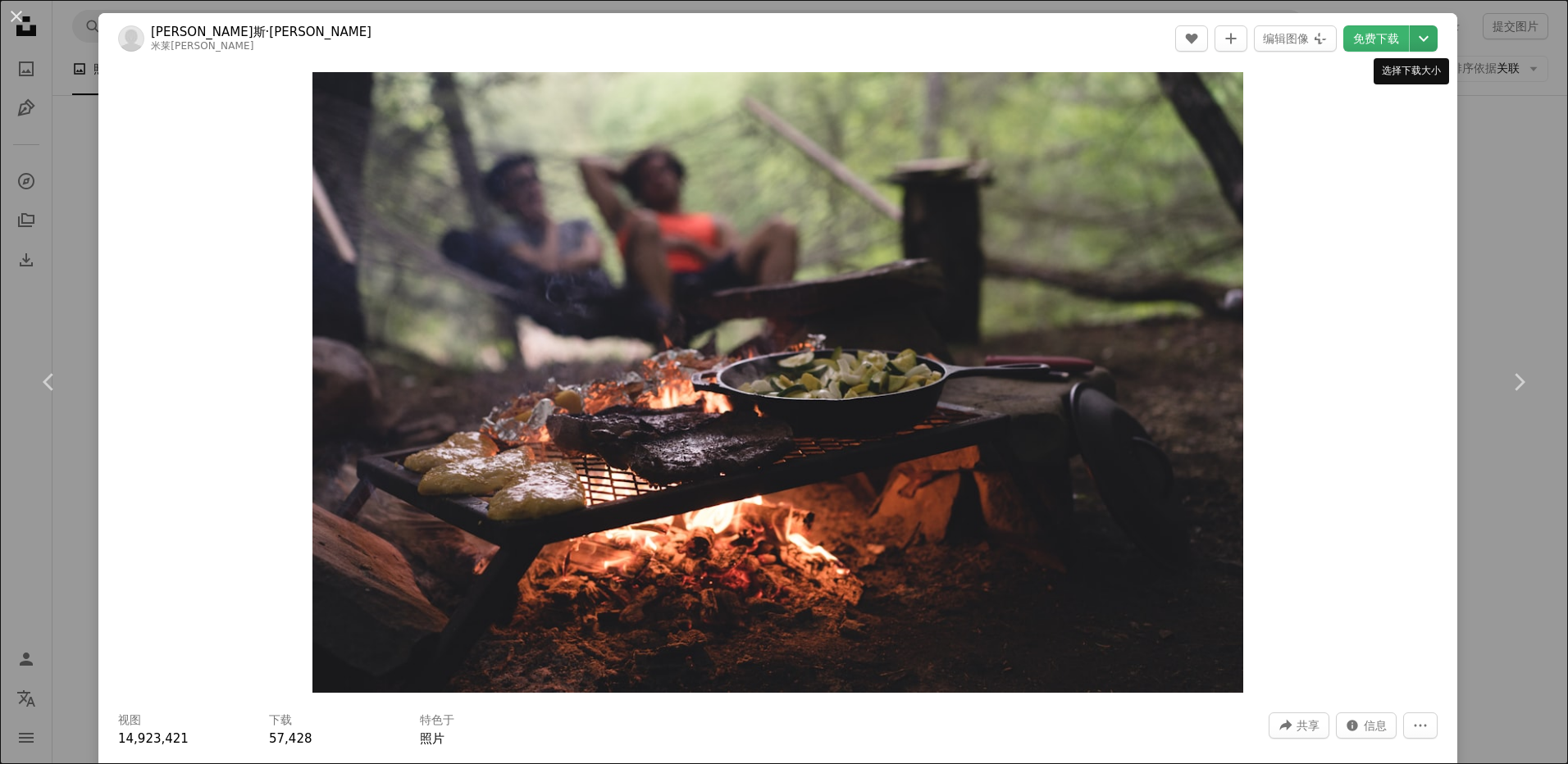
click at [1417, 45] on icon "Chevron down" at bounding box center [1423, 38] width 26 height 20
click at [1361, 172] on link "原始尺寸 （6000 x 4000）" at bounding box center [1346, 182] width 159 height 29
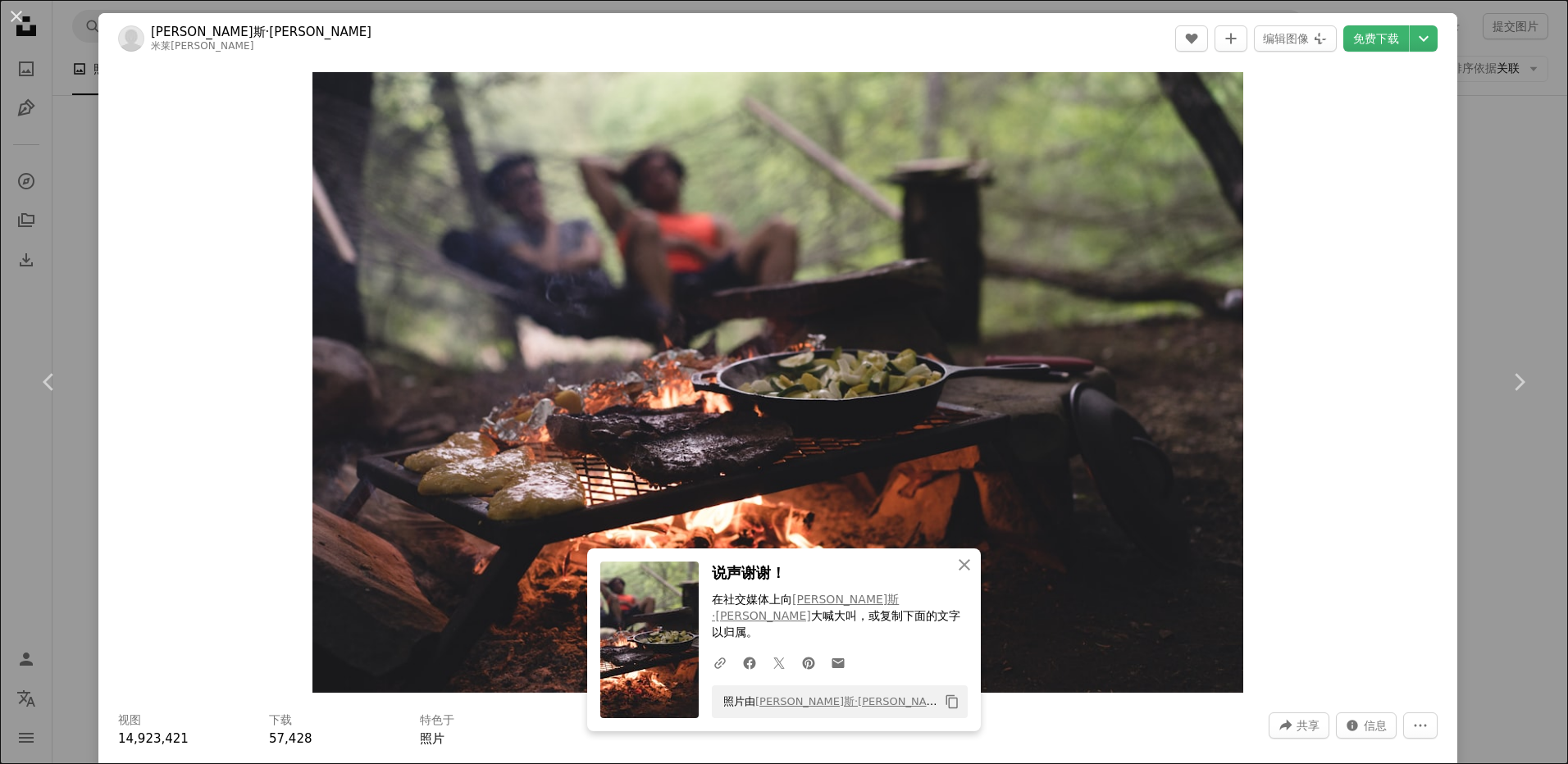
drag, startPoint x: 1530, startPoint y: 533, endPoint x: 1521, endPoint y: 531, distance: 9.2
click at [1530, 533] on div "An X shape Chevron left Chevron right [PERSON_NAME]斯·谭 米莱[PERSON_NAME] A heart …" at bounding box center [784, 382] width 1568 height 764
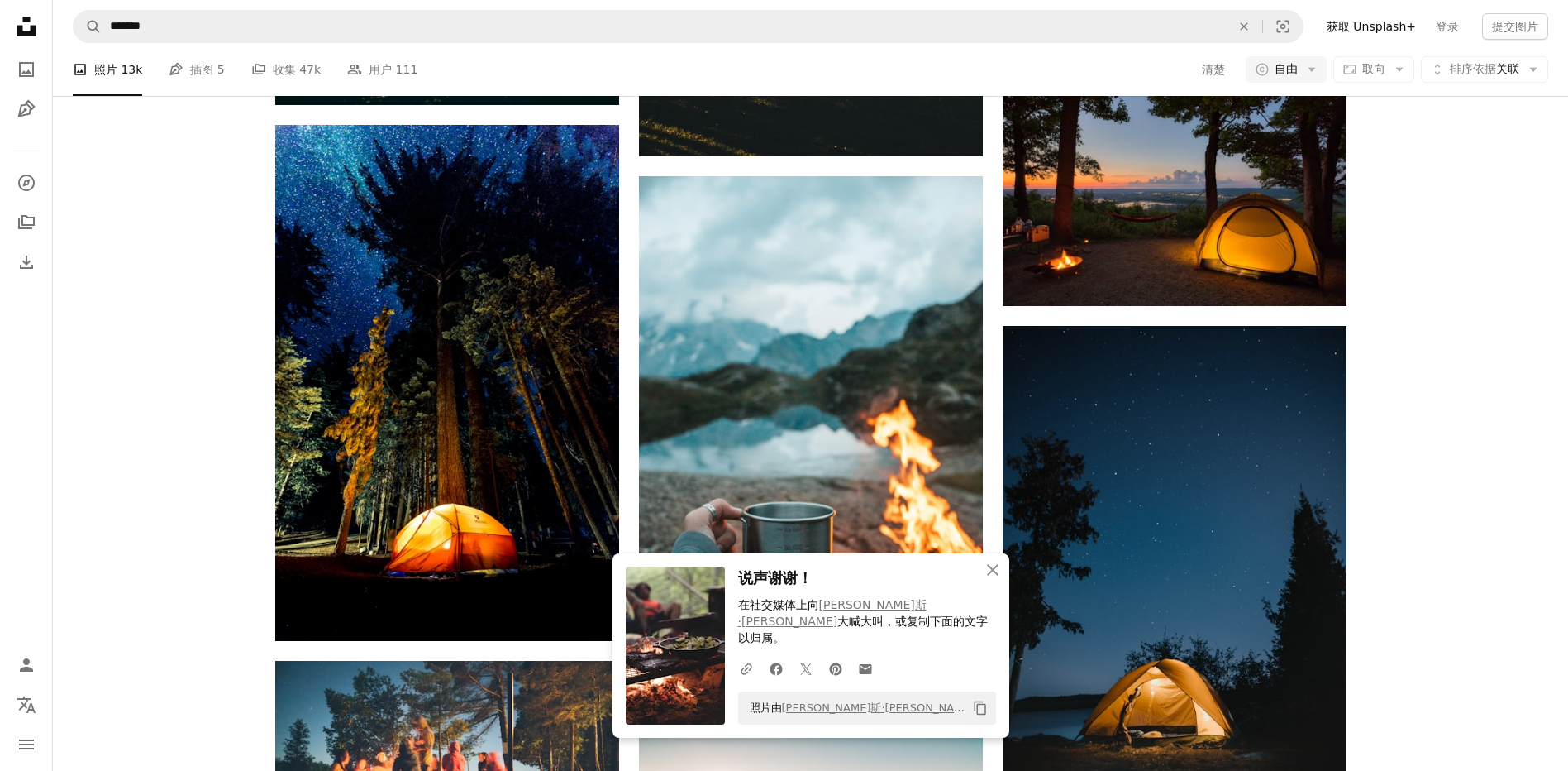
scroll to position [11499, 0]
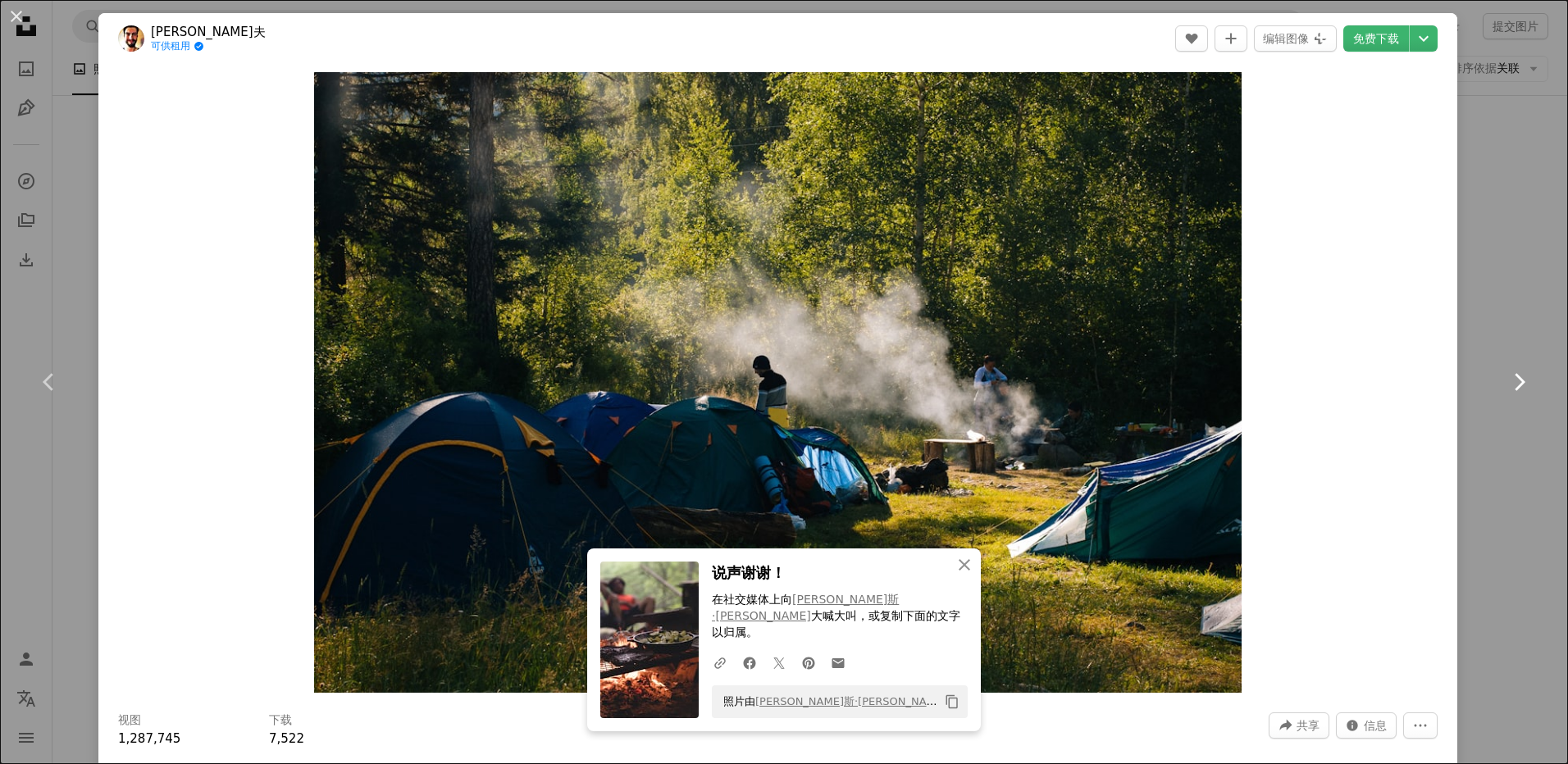
click at [1471, 457] on link "Chevron right" at bounding box center [1518, 382] width 98 height 158
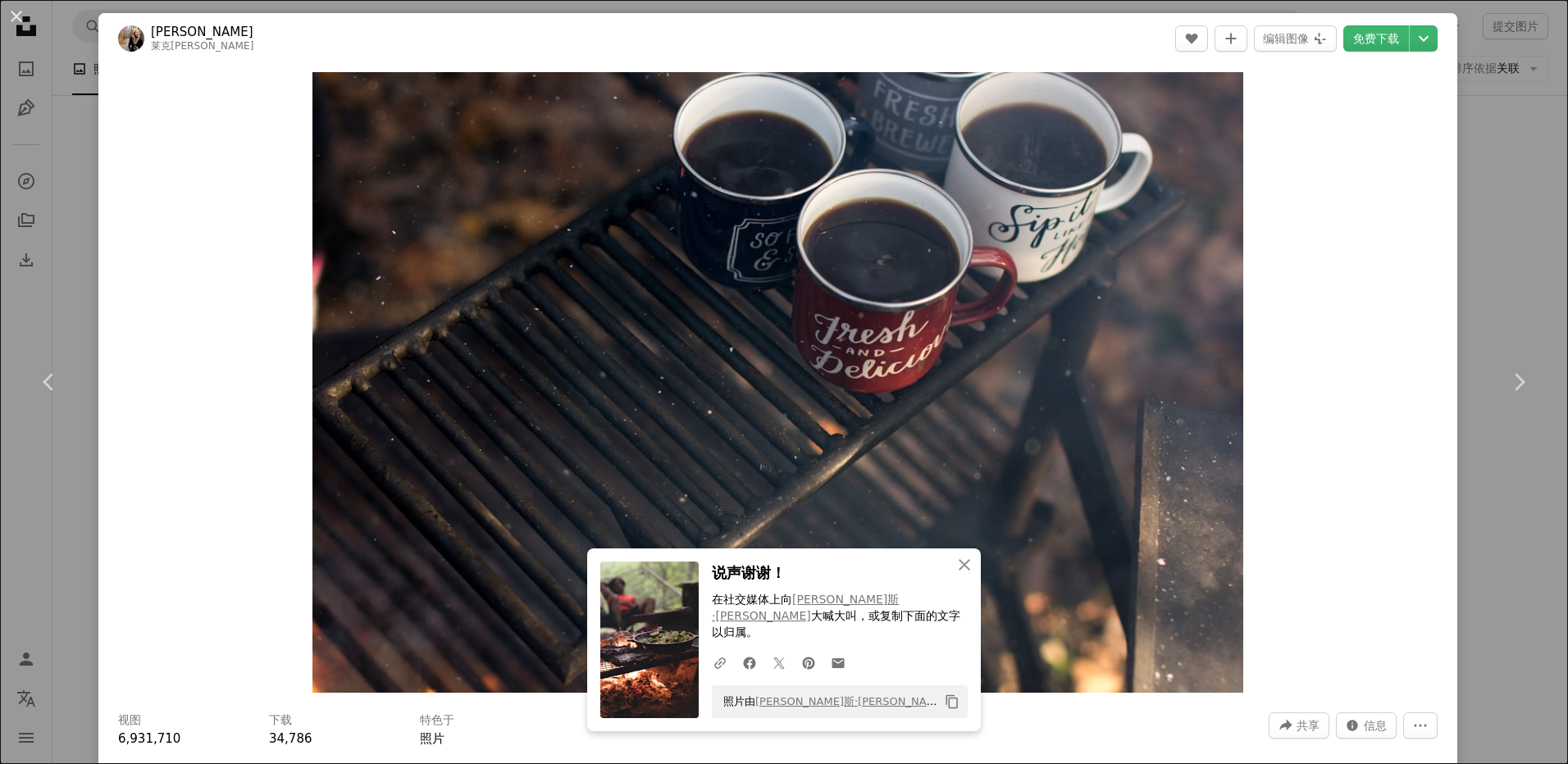
click at [1530, 304] on link "Chevron right" at bounding box center [1518, 382] width 98 height 158
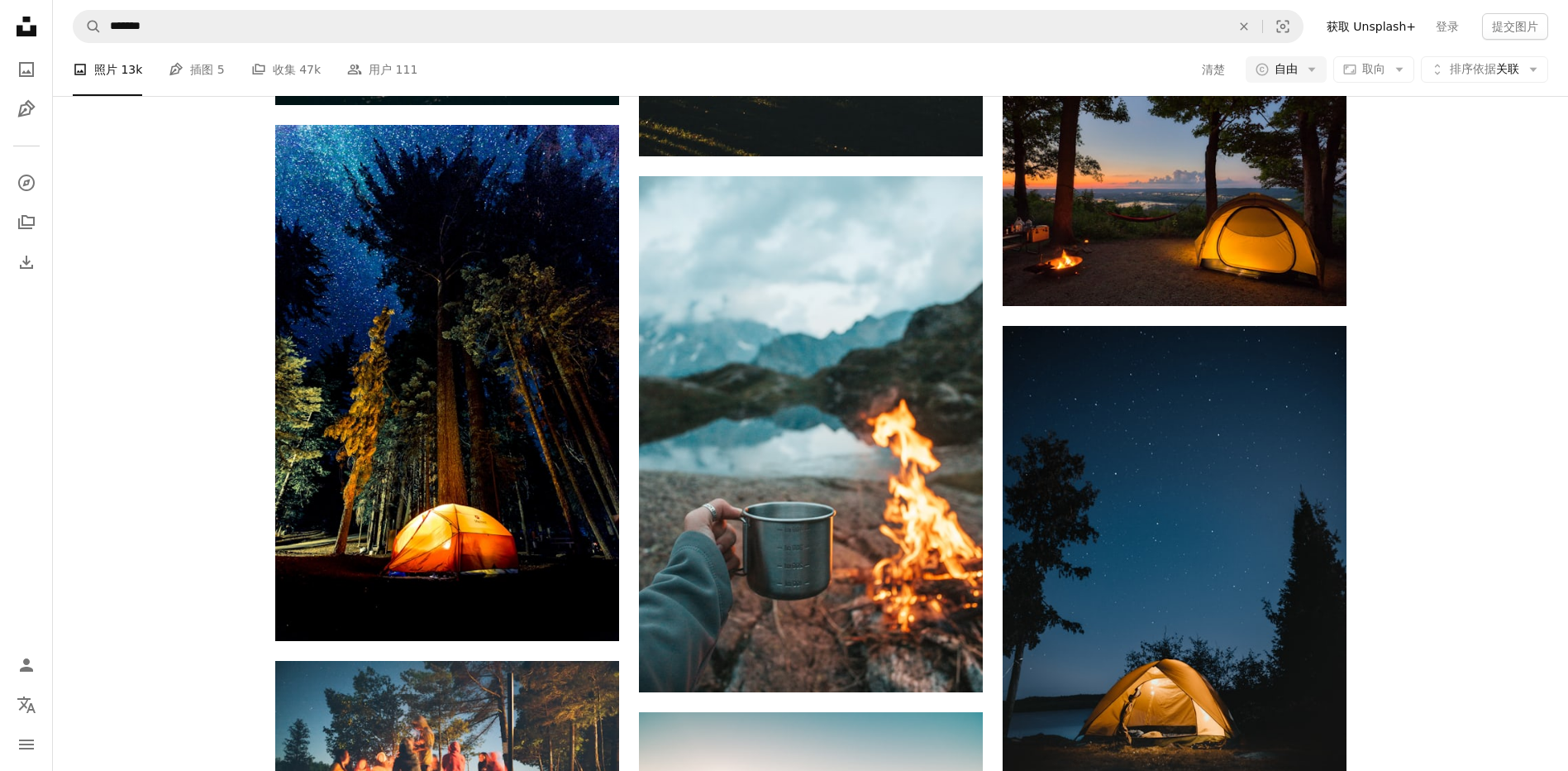
scroll to position [15056, 0]
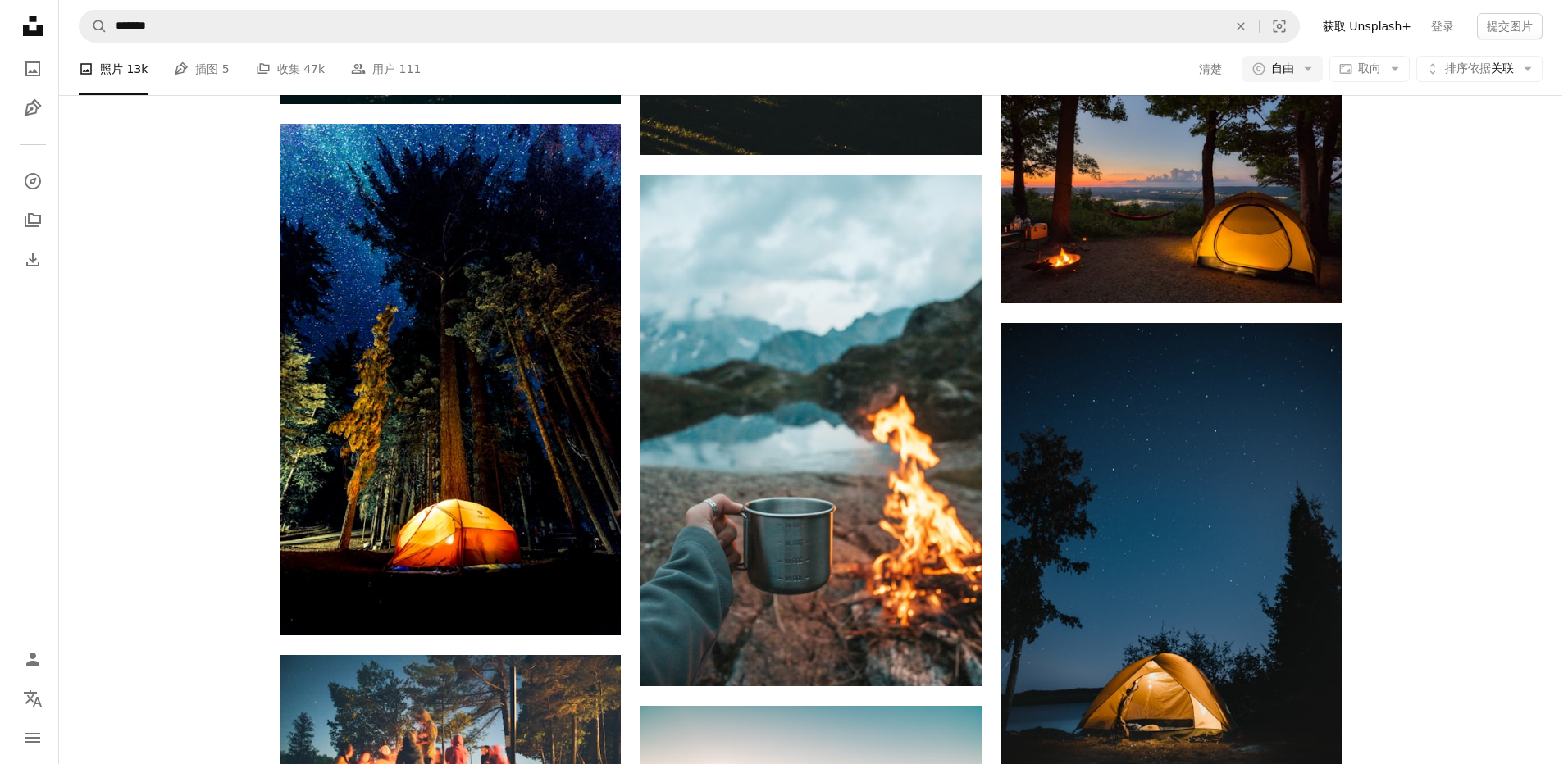
scroll to position [15084, 0]
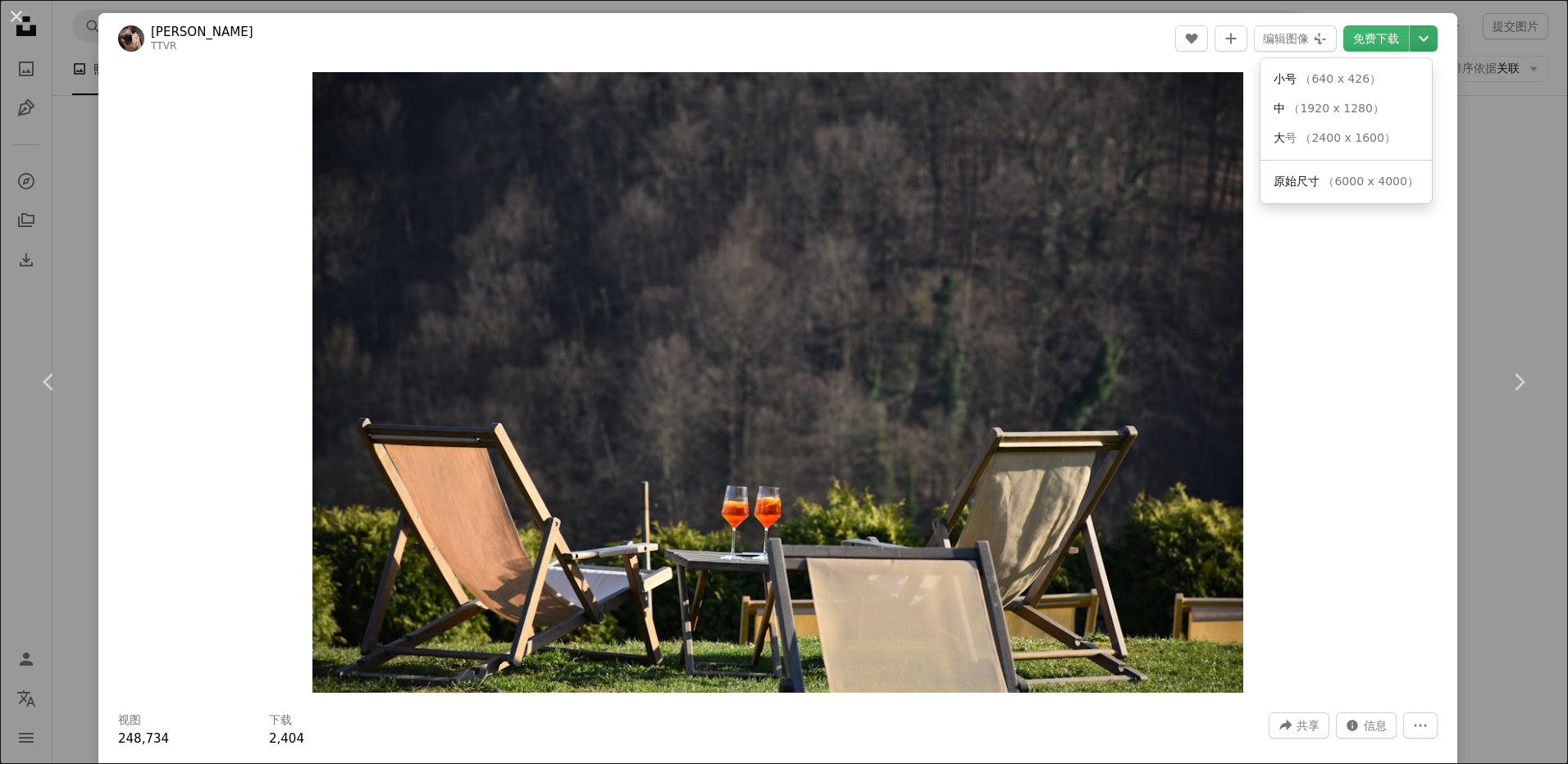
click at [1418, 41] on icon "Chevron down" at bounding box center [1423, 38] width 26 height 20
click at [1318, 177] on span "原始尺寸" at bounding box center [1296, 181] width 46 height 13
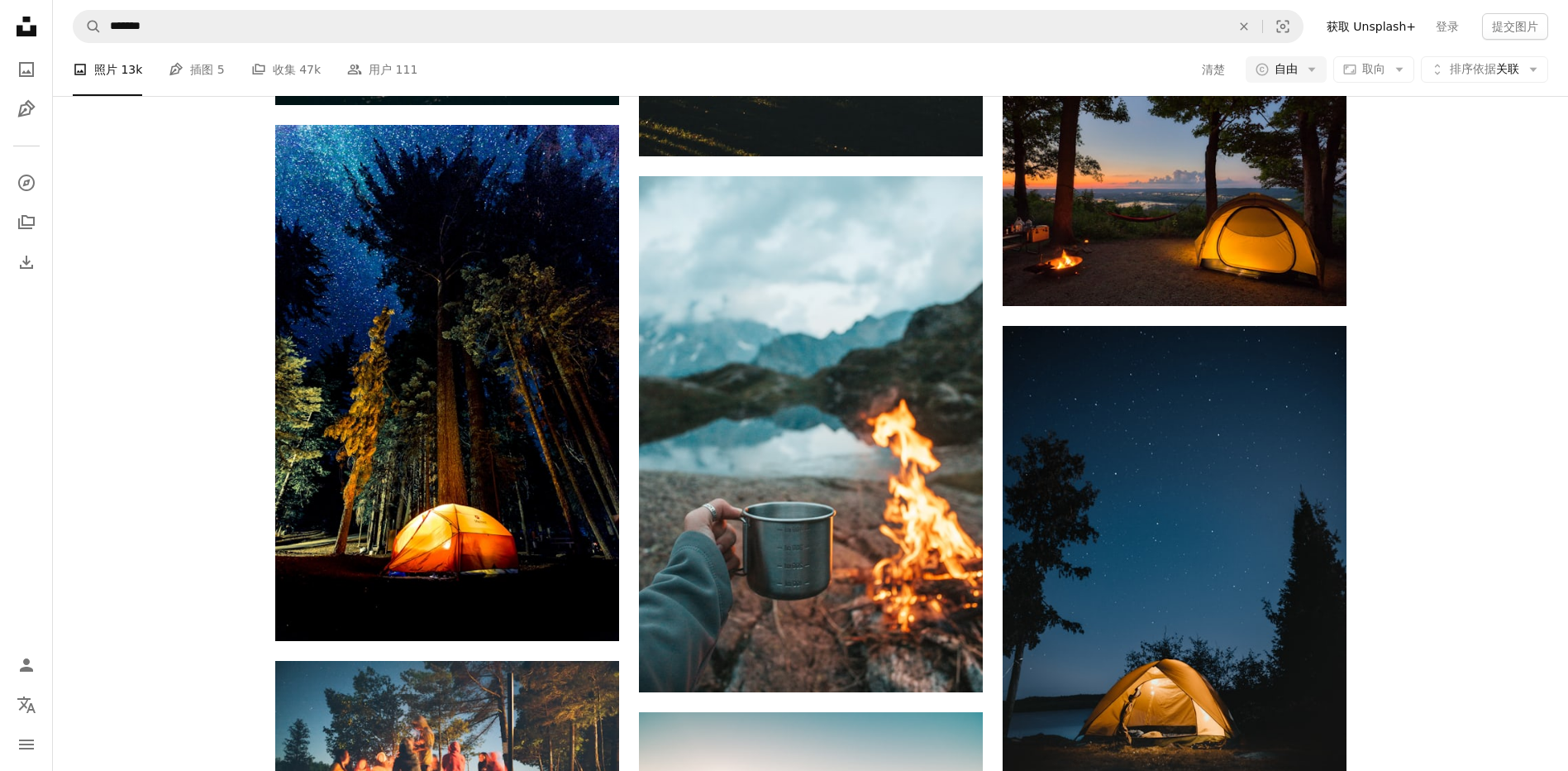
scroll to position [16876, 0]
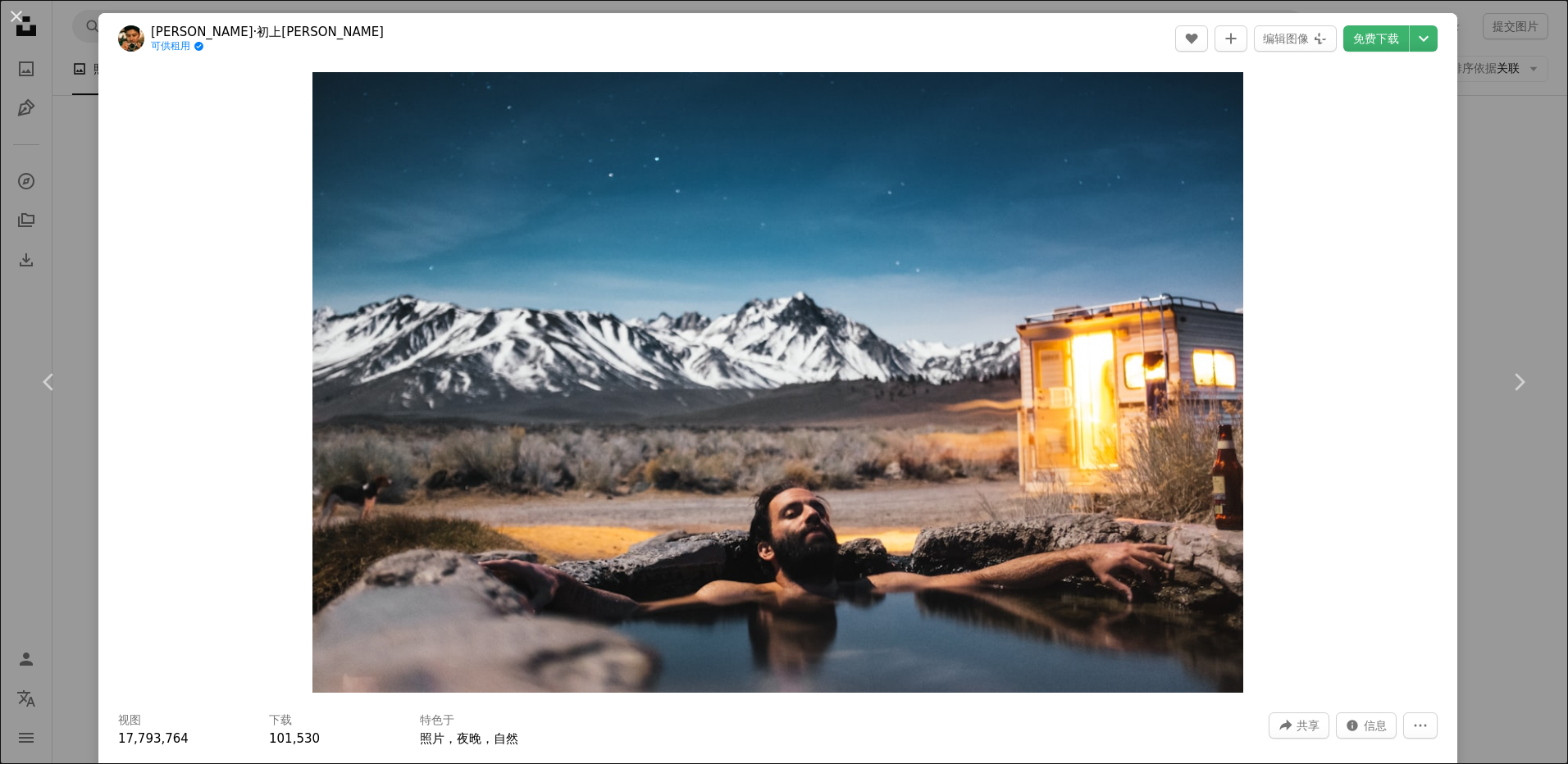
click at [1521, 278] on div "An X shape Chevron left Chevron right [PERSON_NAME]·初上[PERSON_NAME] 可供租用 A chec…" at bounding box center [784, 382] width 1568 height 764
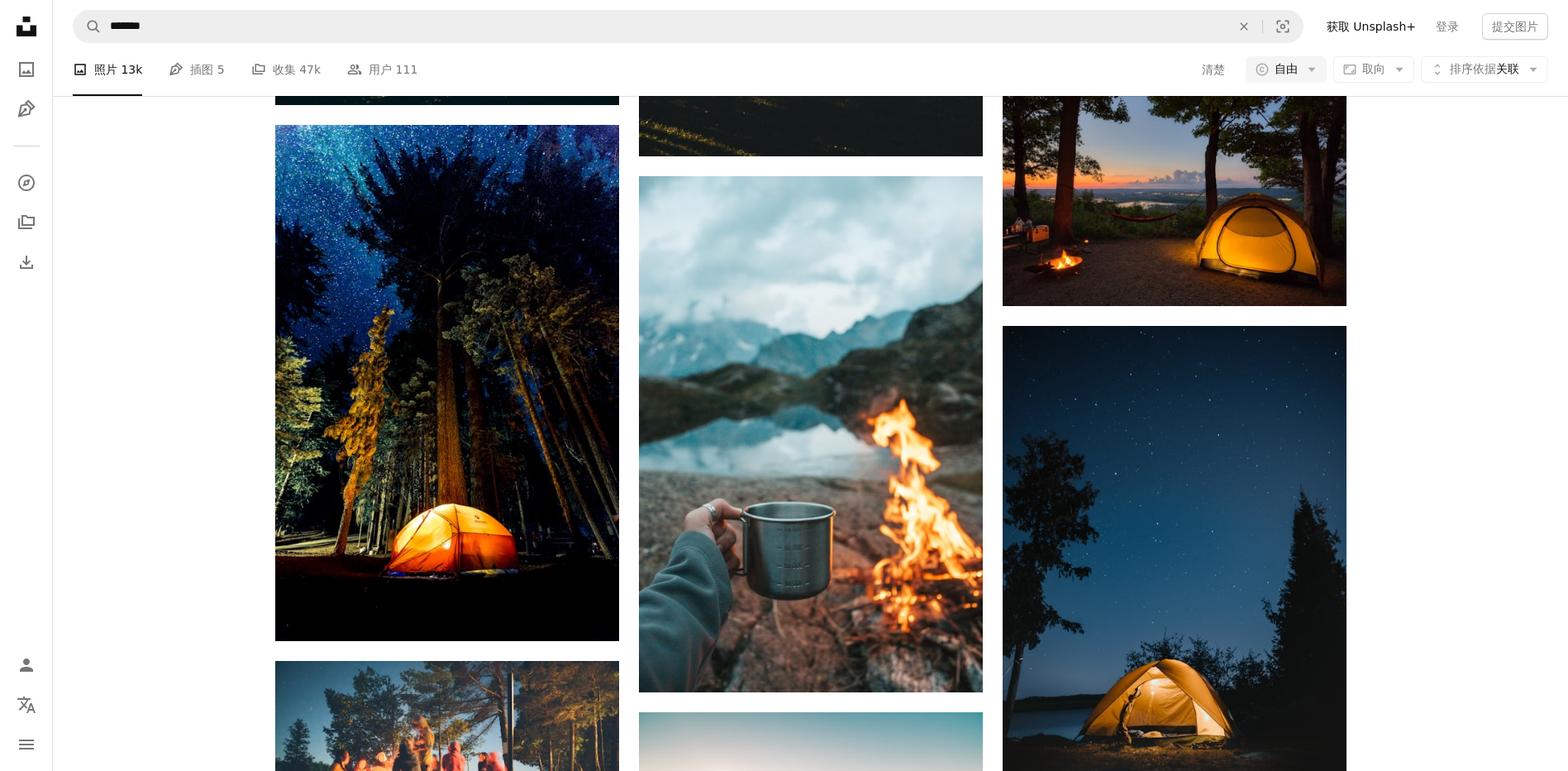
scroll to position [22253, 0]
drag, startPoint x: 1331, startPoint y: 533, endPoint x: 1505, endPoint y: 688, distance: 233.0
